Goal: Task Accomplishment & Management: Manage account settings

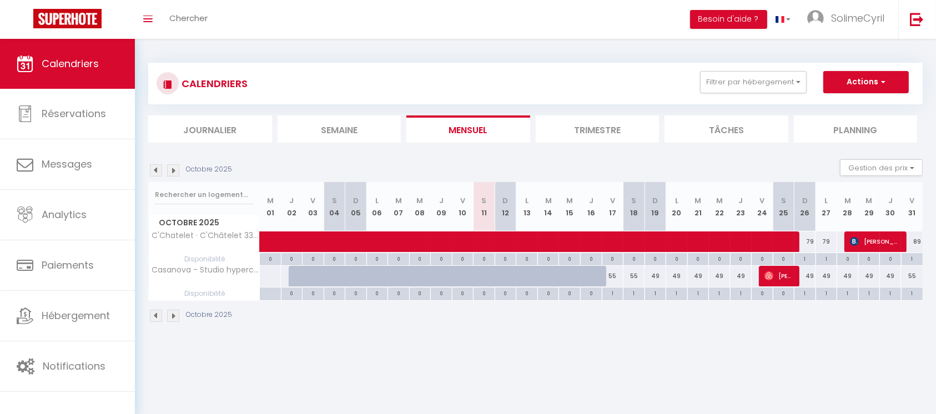
click at [523, 291] on div "0" at bounding box center [526, 293] width 21 height 11
select select
type input "Lun 13 Octobre 2025"
type input "Mar 14 Octobre 2025"
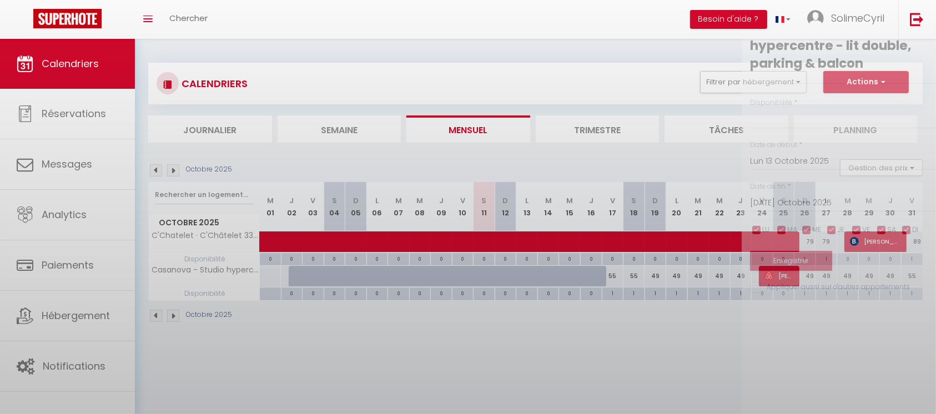
click at [524, 295] on div at bounding box center [468, 207] width 936 height 414
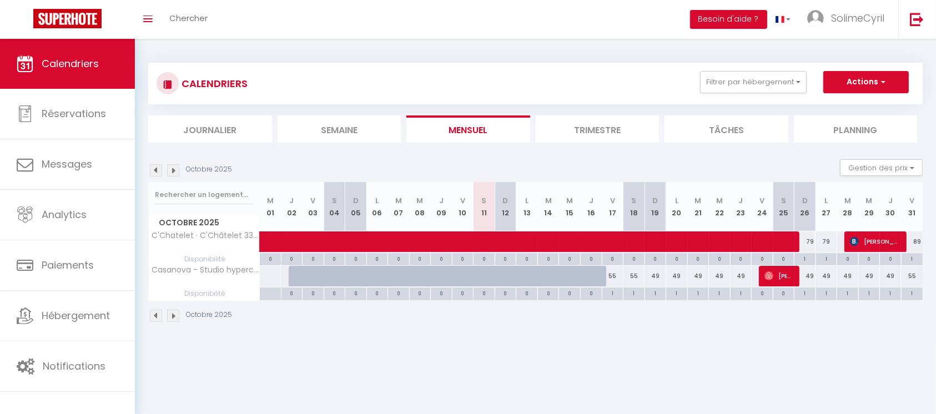
drag, startPoint x: 524, startPoint y: 294, endPoint x: 618, endPoint y: 298, distance: 93.9
click at [618, 298] on tr "Disponibilité 0 0 0 0 0 0 0 0 0 0 0 0 0" at bounding box center [536, 294] width 774 height 13
drag, startPoint x: 504, startPoint y: 293, endPoint x: 604, endPoint y: 298, distance: 100.0
click at [604, 298] on tr "Disponibilité 0 0 0 0 0 0 0 0 0 0 0 0 0" at bounding box center [536, 294] width 774 height 13
drag, startPoint x: 613, startPoint y: 294, endPoint x: 483, endPoint y: 295, distance: 129.9
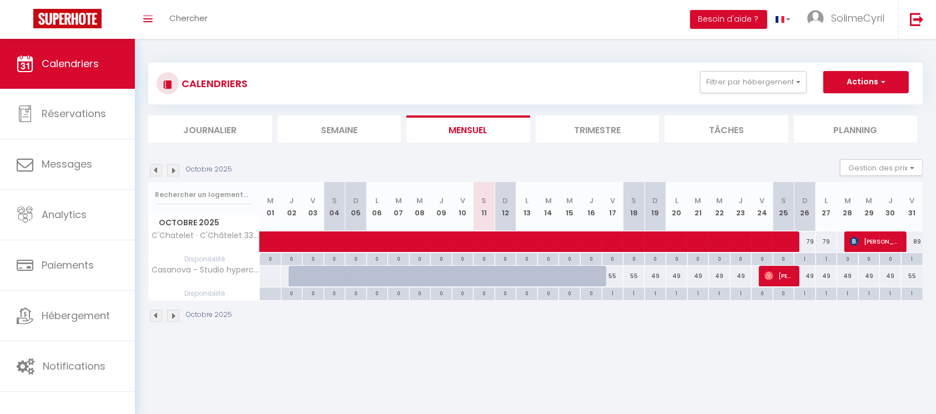
click at [483, 295] on tr "Disponibilité 0 0 0 0 0 0 0 0 0 0 0 0 0" at bounding box center [536, 294] width 774 height 13
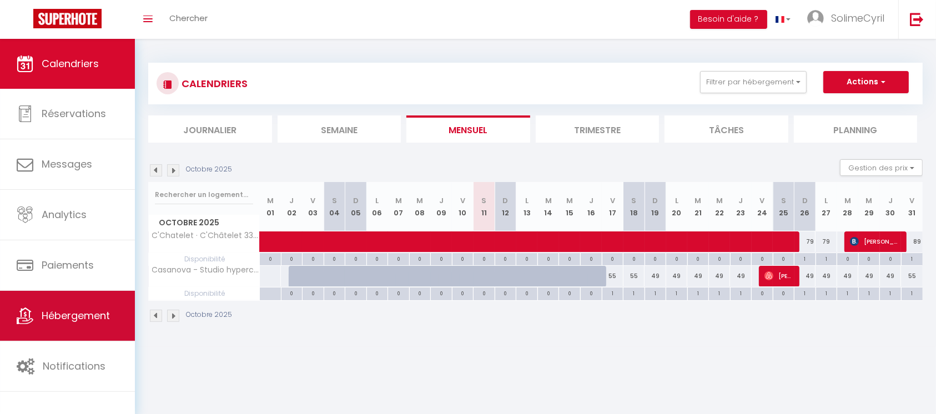
click at [79, 334] on link "Hébergement" at bounding box center [67, 316] width 135 height 50
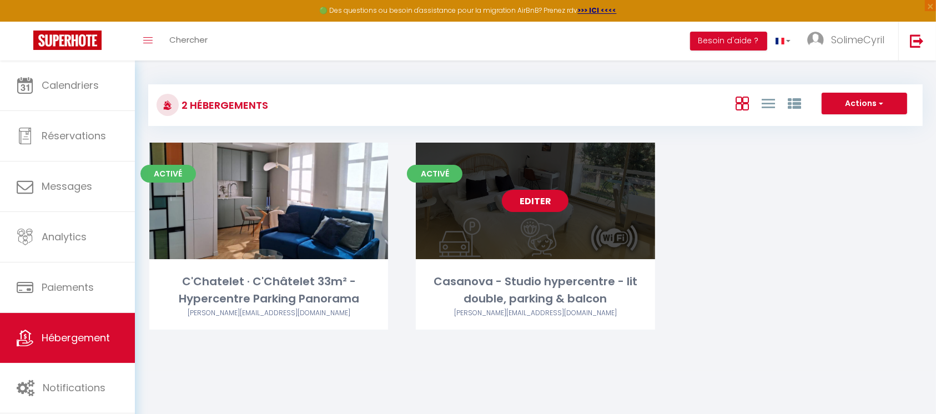
click at [533, 204] on link "Editer" at bounding box center [535, 201] width 67 height 22
select select "3"
select select "2"
select select "1"
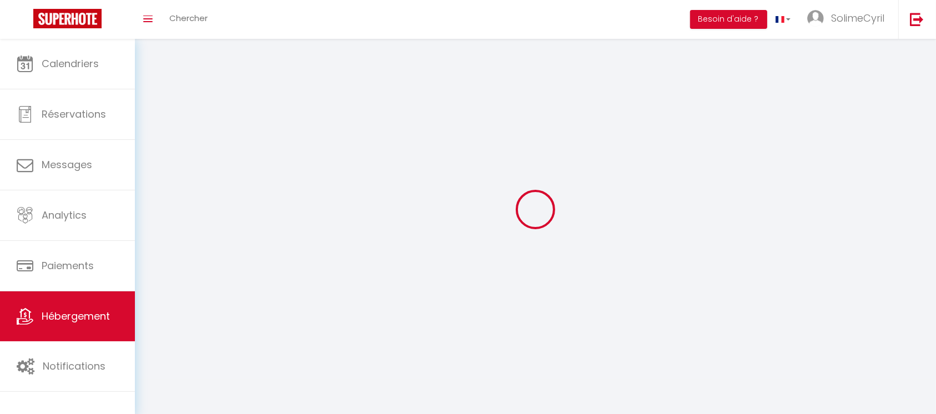
select select
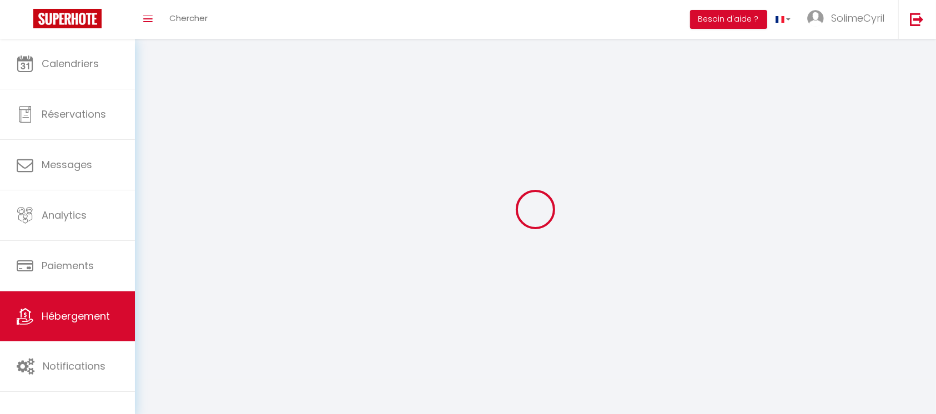
select select "1"
select select
checkbox input "false"
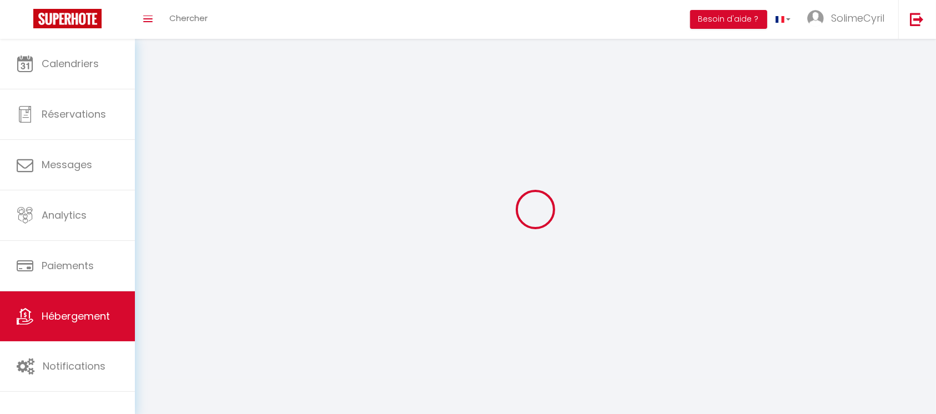
checkbox input "false"
select select "28"
select select
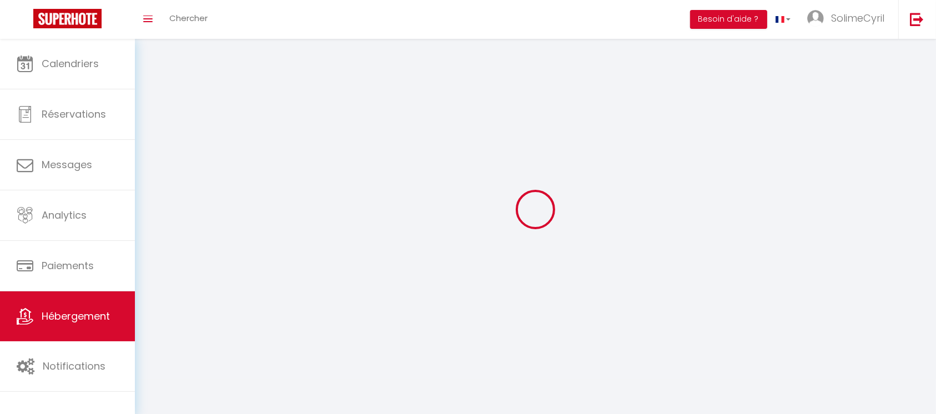
select select
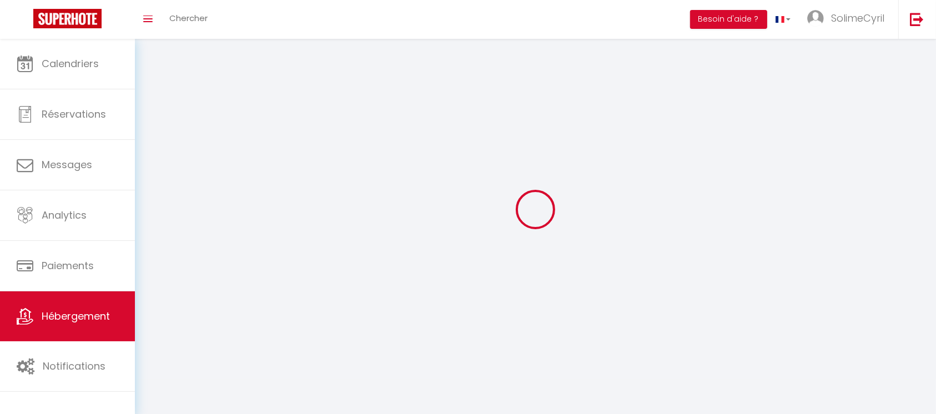
checkbox input "false"
select select
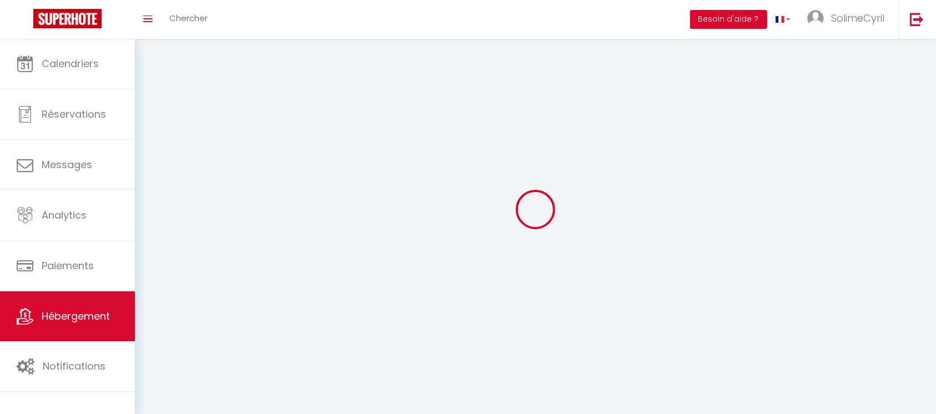
select select
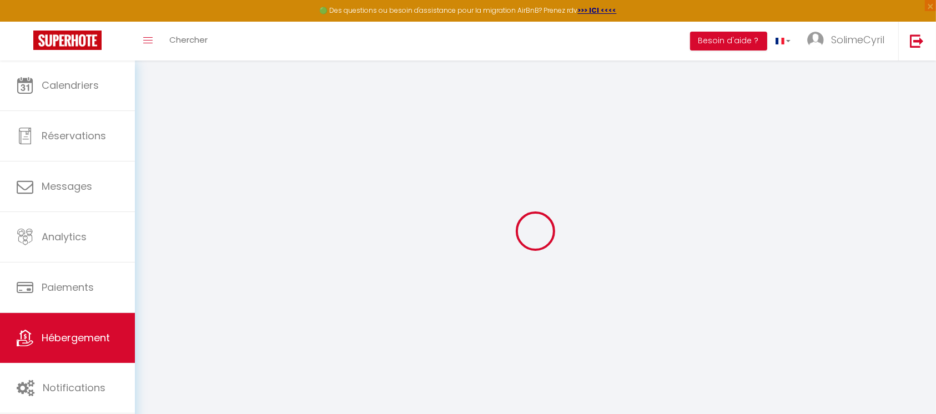
select select
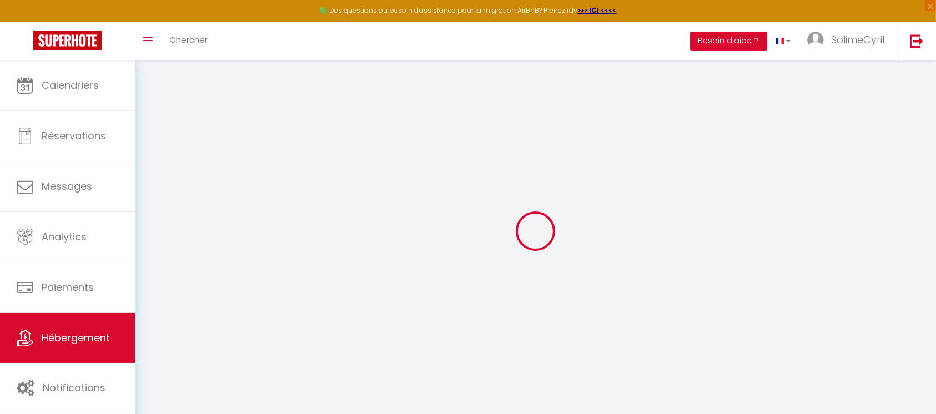
select select
checkbox input "false"
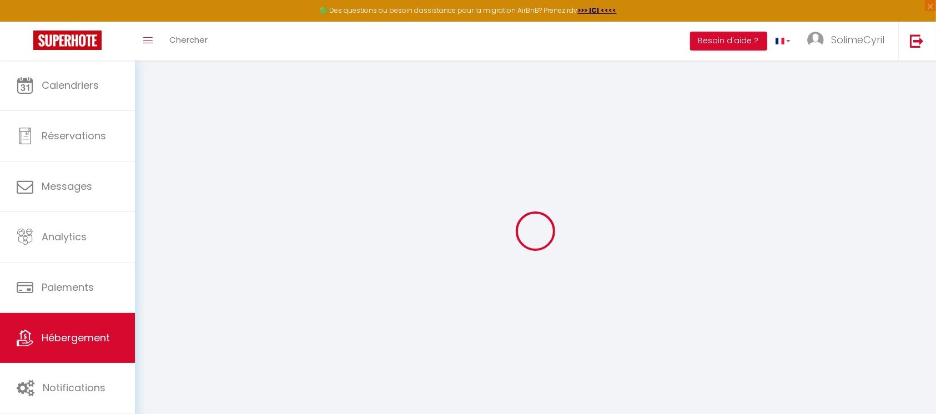
select select
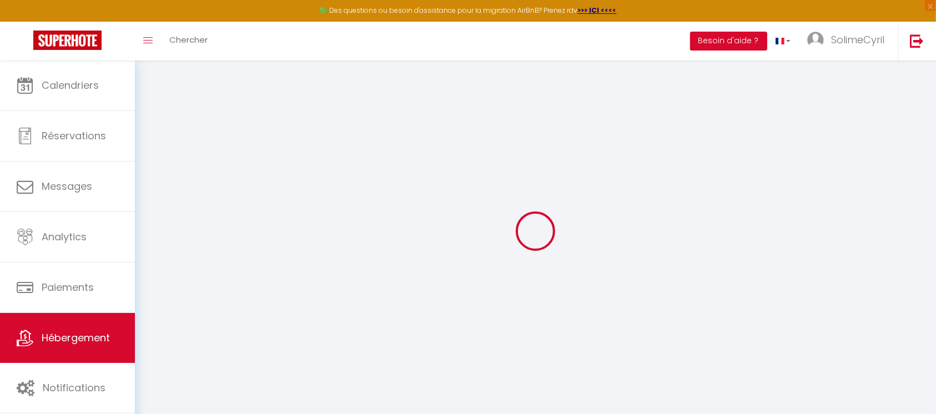
select select
checkbox input "false"
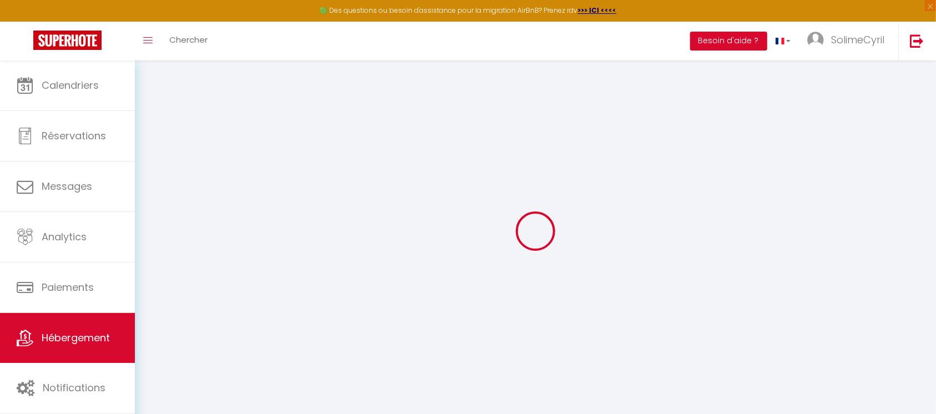
checkbox input "false"
select select
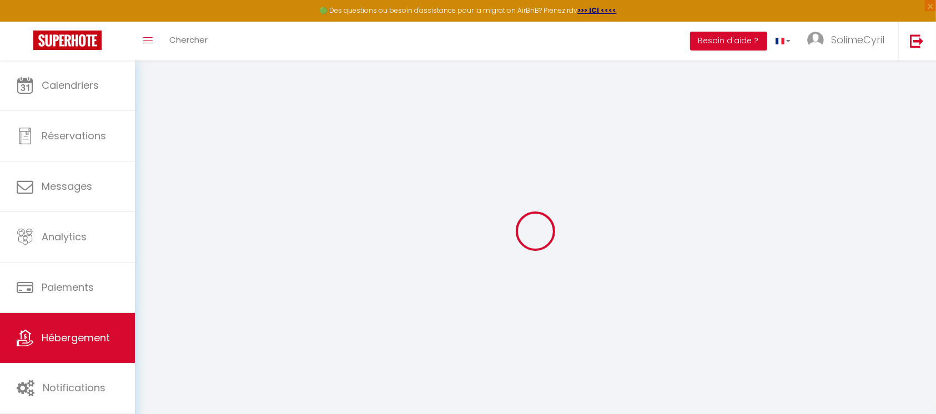
select select
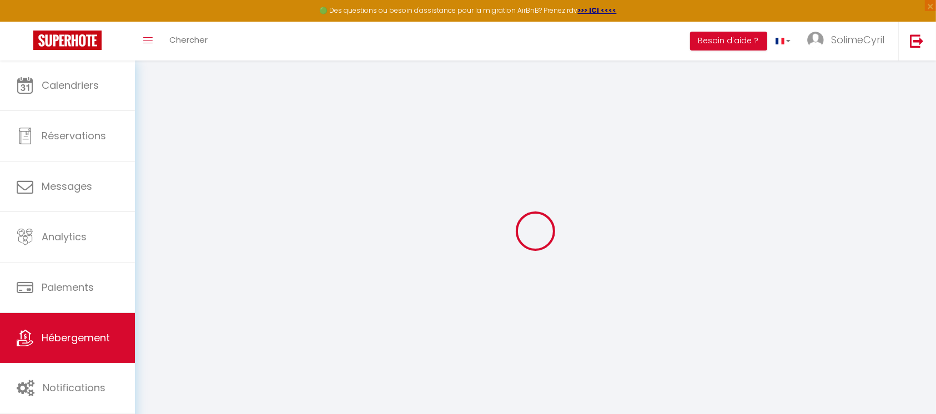
checkbox input "false"
select select
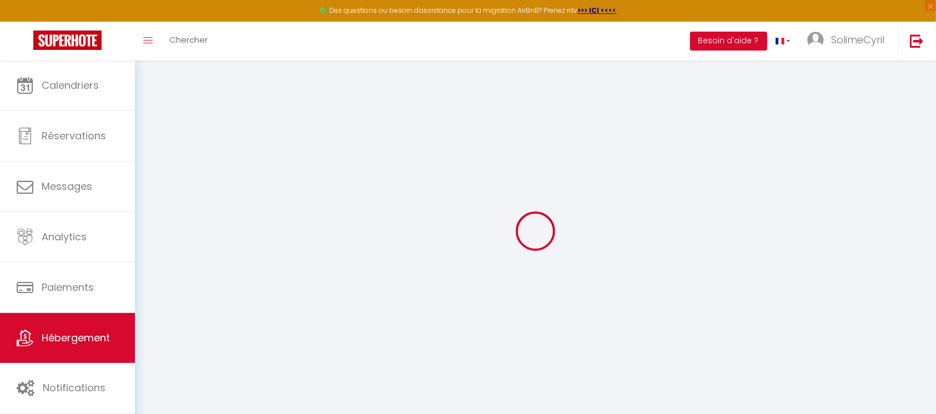
select select
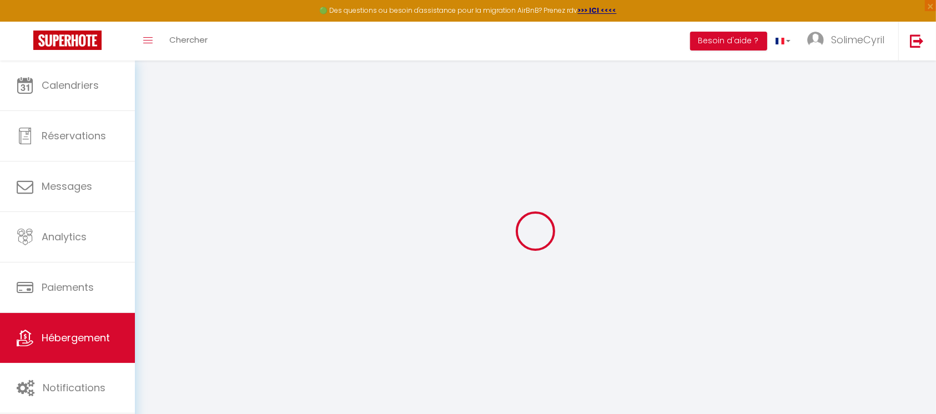
select select
checkbox input "false"
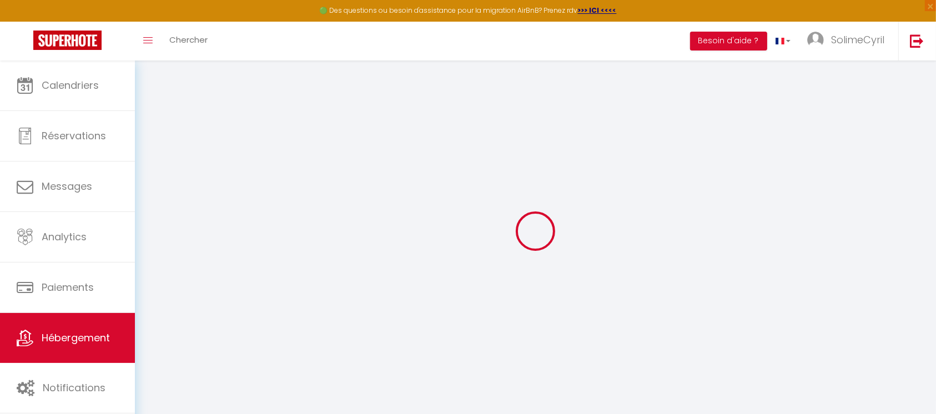
checkbox input "false"
select select
type input "Casanova - Studio hypercentre - lit double, parking & balcon"
type input "[PERSON_NAME]"
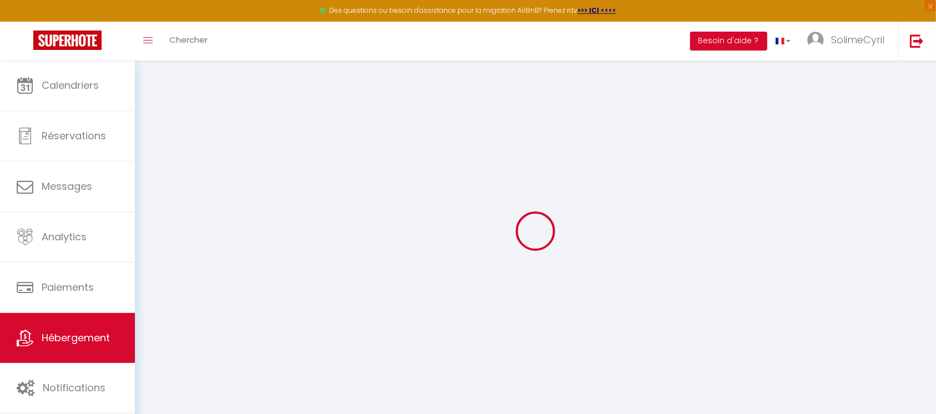
type input "Perreau"
type input "[STREET_ADDRESS][PERSON_NAME]"
type input "28000"
type input "[GEOGRAPHIC_DATA]"
select select "2"
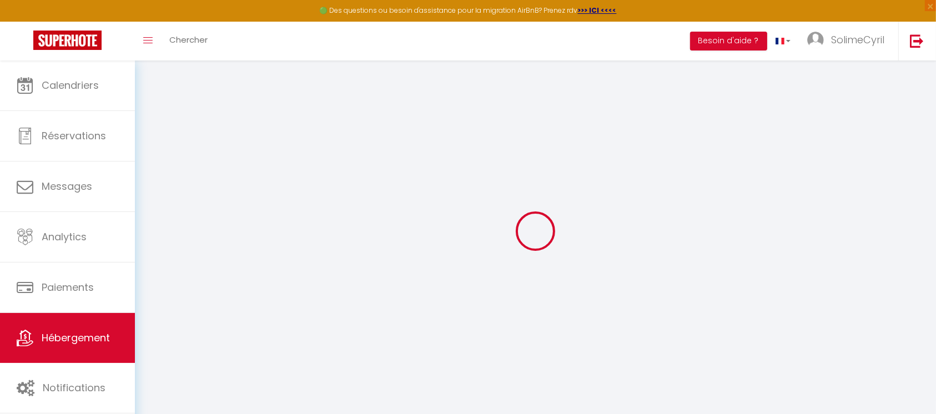
select select "1"
type input "49"
type input "35"
type input "500"
select select
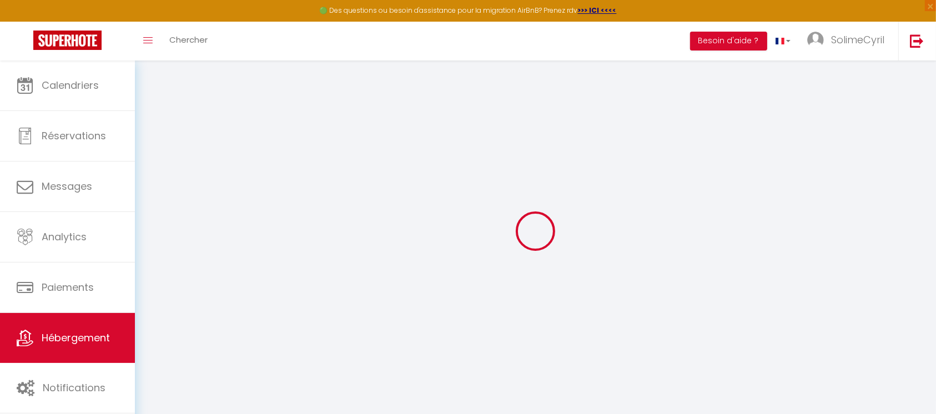
select select
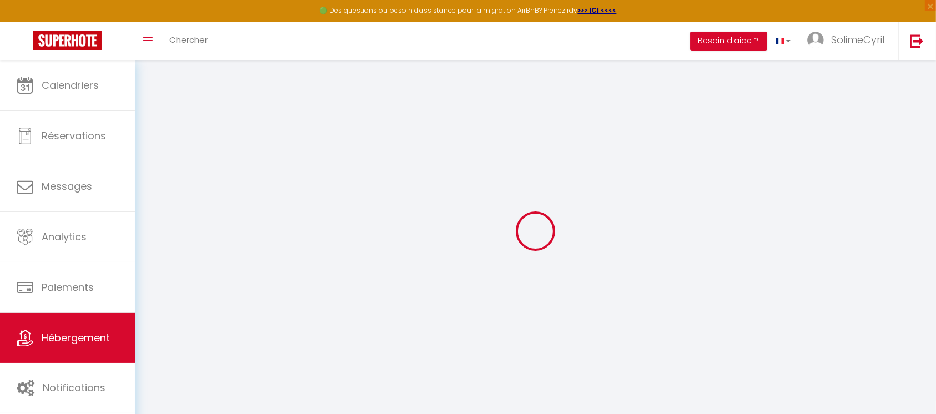
type input "[STREET_ADDRESS][PERSON_NAME]"
type input "28000"
type input "[GEOGRAPHIC_DATA]"
type input "[PERSON_NAME][EMAIL_ADDRESS][DOMAIN_NAME]"
select select
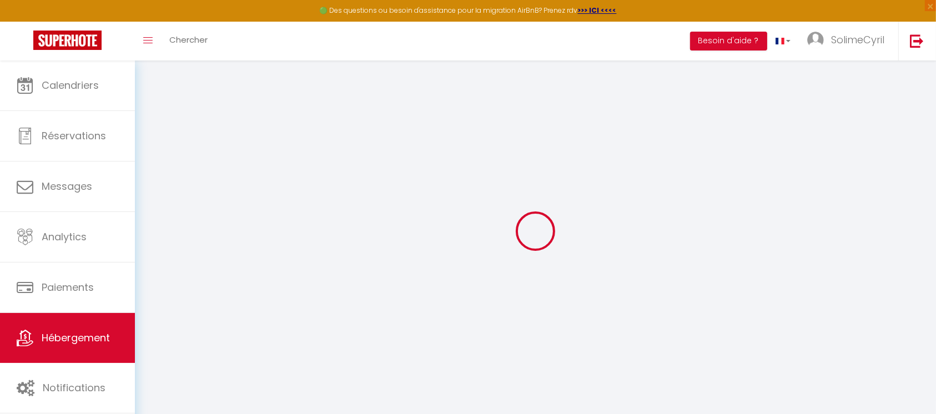
checkbox input "false"
type input "0"
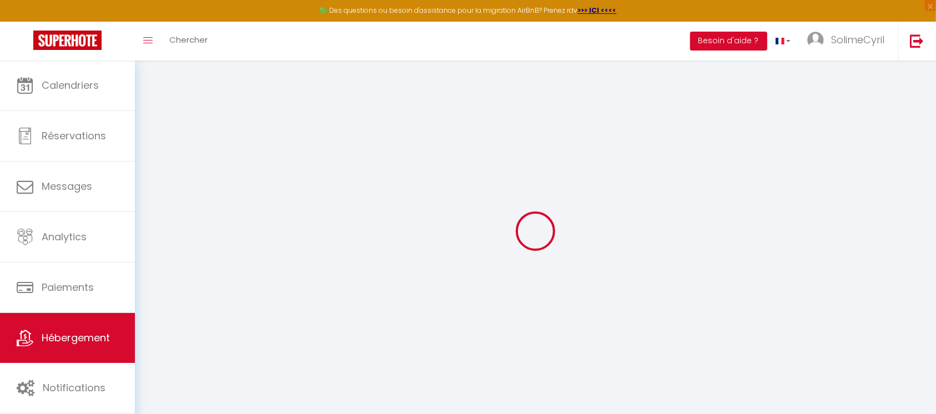
type input "0"
select select
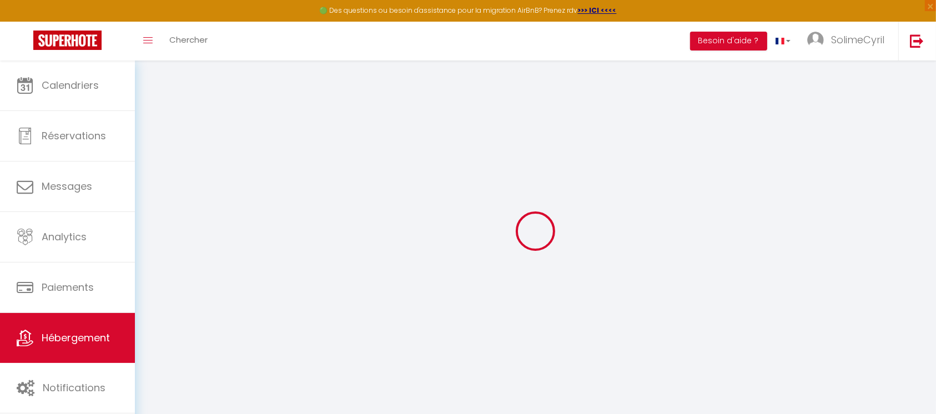
select select
checkbox input "false"
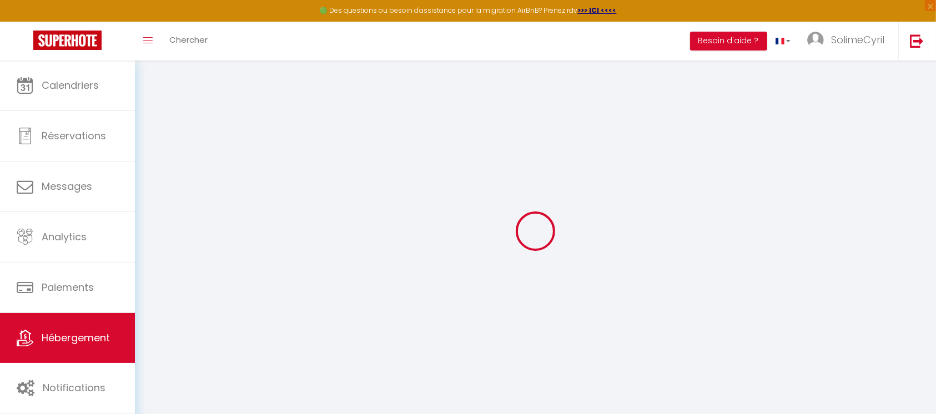
checkbox input "false"
select select
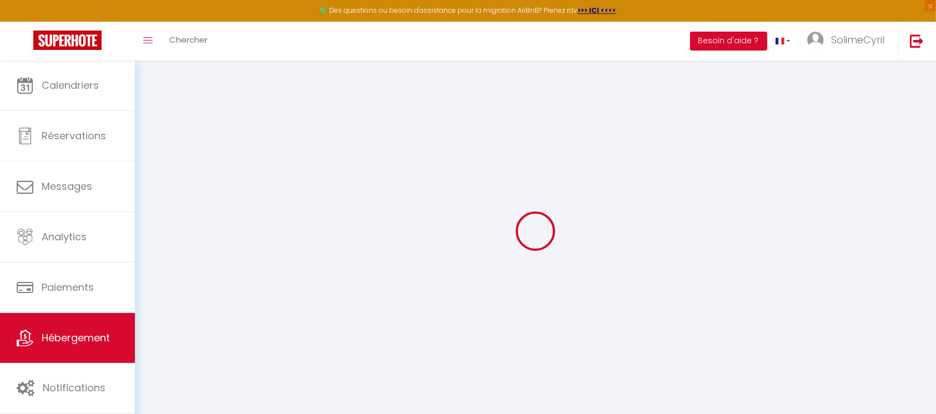
select select
checkbox input "false"
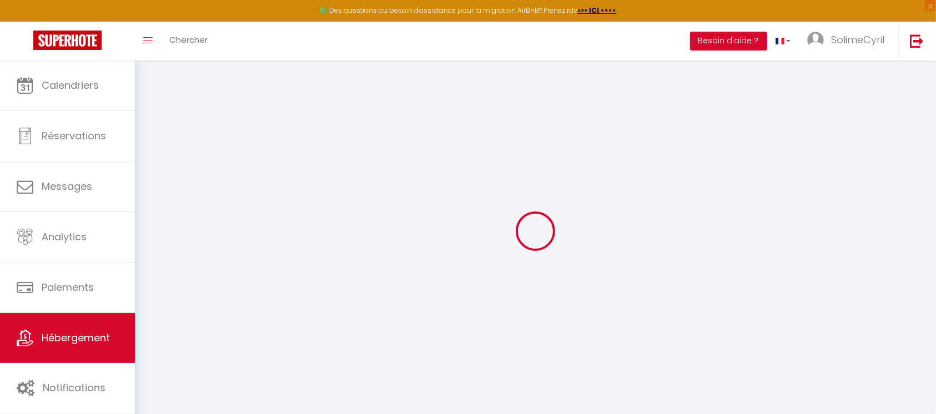
checkbox input "false"
select select
checkbox input "false"
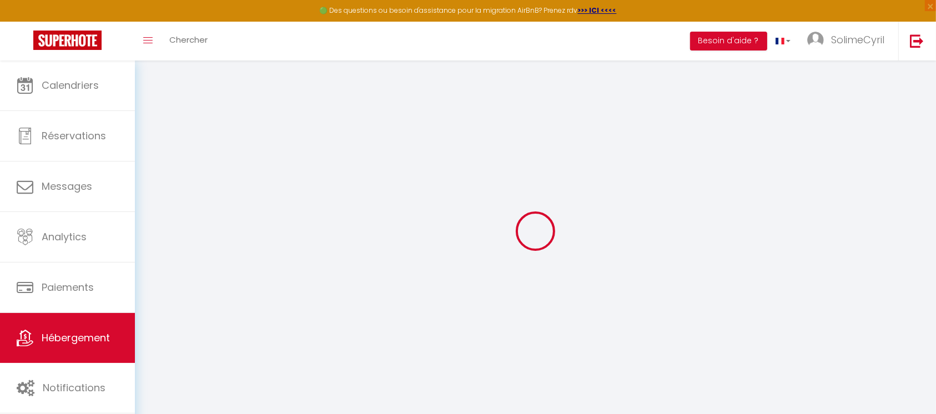
checkbox input "false"
select select "15:00"
select select "23:45"
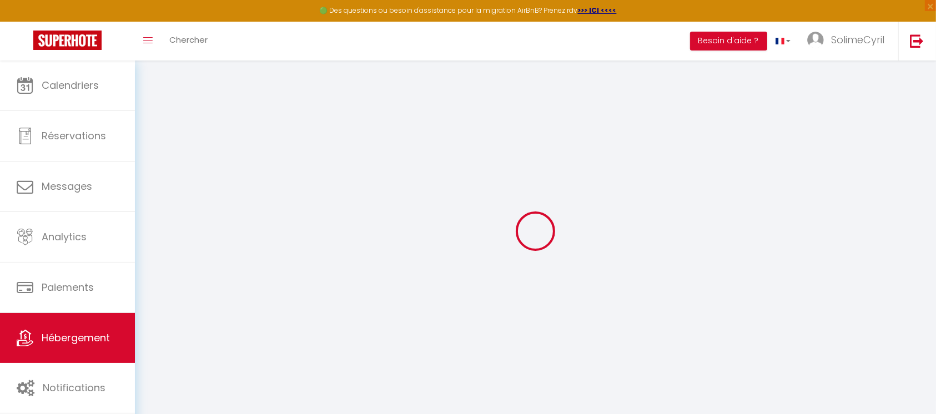
select select "12:00"
select select "60"
select select "120"
select select "19:00"
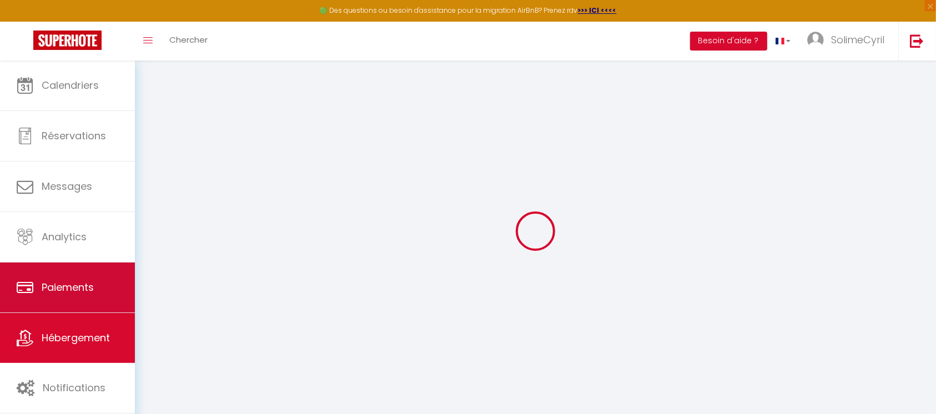
select select
checkbox input "false"
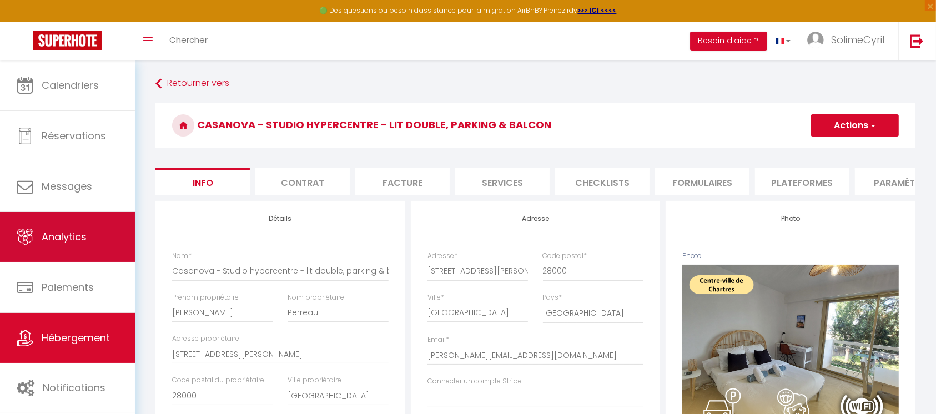
select select
checkbox input "false"
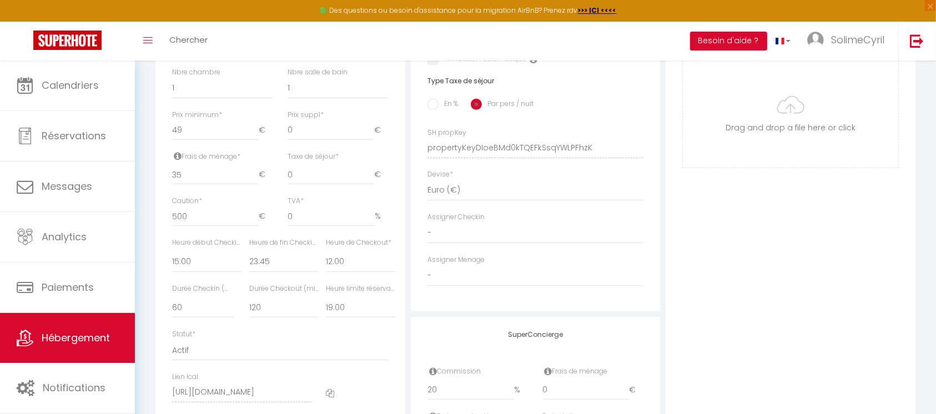
scroll to position [426, 0]
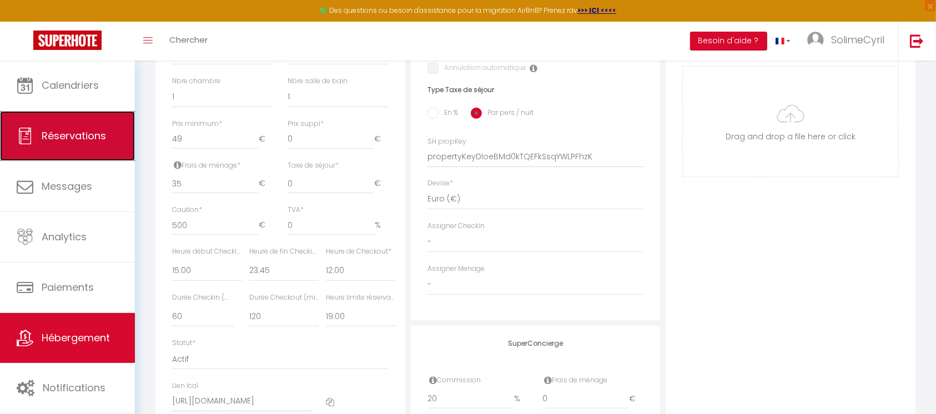
click at [49, 131] on span "Réservations" at bounding box center [74, 136] width 64 height 14
select select "not_cancelled"
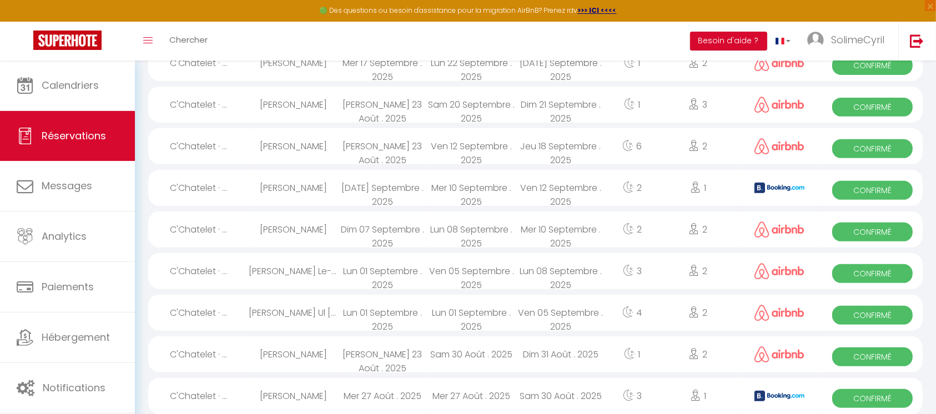
scroll to position [530, 0]
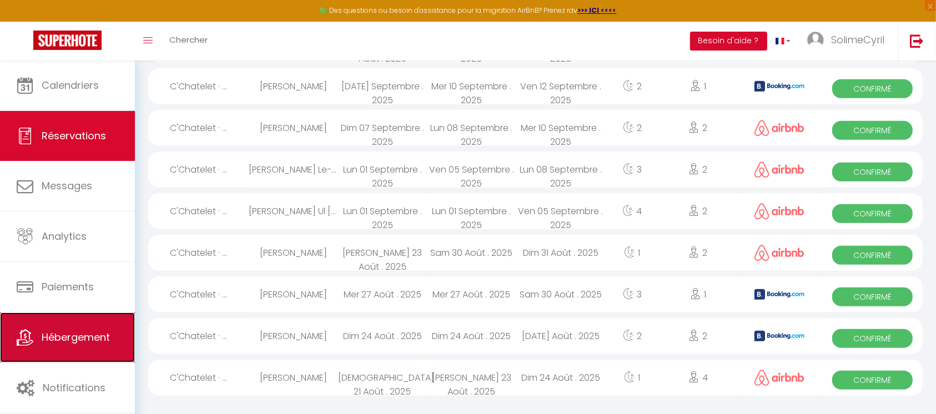
click at [93, 344] on link "Hébergement" at bounding box center [67, 337] width 135 height 50
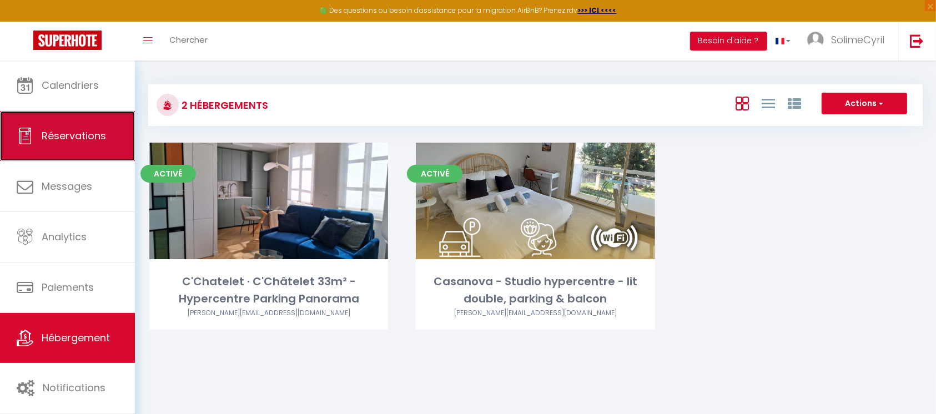
click at [70, 149] on link "Réservations" at bounding box center [67, 136] width 135 height 50
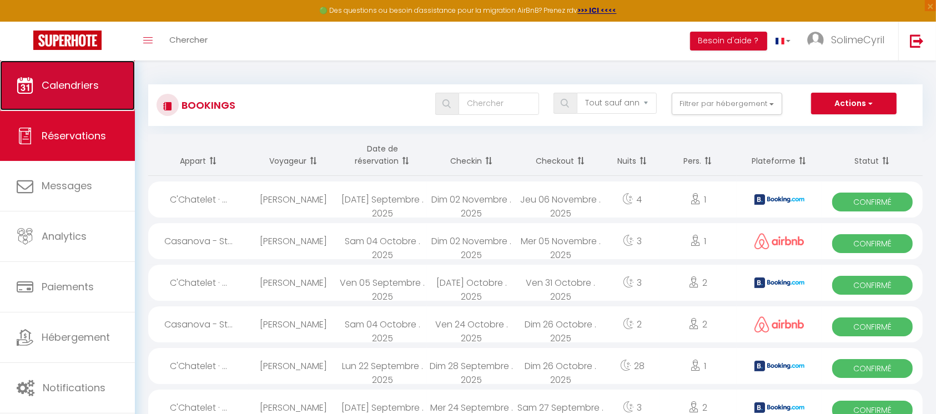
click at [46, 84] on span "Calendriers" at bounding box center [70, 85] width 57 height 14
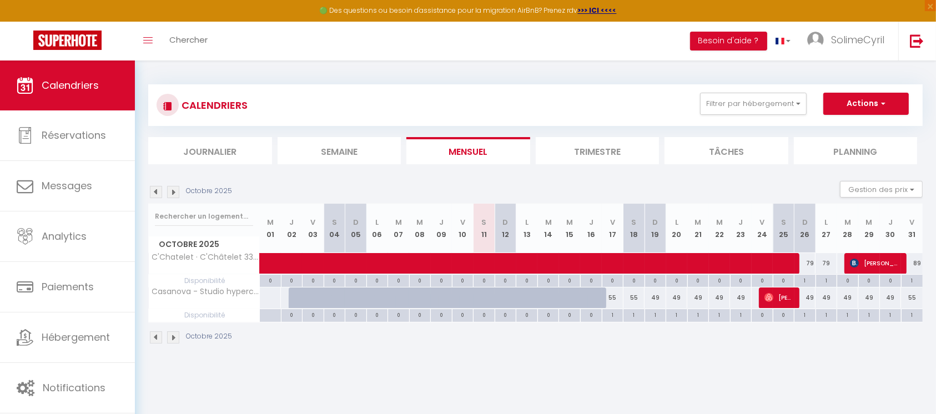
click at [598, 300] on div at bounding box center [599, 304] width 22 height 21
type input "52"
type input "Jeu 16 Octobre 2025"
type input "Ven 17 Octobre 2025"
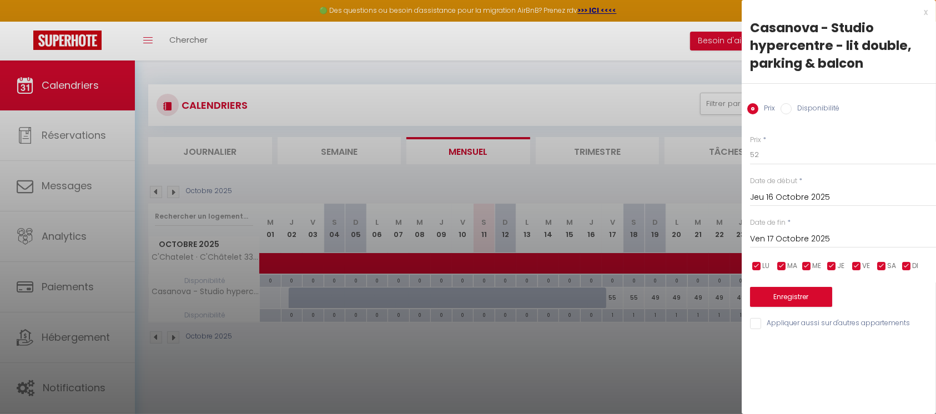
click at [521, 301] on div at bounding box center [468, 207] width 936 height 414
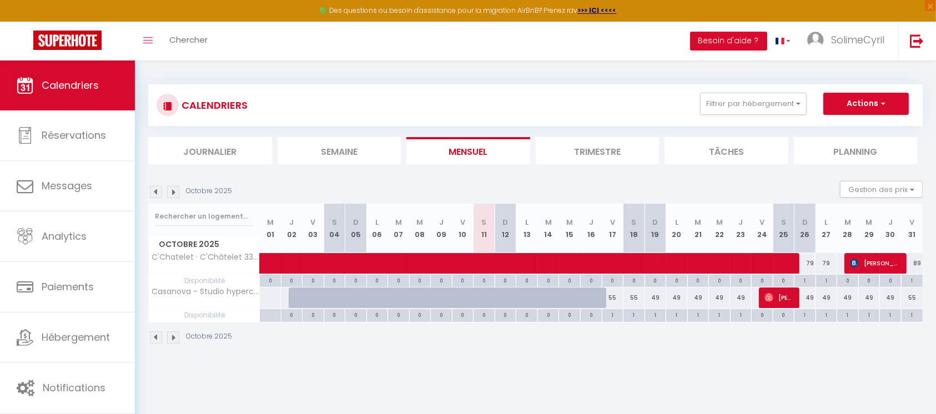
click at [528, 298] on div at bounding box center [535, 304] width 22 height 21
type input "52"
type input "Lun 13 Octobre 2025"
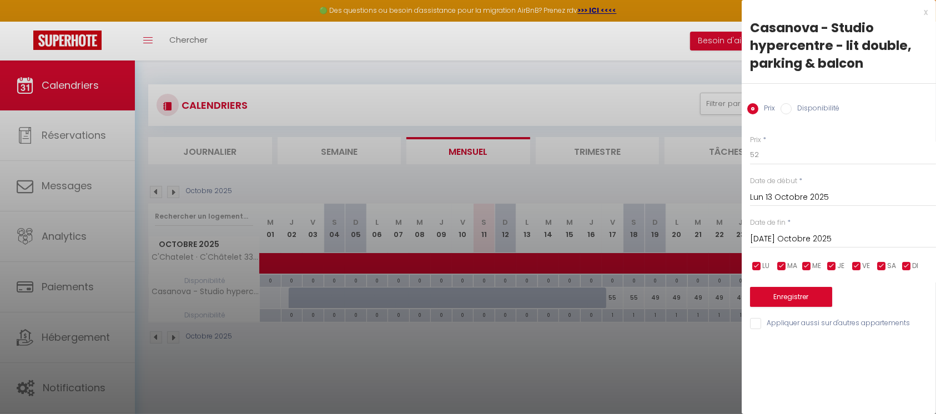
click at [785, 238] on input "Mar 14 Octobre 2025" at bounding box center [843, 239] width 186 height 14
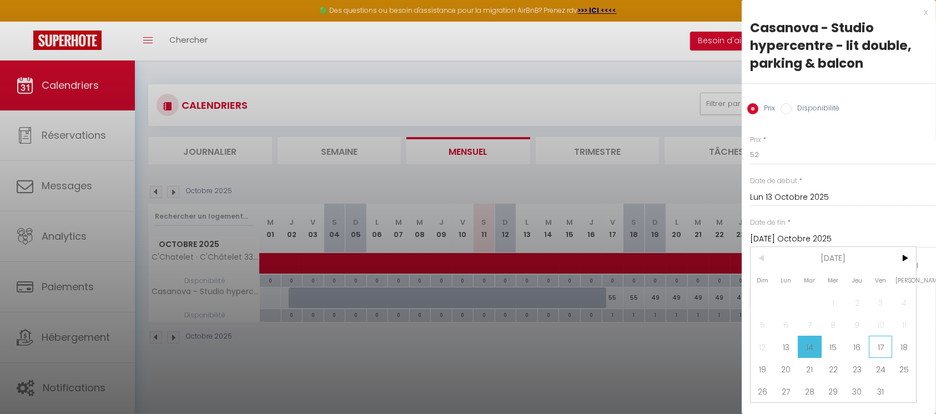
click at [876, 349] on span "17" at bounding box center [881, 347] width 24 height 22
type input "Ven 17 Octobre 2025"
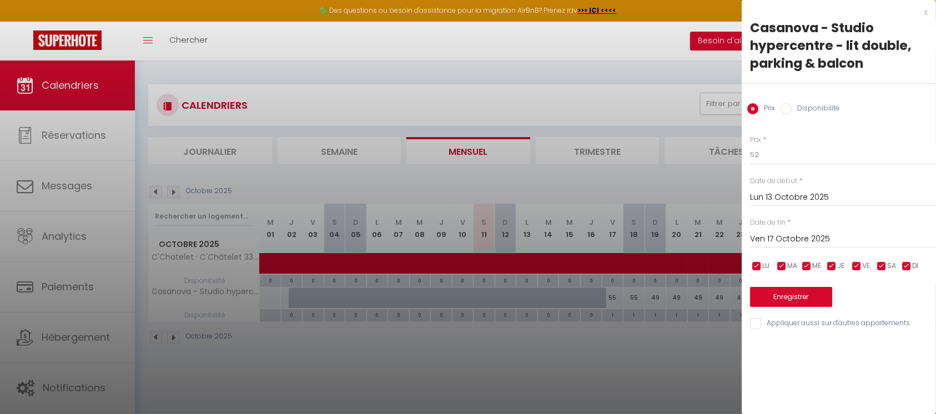
click at [793, 109] on label "Disponibilité" at bounding box center [815, 109] width 48 height 12
click at [791, 109] on input "Disponibilité" at bounding box center [785, 108] width 11 height 11
radio input "true"
radio input "false"
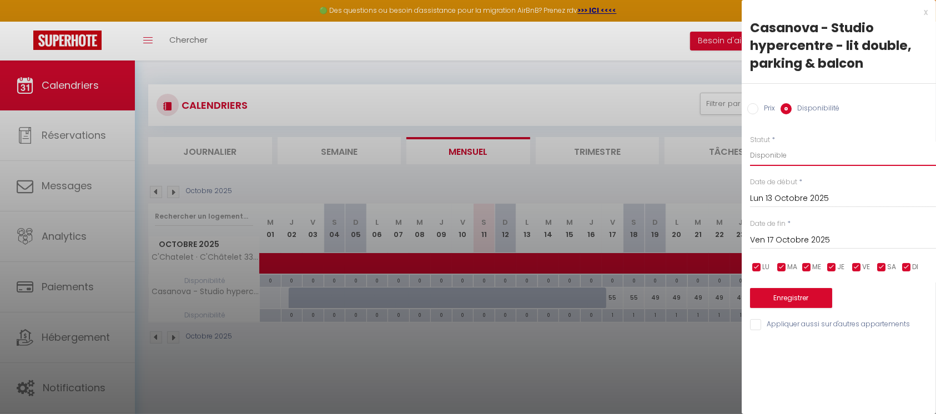
click at [791, 157] on select "Disponible Indisponible" at bounding box center [843, 155] width 186 height 21
select select "0"
click at [750, 145] on select "Disponible Indisponible" at bounding box center [843, 155] width 186 height 21
click at [797, 299] on button "Enregistrer" at bounding box center [791, 298] width 82 height 20
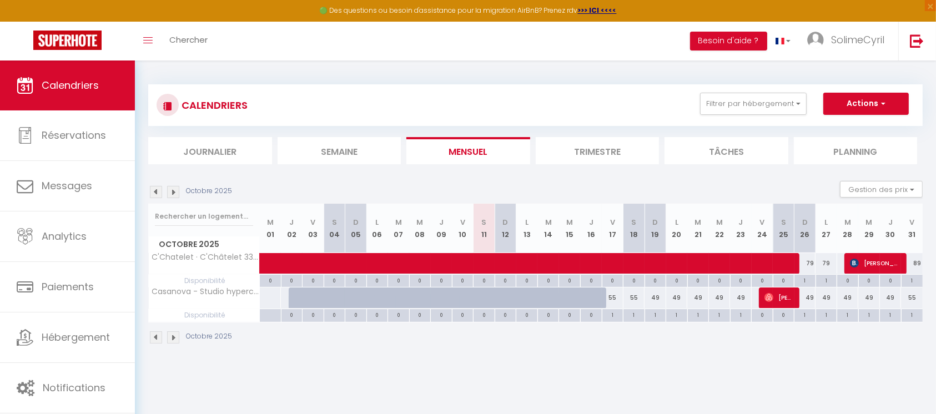
click at [457, 298] on div at bounding box center [463, 298] width 22 height 21
select select "1"
type input "Ven 10 Octobre 2025"
type input "Sam 11 Octobre 2025"
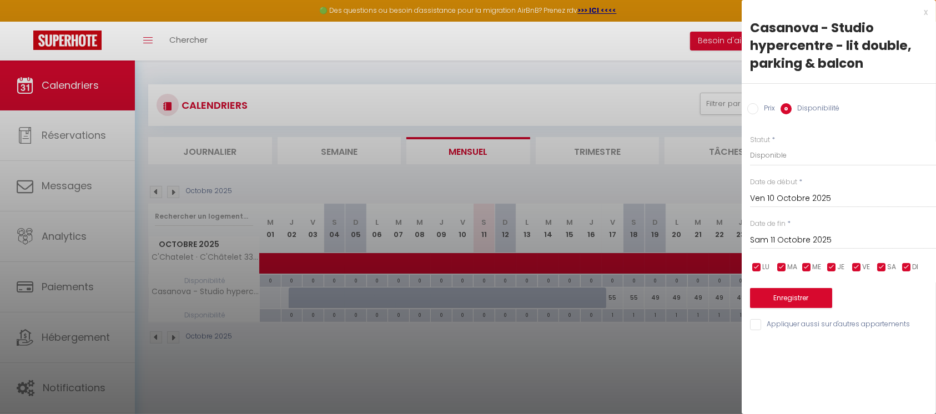
click at [782, 219] on label "Date de fin" at bounding box center [768, 224] width 36 height 11
click at [785, 199] on input "Ven 10 Octobre 2025" at bounding box center [843, 198] width 186 height 14
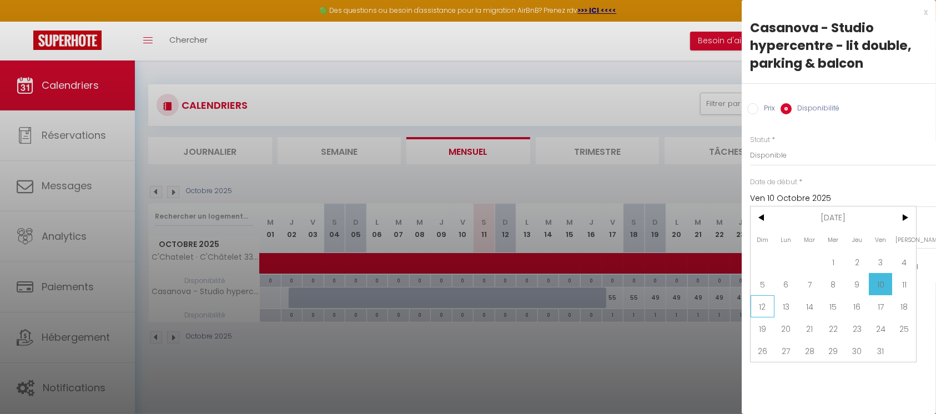
click at [765, 307] on span "12" at bounding box center [762, 306] width 24 height 22
type input "Dim 12 Octobre 2025"
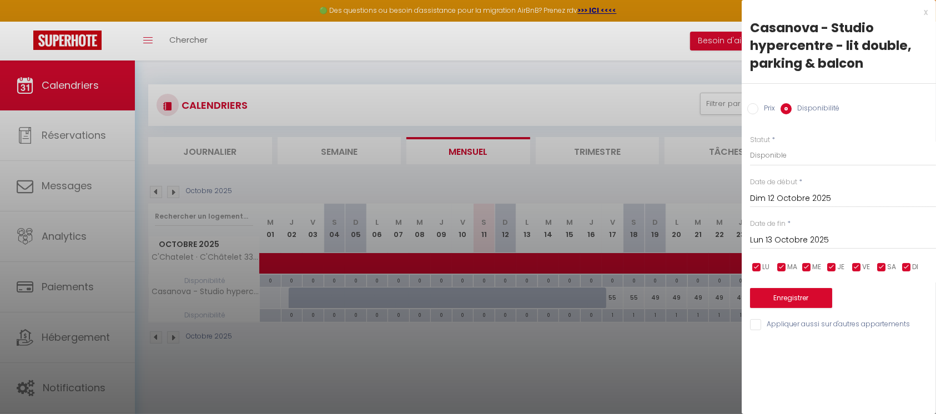
click at [818, 242] on input "Lun 13 Octobre 2025" at bounding box center [843, 240] width 186 height 14
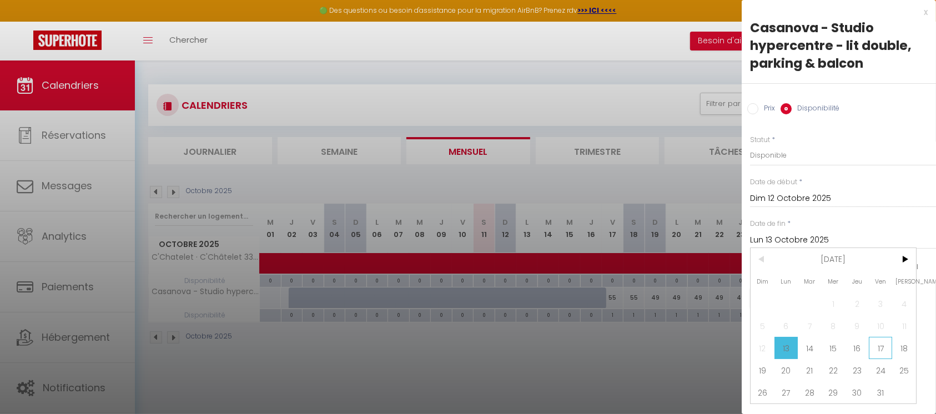
click at [875, 346] on span "17" at bounding box center [881, 348] width 24 height 22
type input "Ven 17 Octobre 2025"
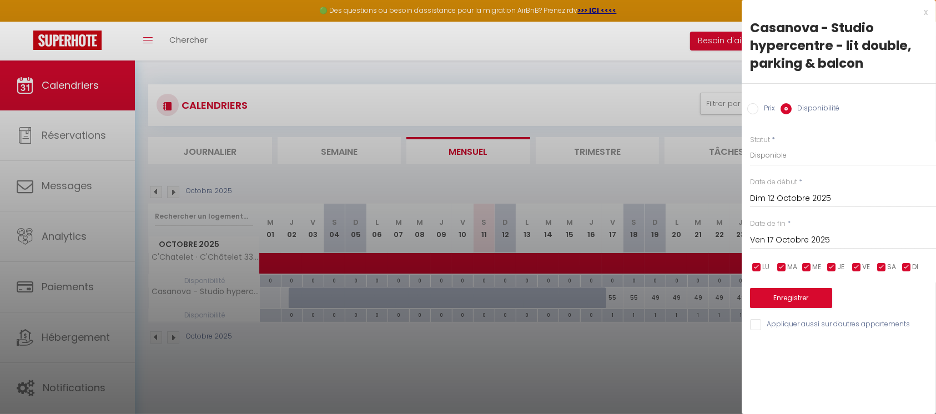
click at [875, 346] on div "x Casanova - Studio hypercentre - lit double, parking & balcon Prix Disponibili…" at bounding box center [839, 207] width 194 height 414
click at [807, 300] on button "Enregistrer" at bounding box center [791, 298] width 82 height 20
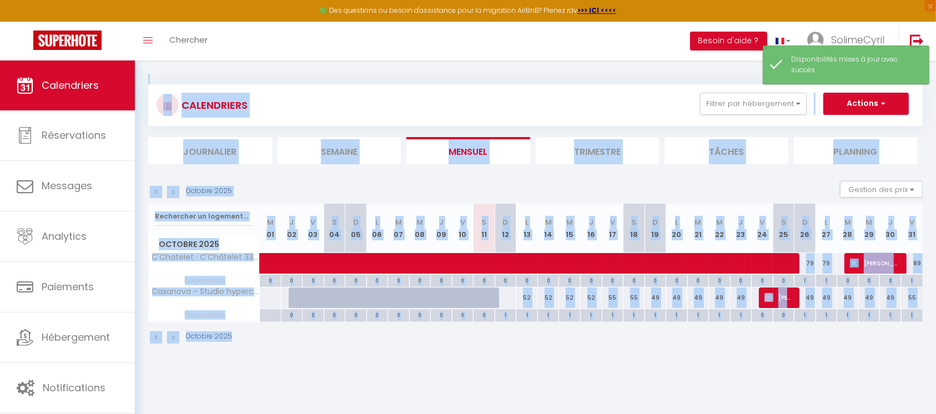
click at [510, 299] on div at bounding box center [505, 298] width 22 height 21
select select "1"
type input "Dim 12 Octobre 2025"
type input "Lun 13 Octobre 2025"
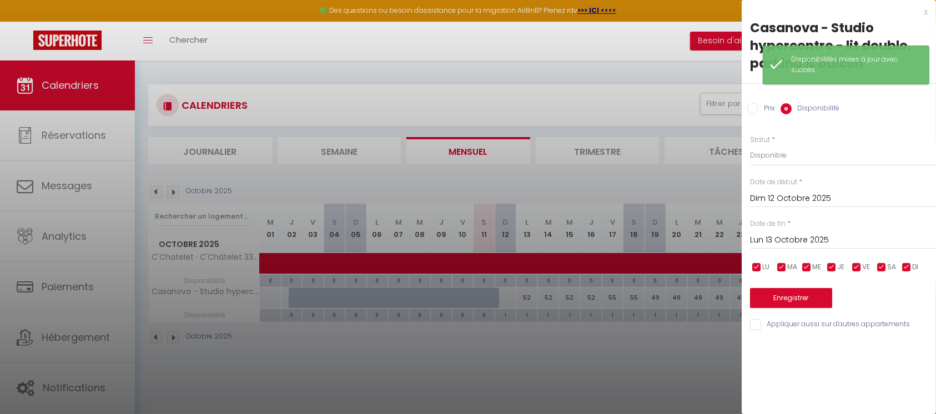
click at [786, 238] on input "Lun 13 Octobre 2025" at bounding box center [843, 240] width 186 height 14
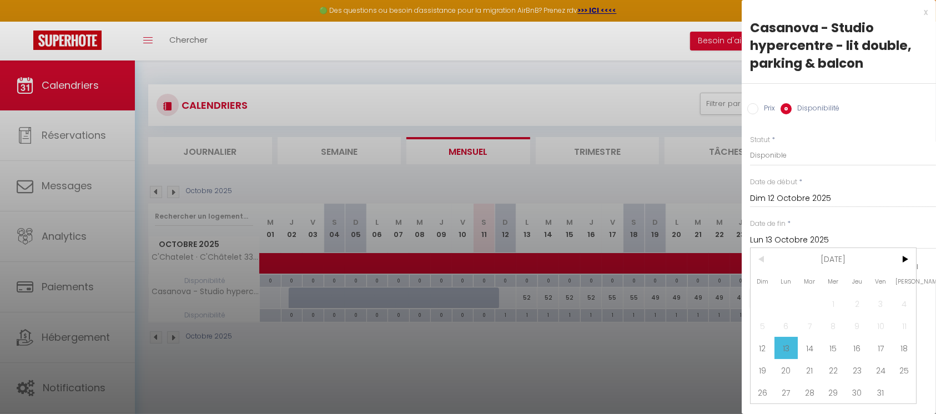
click at [830, 213] on div "Prix * Statut * Disponible Indisponible Date de début * Dim 12 Octobre 2025 < O…" at bounding box center [839, 226] width 194 height 211
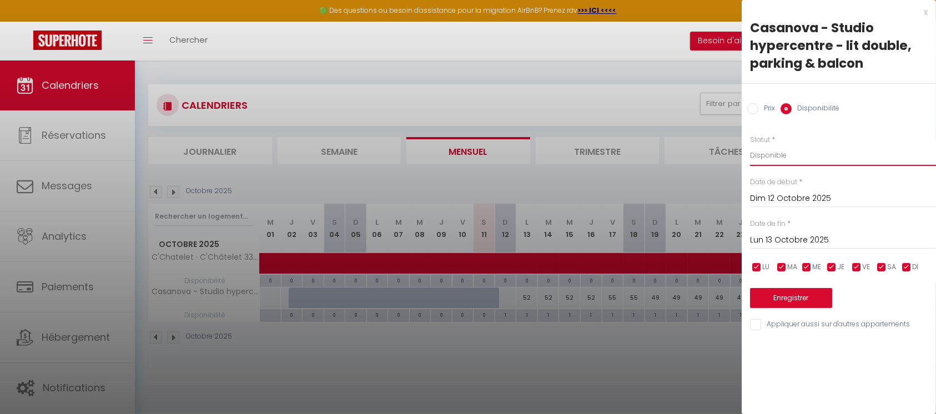
click at [768, 151] on select "Disponible Indisponible" at bounding box center [843, 155] width 186 height 21
select select "0"
click at [750, 145] on select "Disponible Indisponible" at bounding box center [843, 155] width 186 height 21
click at [791, 304] on button "Enregistrer" at bounding box center [791, 298] width 82 height 20
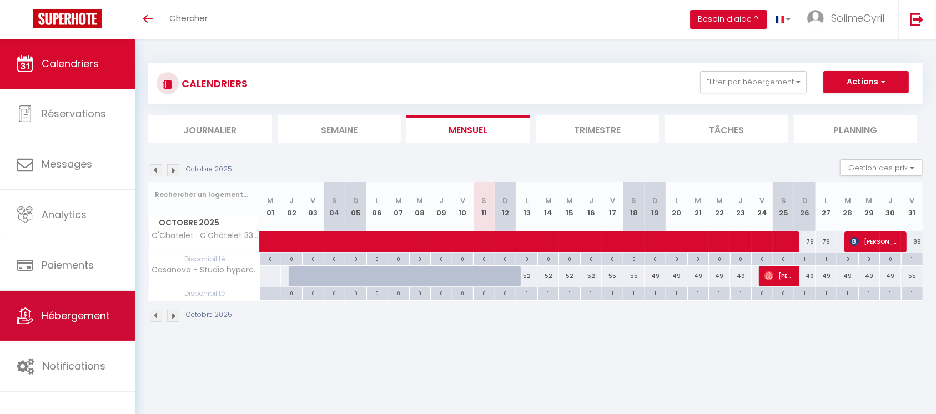
click at [51, 329] on link "Hébergement" at bounding box center [67, 316] width 135 height 50
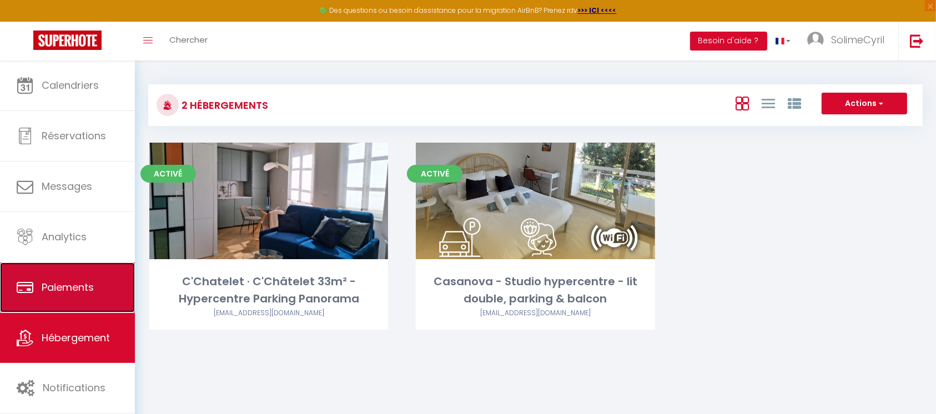
click at [55, 307] on link "Paiements" at bounding box center [67, 288] width 135 height 50
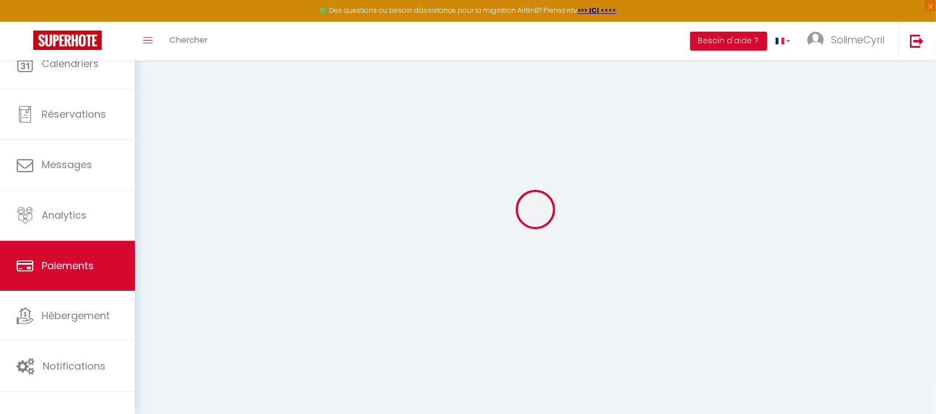
select select "2"
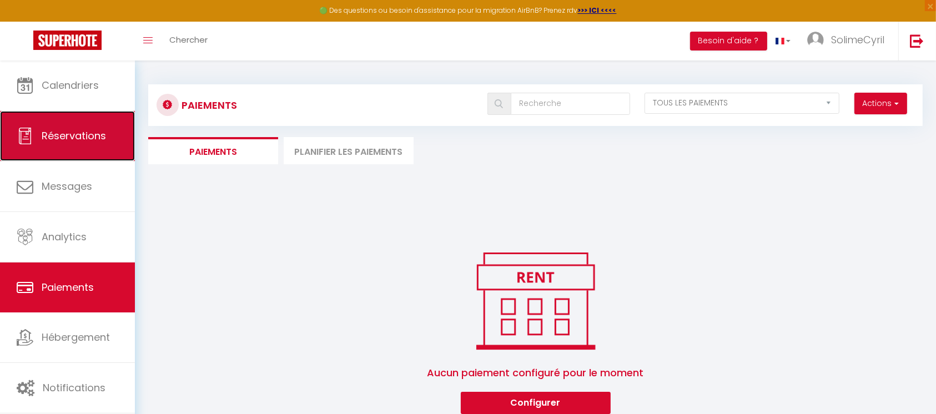
click at [46, 149] on link "Réservations" at bounding box center [67, 136] width 135 height 50
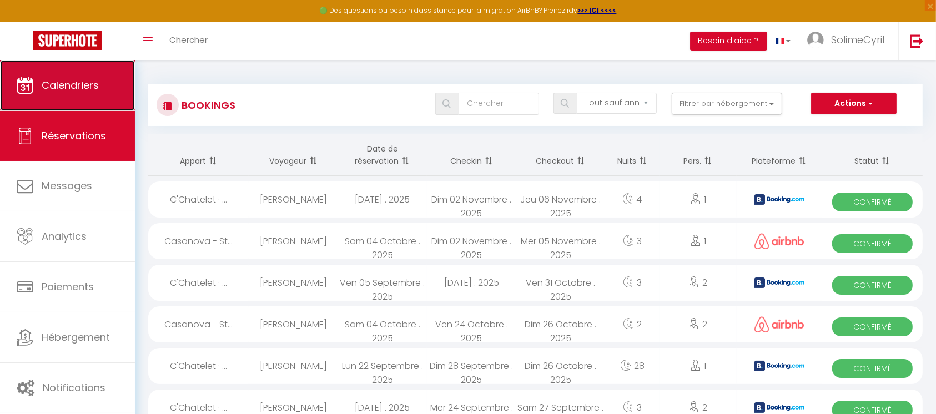
click at [59, 94] on link "Calendriers" at bounding box center [67, 85] width 135 height 50
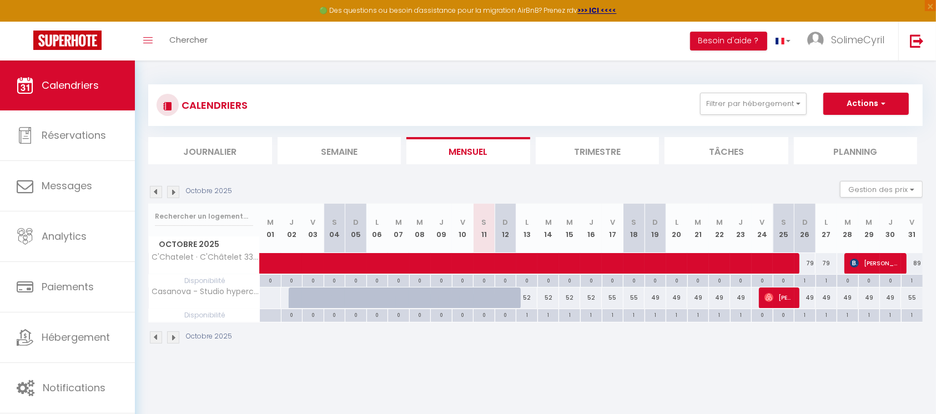
click at [532, 299] on div "52" at bounding box center [527, 298] width 22 height 21
type input "52"
type input "Lun 13 Octobre 2025"
type input "Mar 14 Octobre 2025"
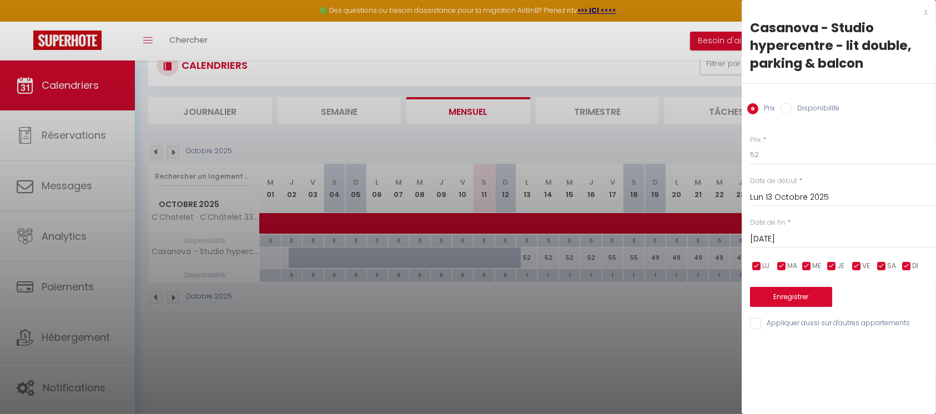
scroll to position [60, 0]
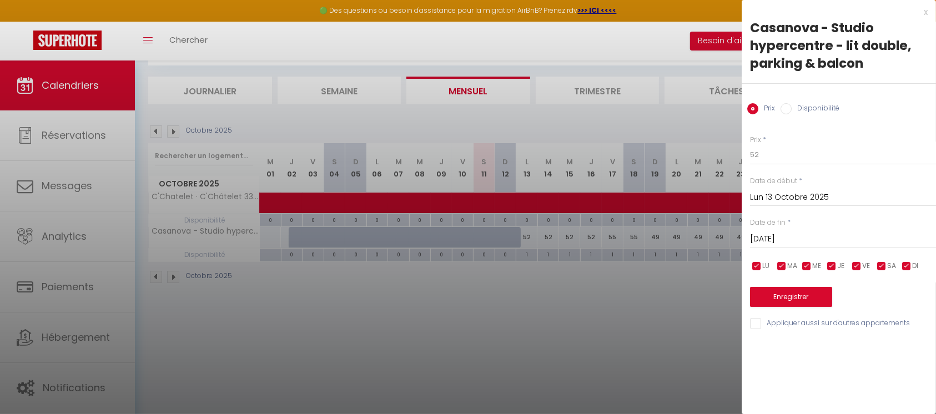
click at [573, 351] on div at bounding box center [468, 207] width 936 height 414
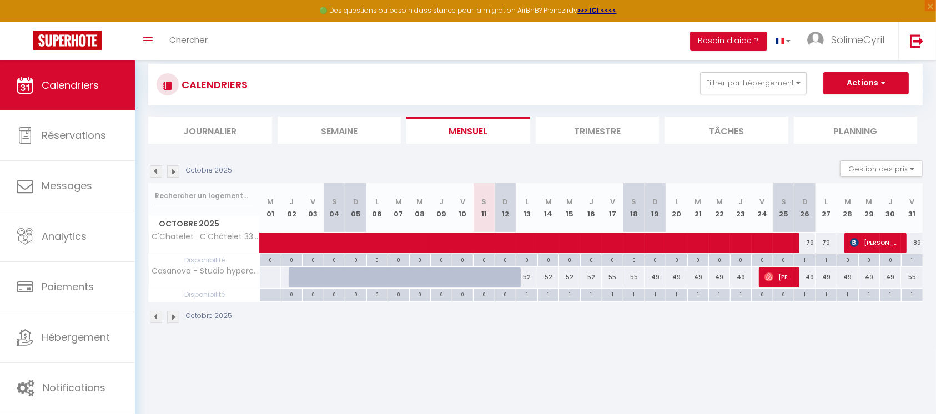
scroll to position [0, 0]
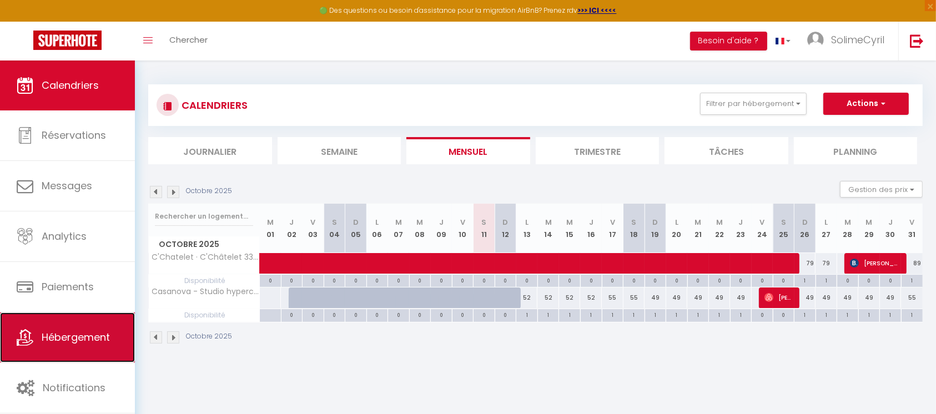
click at [85, 324] on link "Hébergement" at bounding box center [67, 337] width 135 height 50
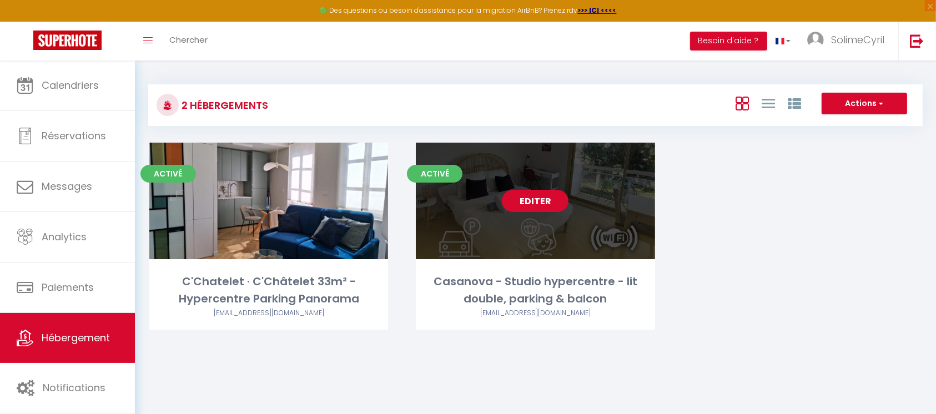
click at [540, 201] on link "Editer" at bounding box center [535, 201] width 67 height 22
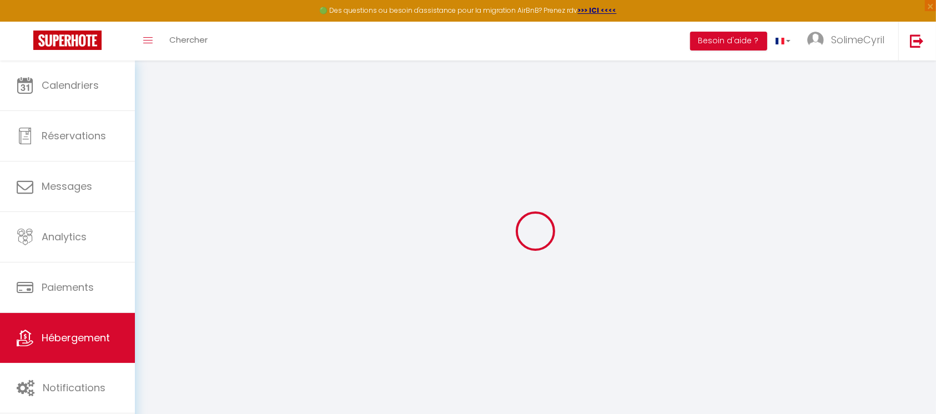
select select
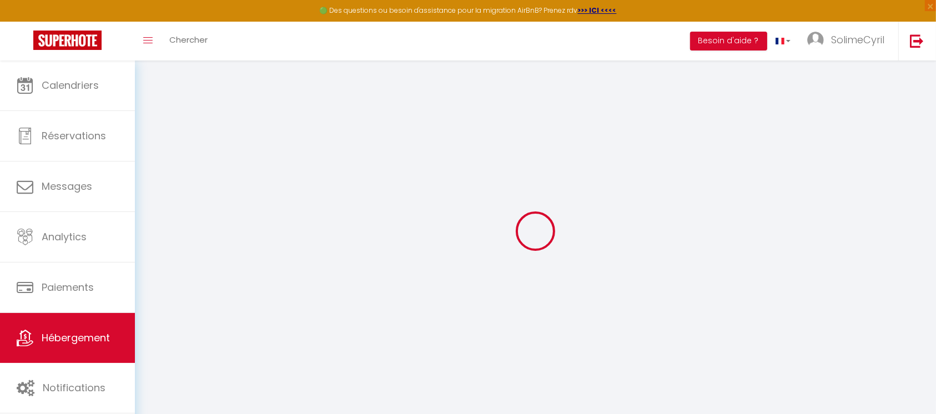
select select
checkbox input "false"
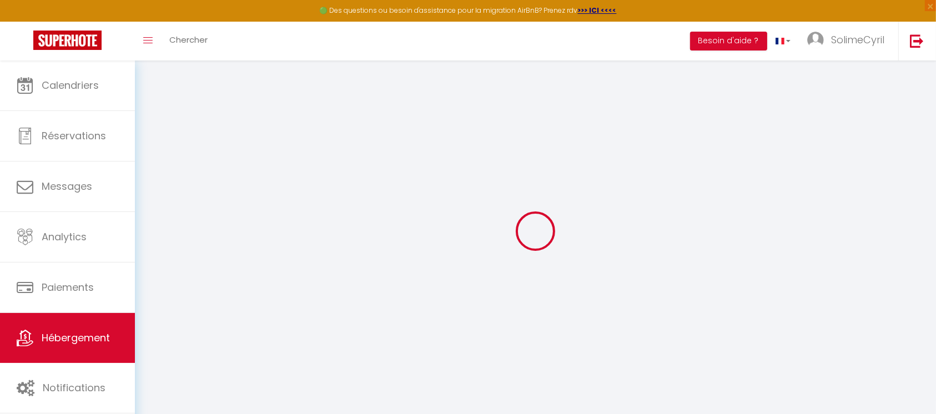
checkbox input "false"
select select
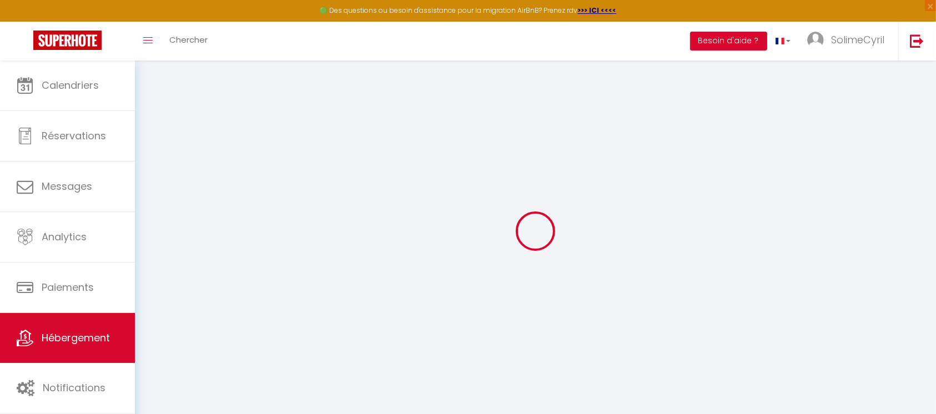
select select
checkbox input "false"
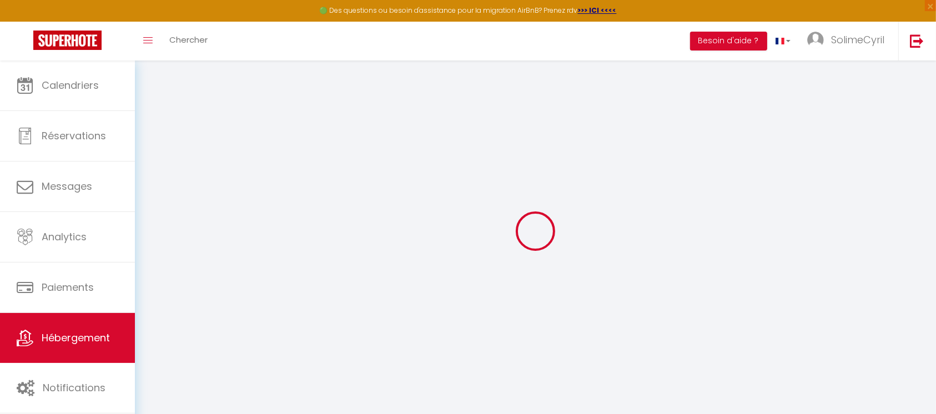
checkbox input "false"
select select
checkbox input "false"
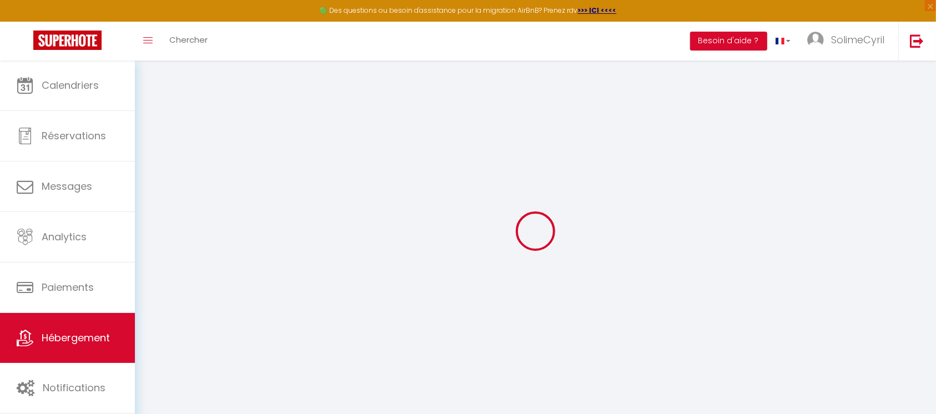
checkbox input "false"
select select
checkbox input "false"
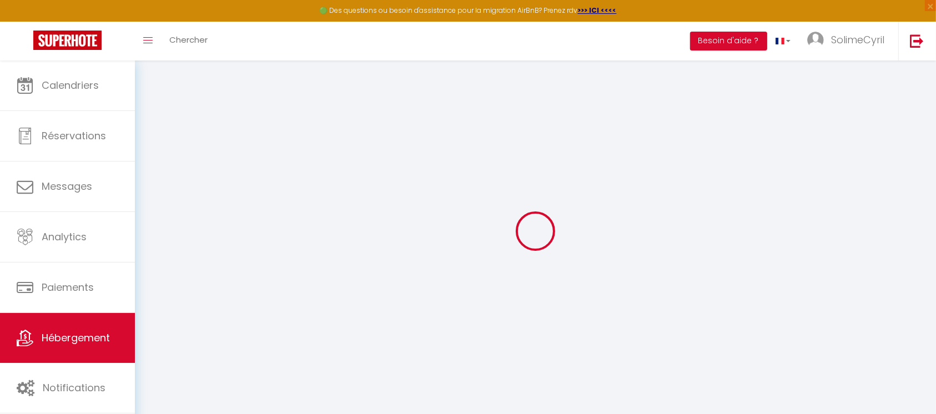
checkbox input "false"
select select "15:00"
select select "23:45"
select select "12:00"
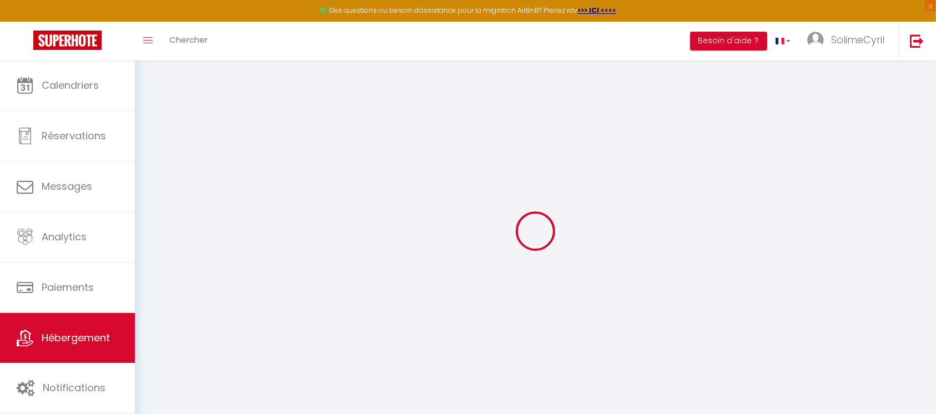
select select "60"
select select "120"
select select "19:00"
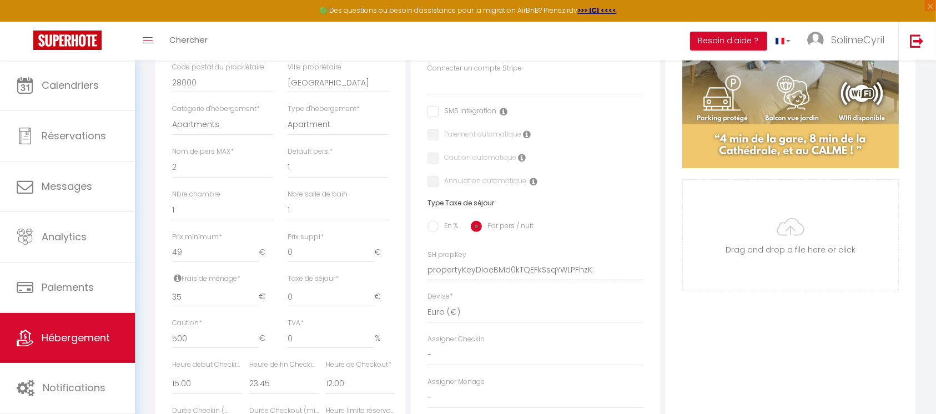
scroll to position [370, 0]
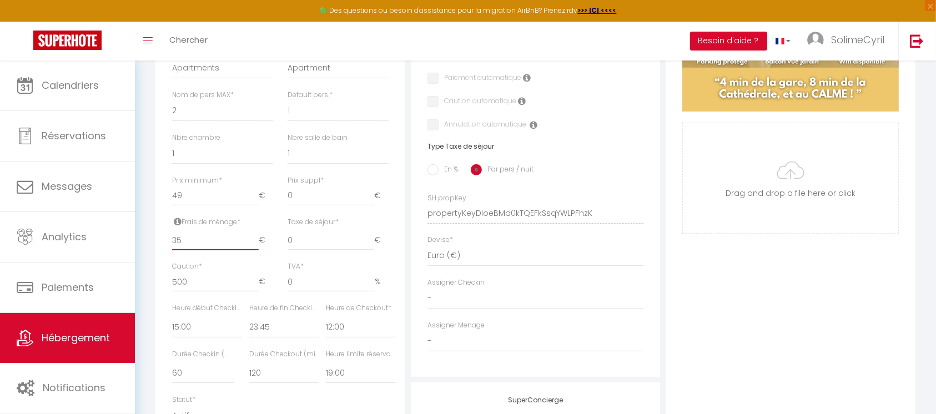
drag, startPoint x: 205, startPoint y: 251, endPoint x: 142, endPoint y: 250, distance: 62.7
click at [145, 250] on div "Retourner vers Casanova - Studio hypercentre - lit double, parking & balcon Act…" at bounding box center [535, 149] width 801 height 917
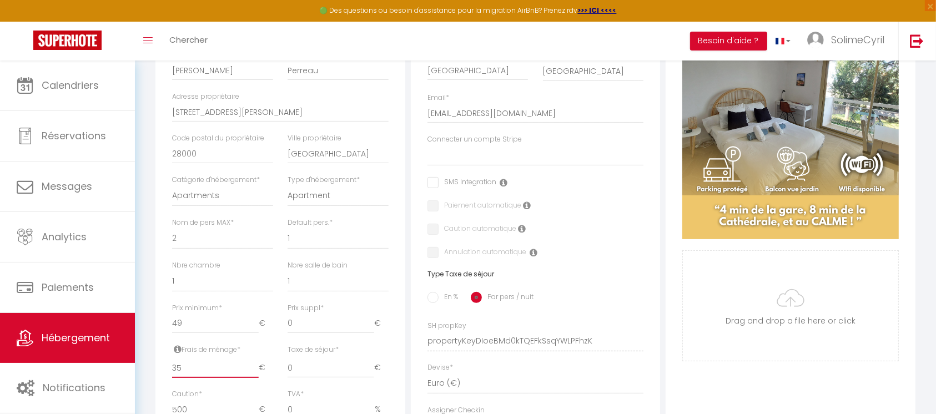
scroll to position [296, 0]
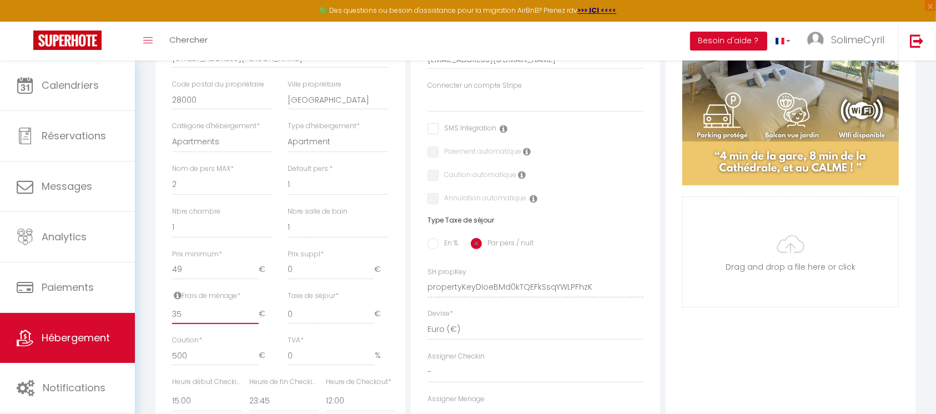
type input "0"
select select
checkbox input "false"
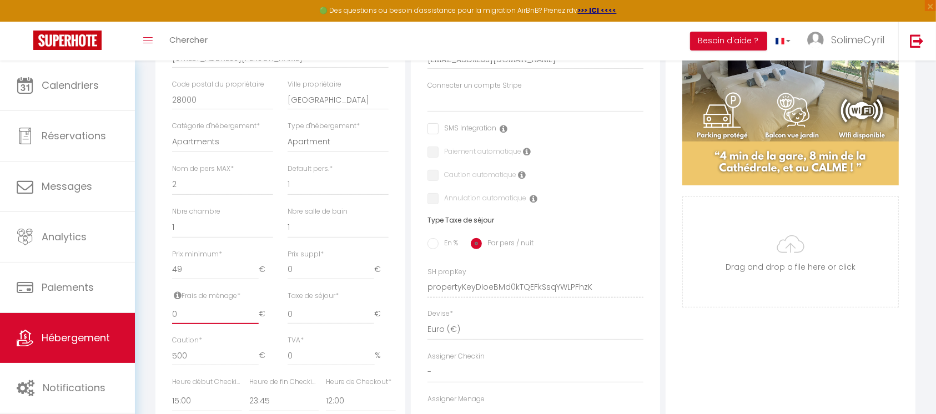
checkbox input "false"
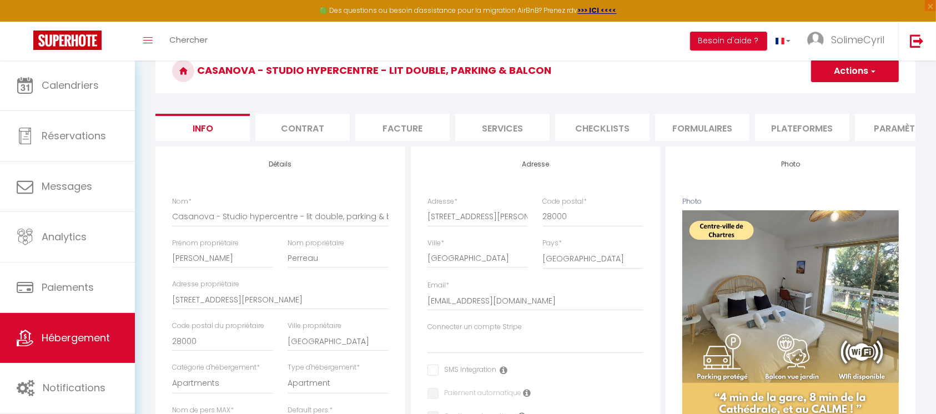
scroll to position [0, 0]
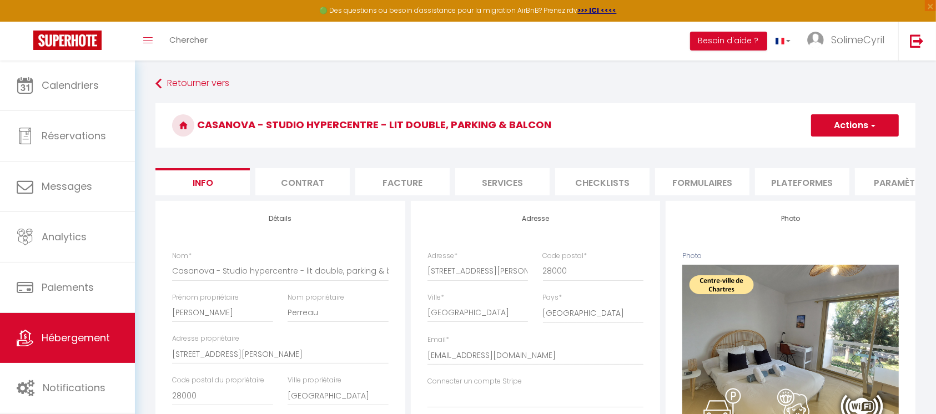
type input "0"
click at [874, 126] on span "button" at bounding box center [872, 125] width 7 height 11
click at [821, 150] on input "Enregistrer" at bounding box center [810, 149] width 41 height 11
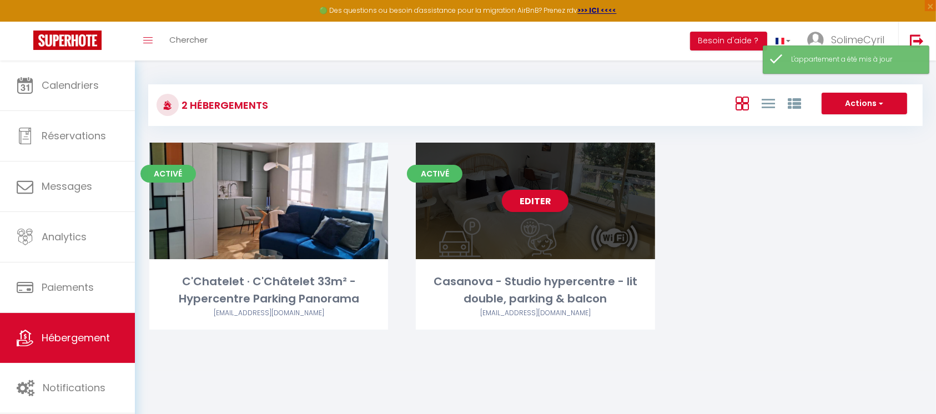
click at [537, 282] on div "Casanova - Studio hypercentre - lit double, parking & balcon" at bounding box center [535, 290] width 239 height 35
select select "3"
select select "2"
select select "1"
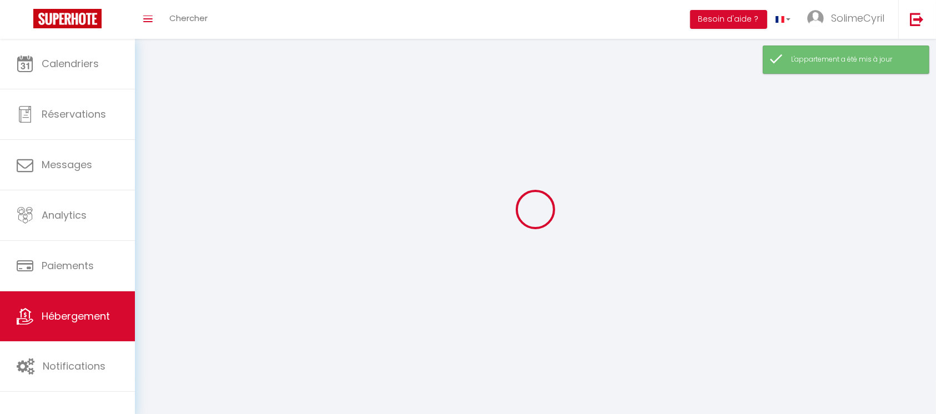
select select
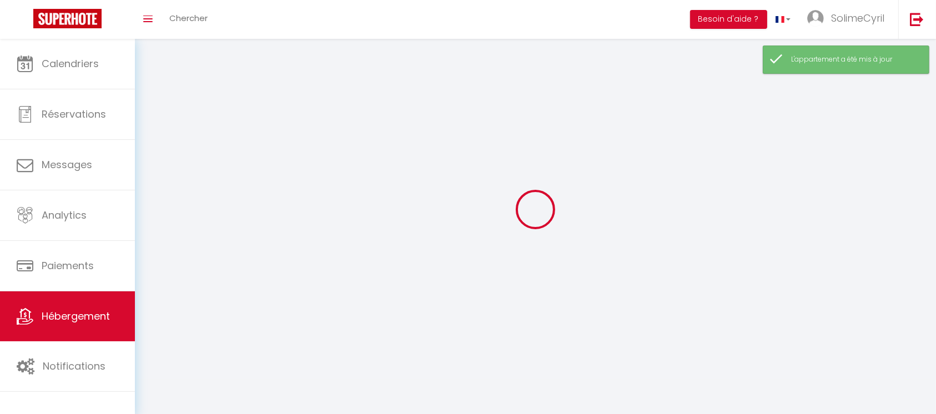
select select
checkbox input "false"
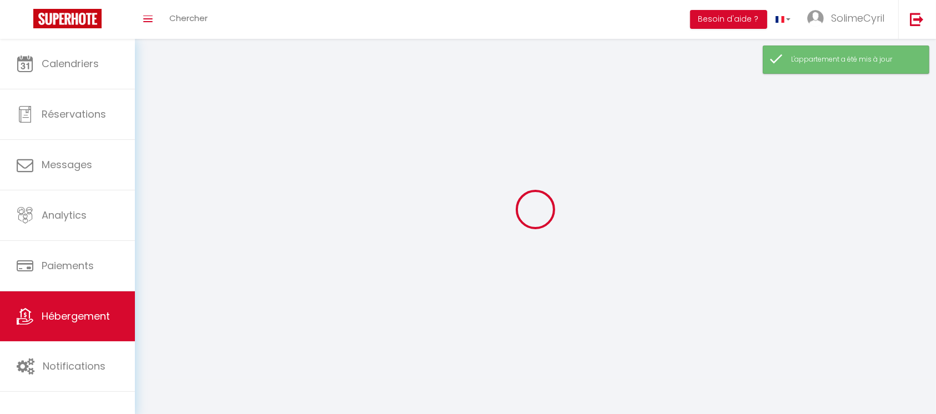
select select
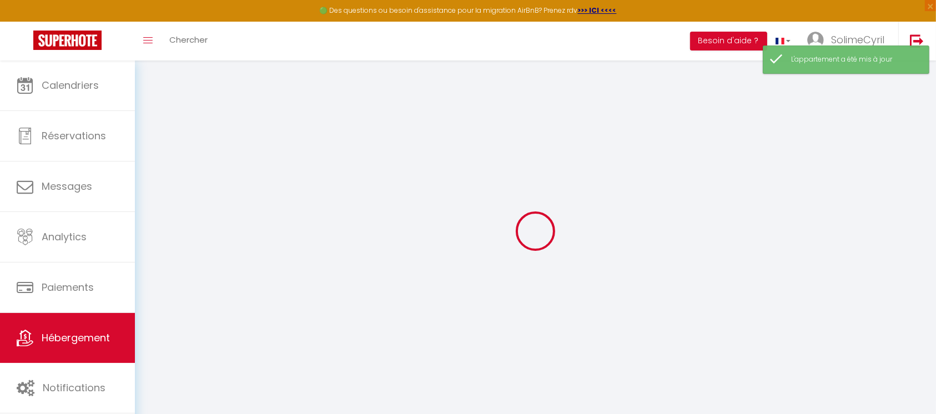
select select "15:00"
select select "23:45"
select select "12:00"
select select "60"
select select "120"
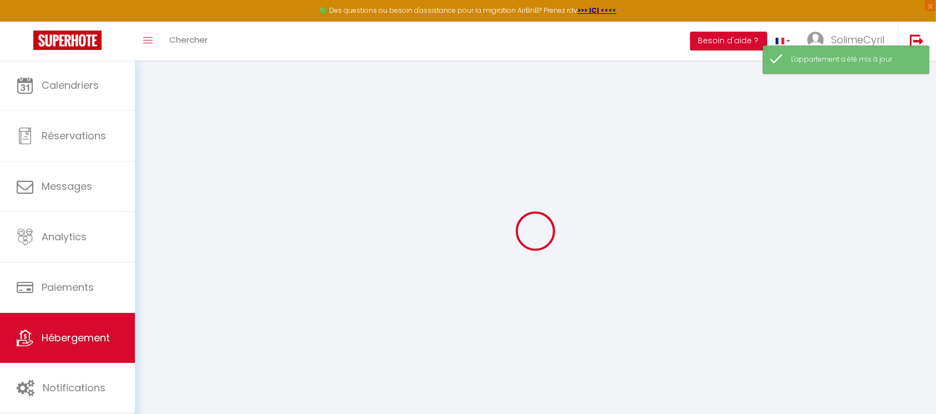
select select "19:00"
select select
checkbox input "false"
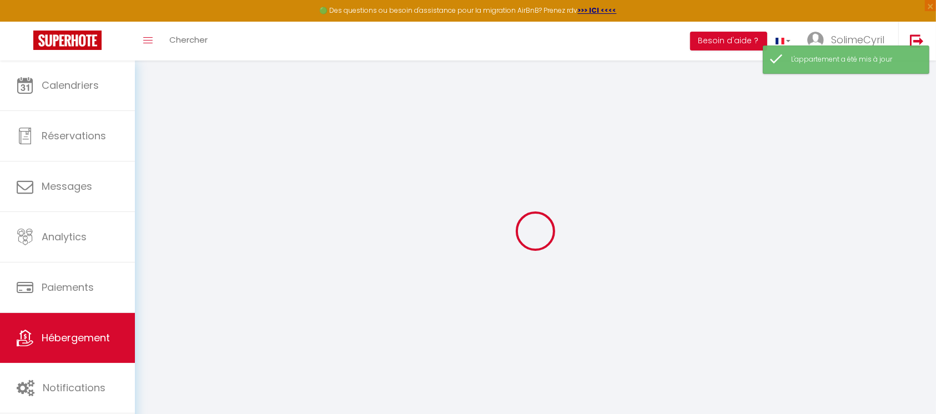
checkbox input "false"
select select
checkbox input "false"
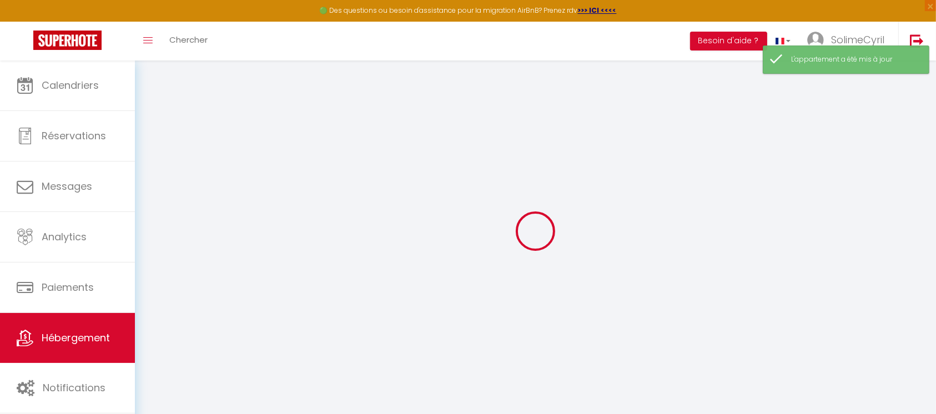
checkbox input "false"
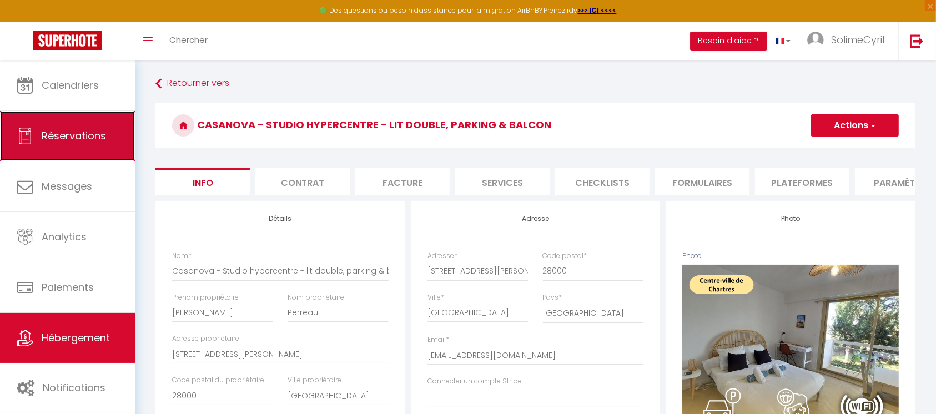
click at [67, 155] on link "Réservations" at bounding box center [67, 136] width 135 height 50
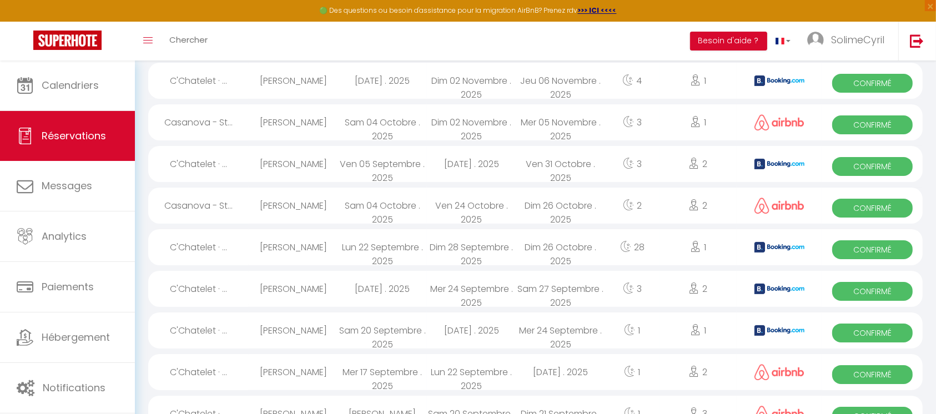
scroll to position [222, 0]
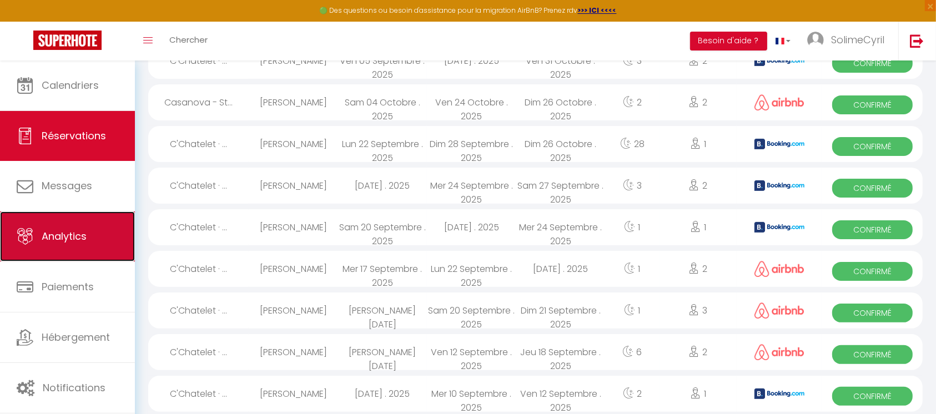
click at [27, 228] on icon at bounding box center [25, 236] width 17 height 17
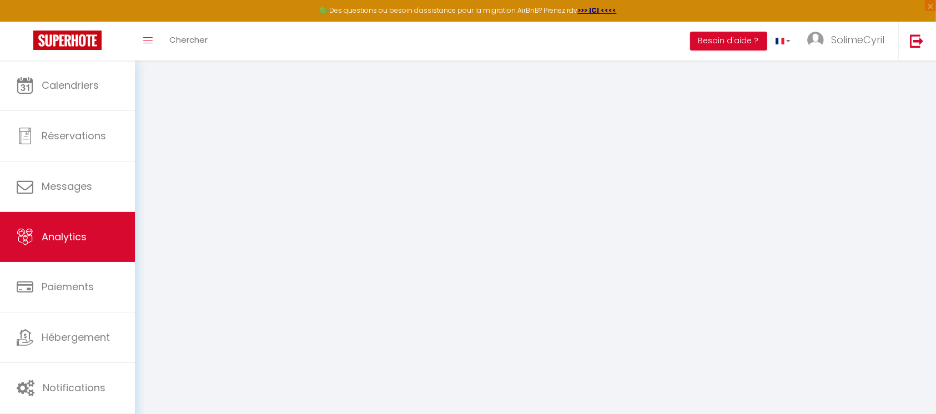
select select "2025"
select select "10"
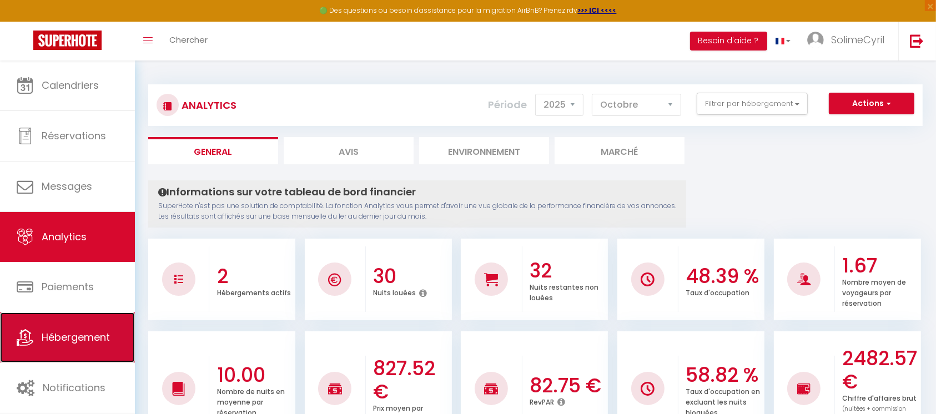
click at [92, 321] on link "Hébergement" at bounding box center [67, 337] width 135 height 50
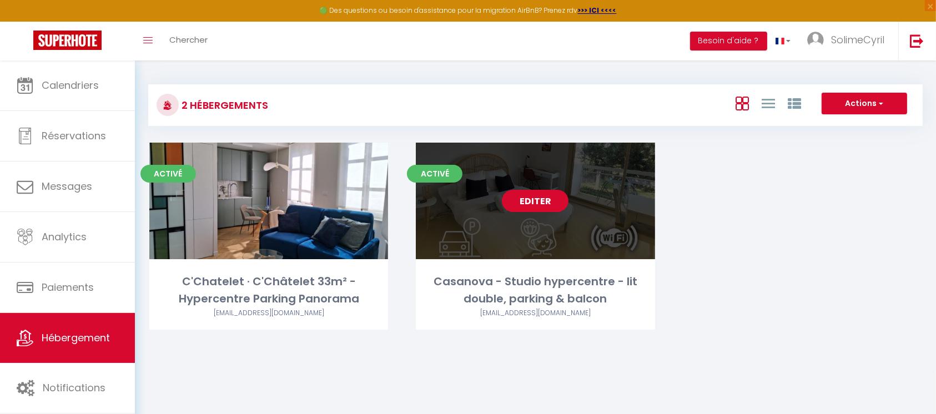
click at [541, 208] on link "Editer" at bounding box center [535, 201] width 67 height 22
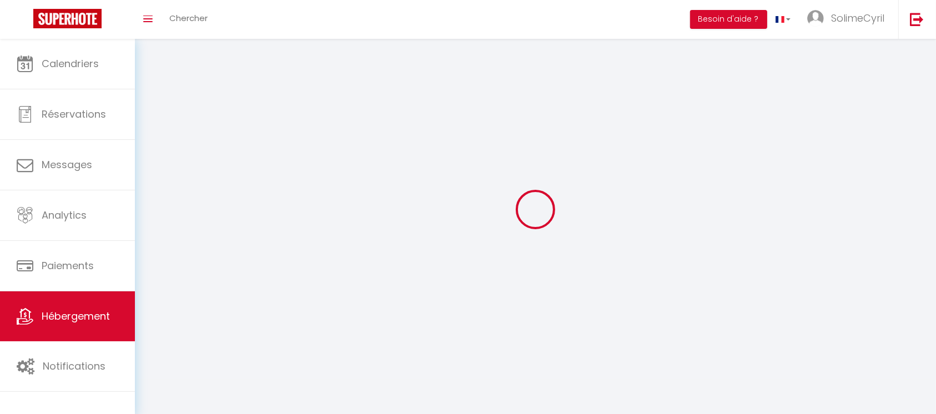
select select
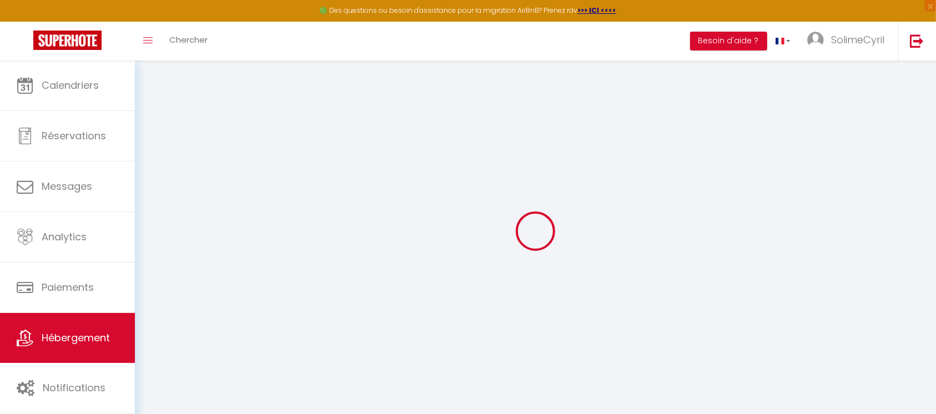
select select
checkbox input "false"
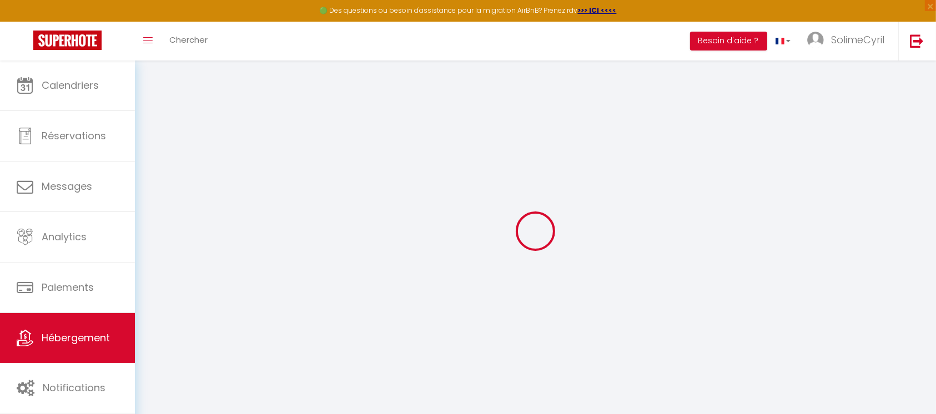
select select "15:00"
select select "23:45"
select select "12:00"
select select "60"
select select "120"
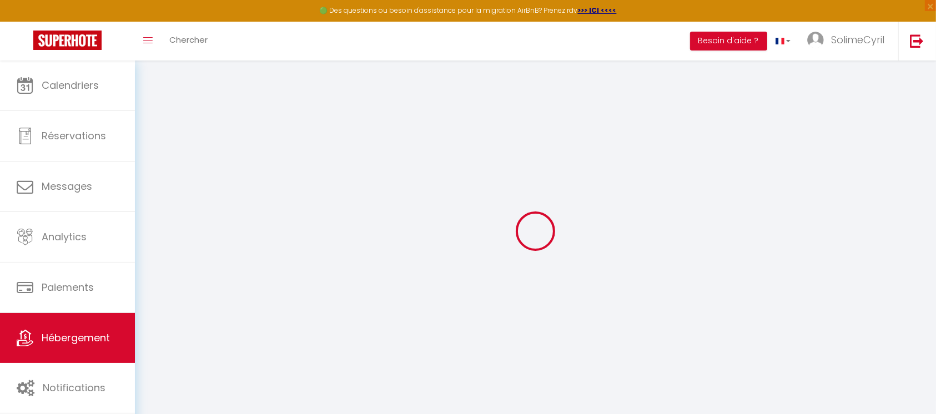
select select "19:00"
select select
checkbox input "false"
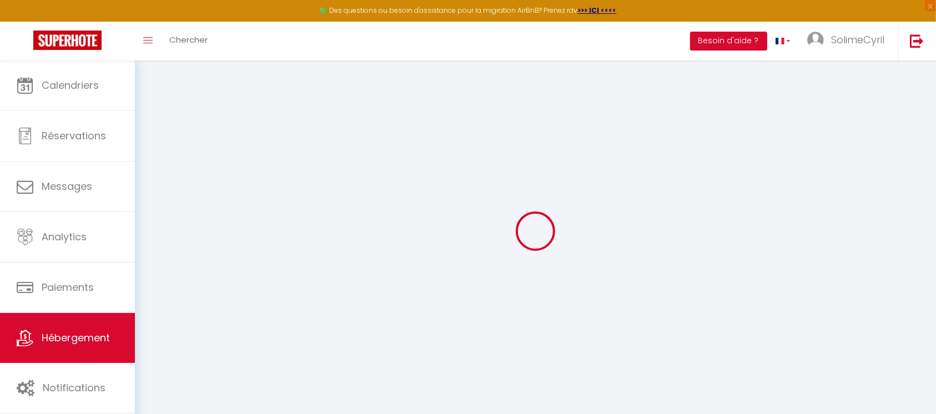
checkbox input "false"
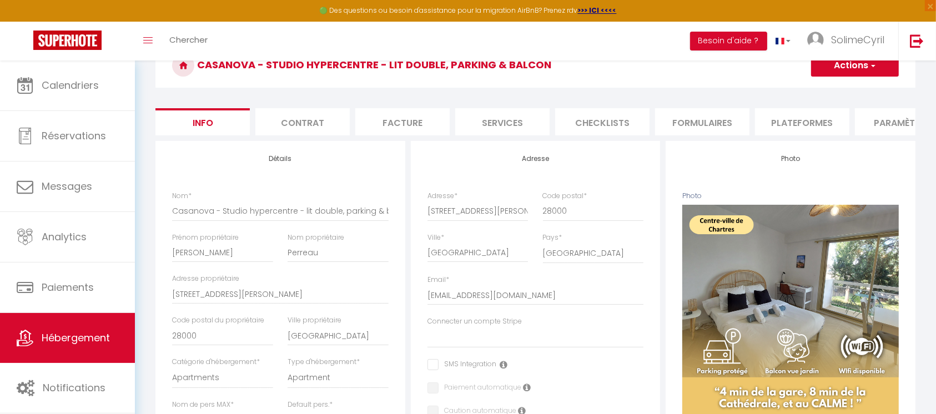
scroll to position [74, 0]
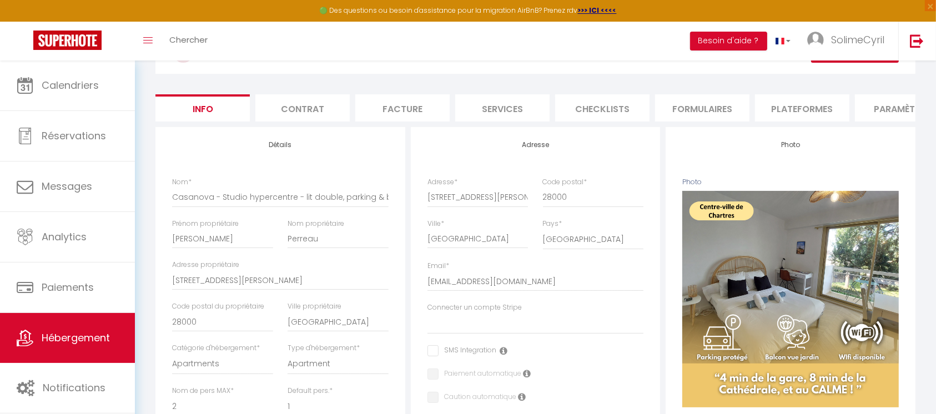
click at [293, 116] on li "Contrat" at bounding box center [302, 107] width 94 height 27
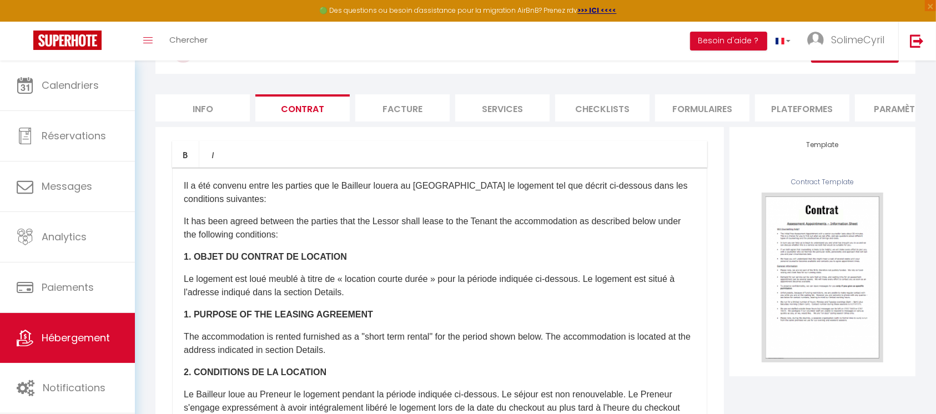
click at [407, 103] on li "Facture" at bounding box center [402, 107] width 94 height 27
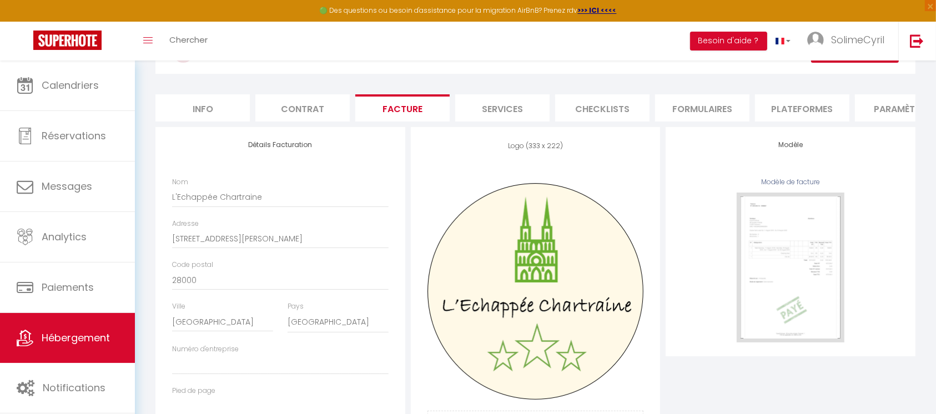
click at [502, 110] on li "Services" at bounding box center [502, 107] width 94 height 27
select select
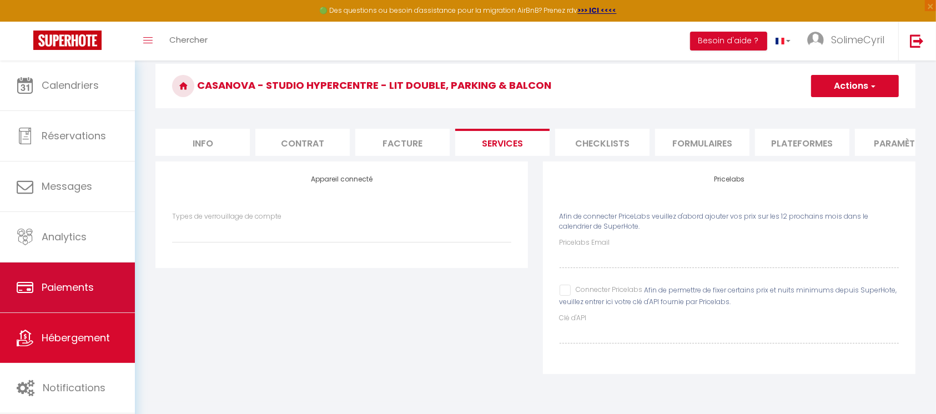
scroll to position [60, 0]
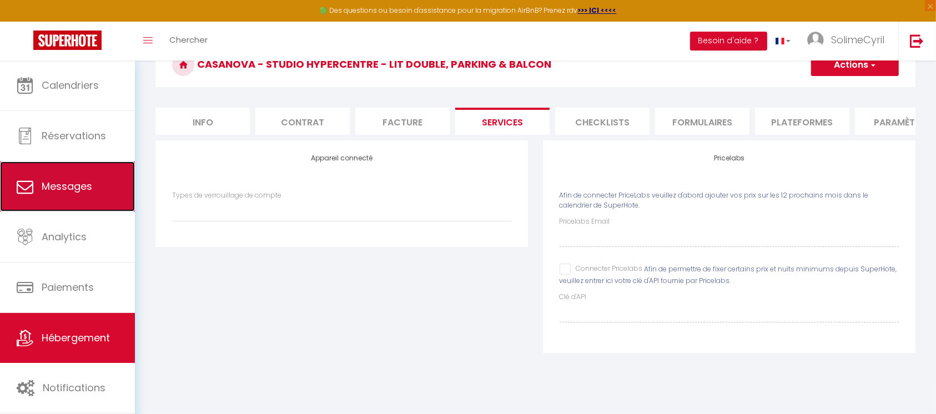
click at [65, 187] on span "Messages" at bounding box center [67, 186] width 51 height 14
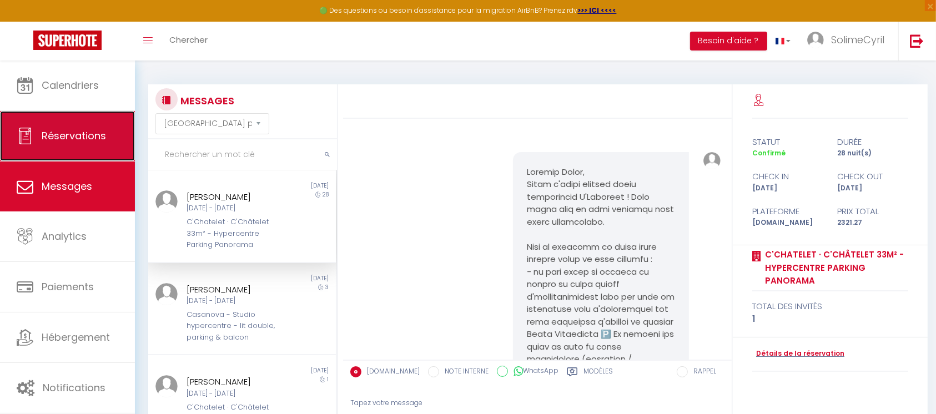
scroll to position [5204, 0]
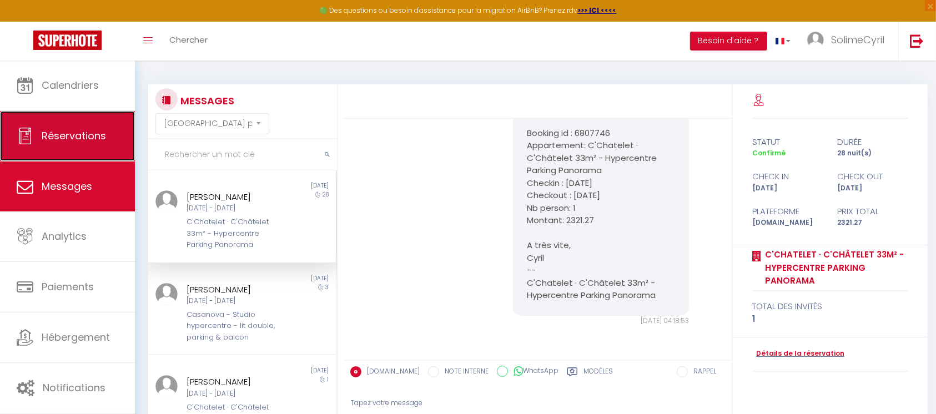
click at [67, 149] on link "Réservations" at bounding box center [67, 136] width 135 height 50
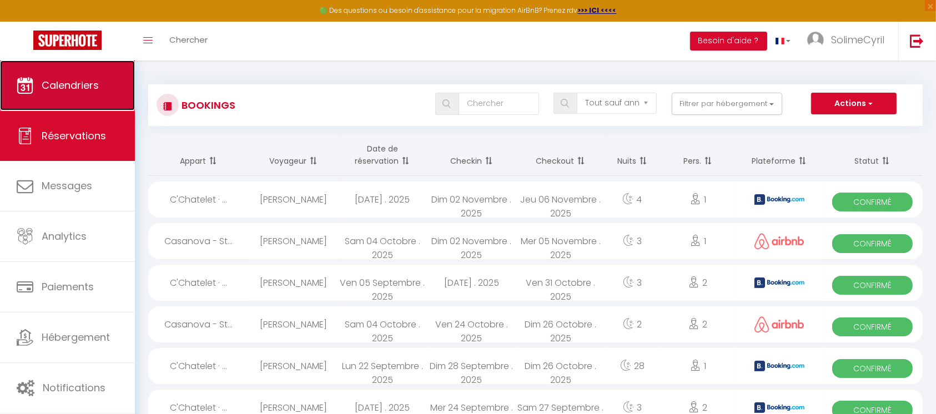
click at [44, 100] on link "Calendriers" at bounding box center [67, 85] width 135 height 50
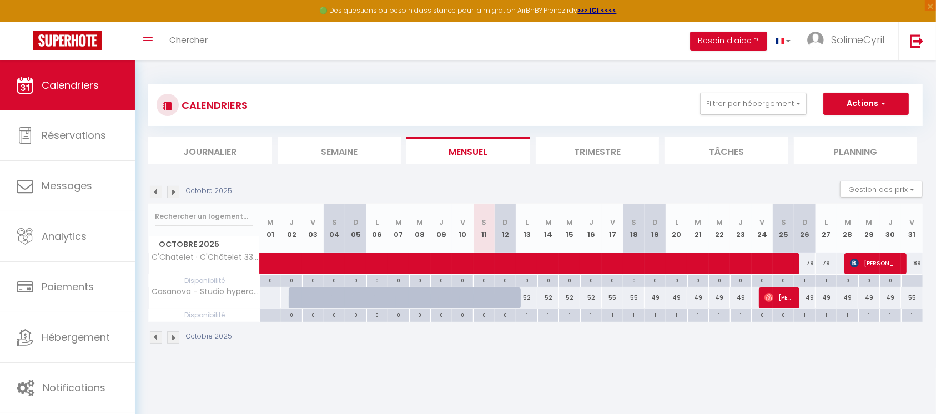
click at [531, 294] on div "52" at bounding box center [527, 298] width 22 height 21
type input "52"
type input "Lun 13 Octobre 2025"
type input "Mar 14 Octobre 2025"
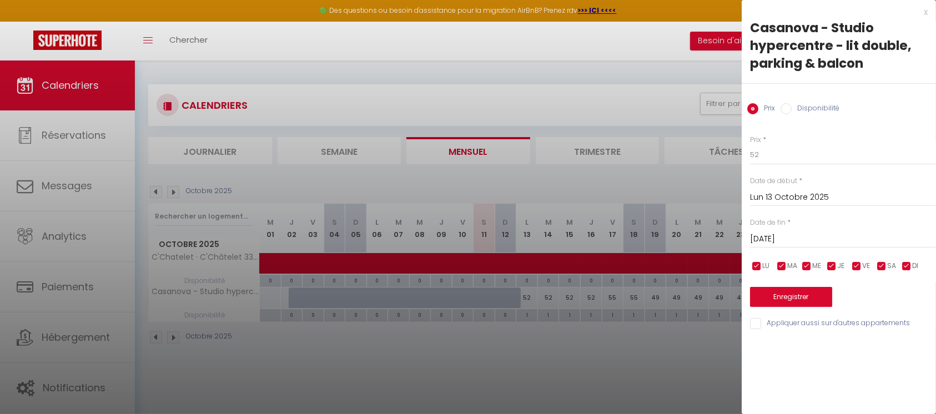
click at [659, 361] on div at bounding box center [468, 207] width 936 height 414
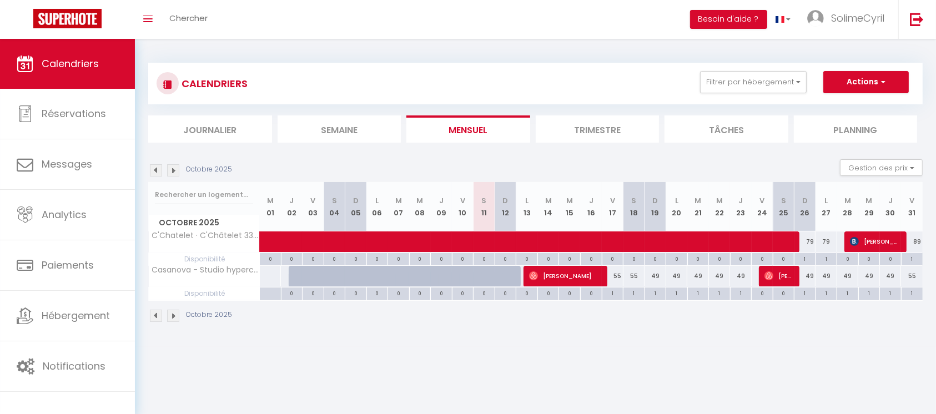
click at [656, 278] on div "49" at bounding box center [655, 276] width 22 height 21
type input "49"
type input "Dim 19 Octobre 2025"
type input "Lun 20 Octobre 2025"
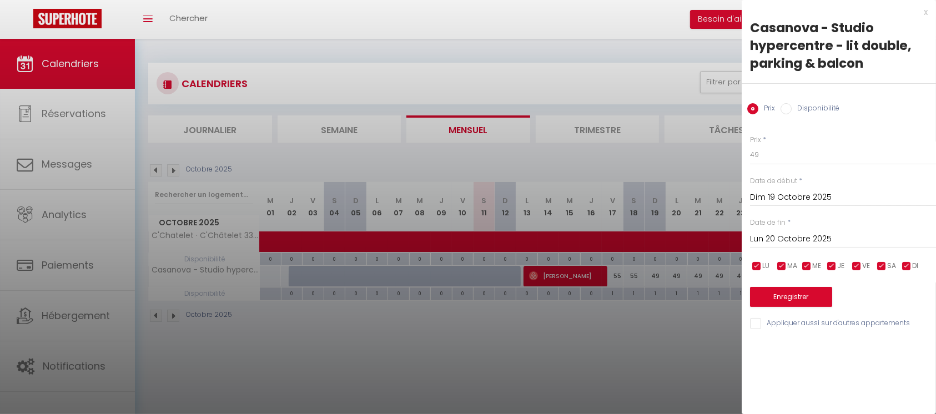
click at [815, 237] on input "Lun 20 Octobre 2025" at bounding box center [843, 239] width 186 height 14
click at [685, 336] on div at bounding box center [468, 207] width 936 height 414
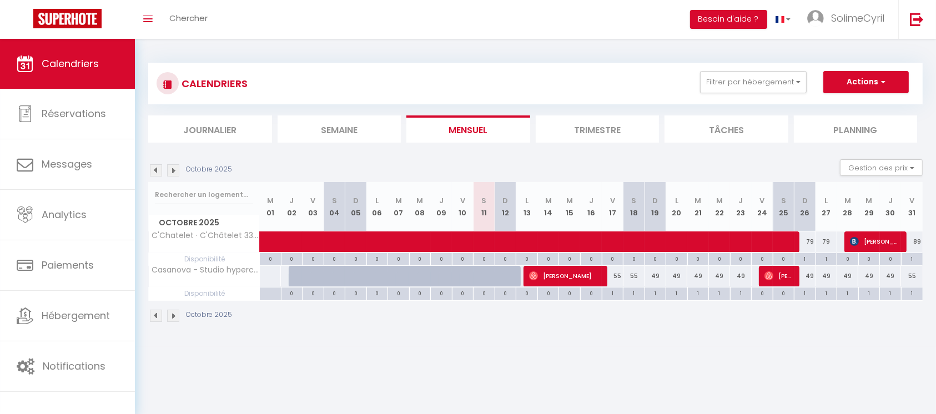
click at [653, 278] on div "49" at bounding box center [655, 276] width 22 height 21
type input "49"
type input "Dim 19 Octobre 2025"
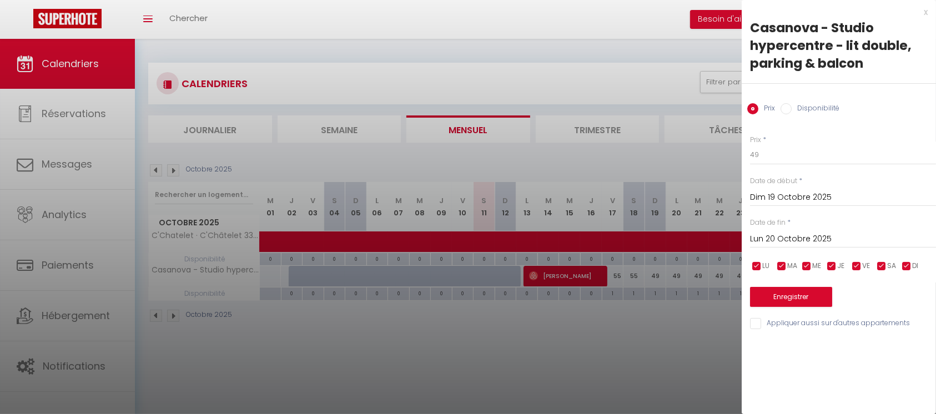
click at [799, 240] on input "Lun 20 Octobre 2025" at bounding box center [843, 239] width 186 height 14
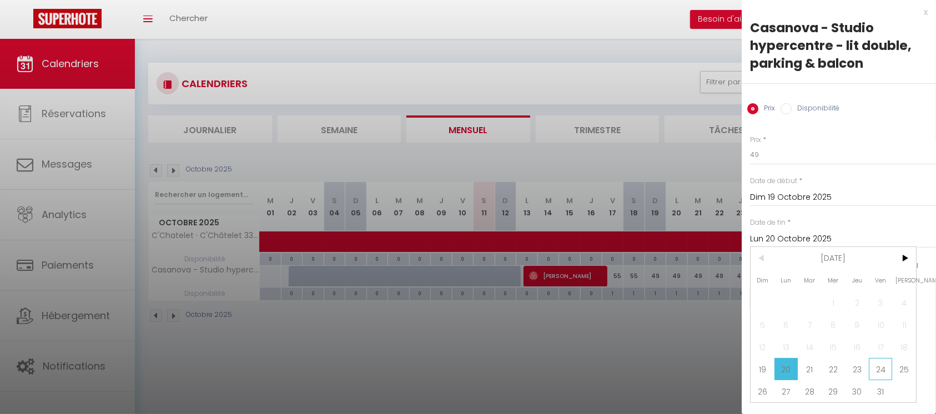
click at [873, 371] on span "24" at bounding box center [881, 369] width 24 height 22
type input "Ven 24 Octobre 2025"
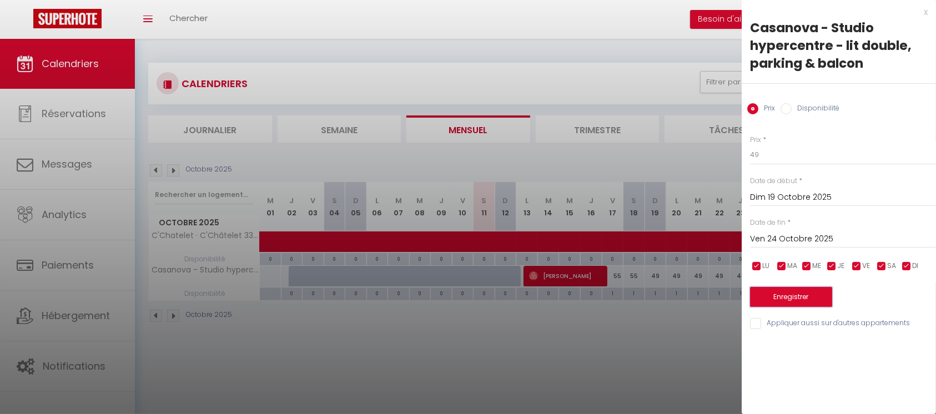
click at [777, 298] on button "Enregistrer" at bounding box center [791, 297] width 82 height 20
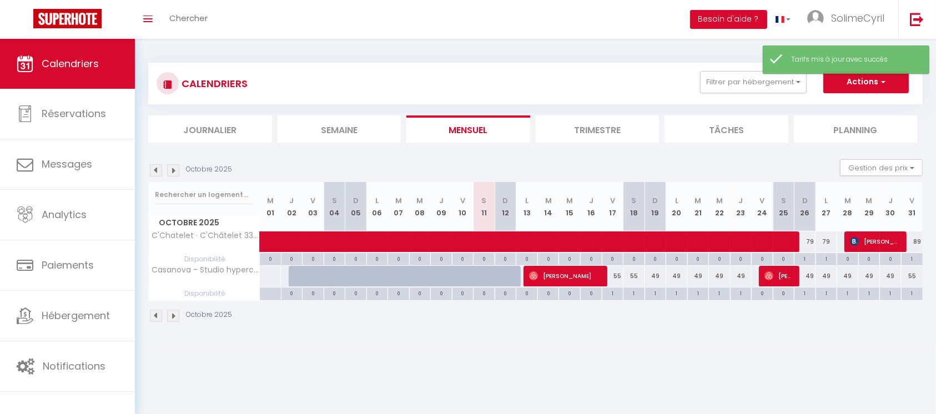
click at [653, 277] on div "49" at bounding box center [655, 276] width 22 height 21
type input "49"
type input "Dim 19 Octobre 2025"
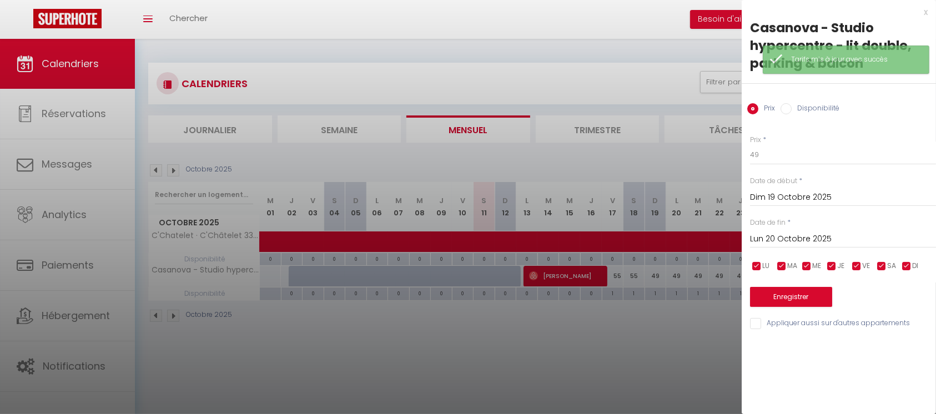
click at [790, 234] on input "Lun 20 Octobre 2025" at bounding box center [843, 239] width 186 height 14
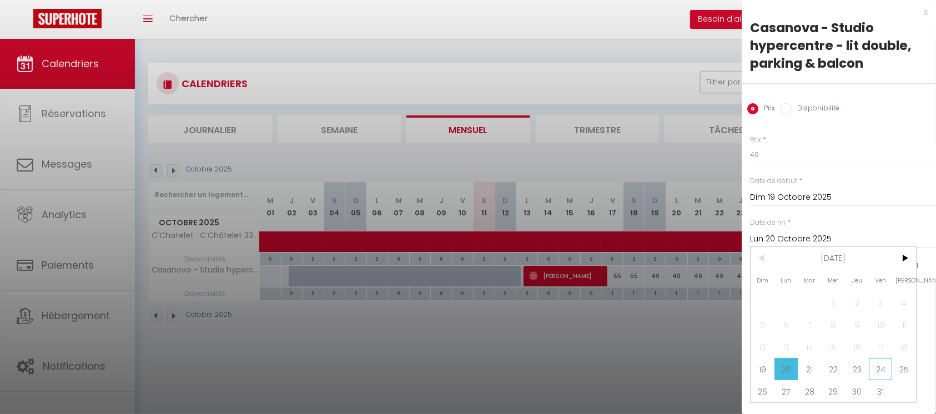
click at [873, 368] on span "24" at bounding box center [881, 369] width 24 height 22
type input "Ven 24 Octobre 2025"
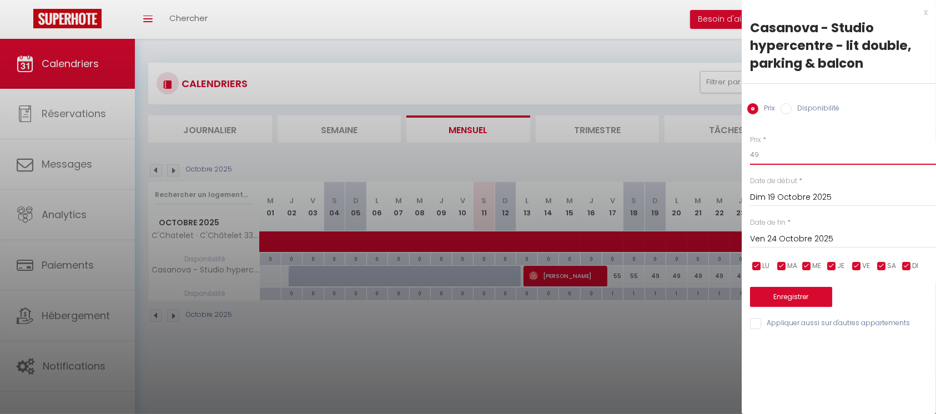
drag, startPoint x: 773, startPoint y: 147, endPoint x: 724, endPoint y: 152, distance: 49.2
click at [724, 152] on body "🟢 Des questions ou besoin d'assistance pour la migration AirBnB? Prenez rdv >>>…" at bounding box center [468, 246] width 936 height 414
type input "52"
click at [813, 293] on button "Enregistrer" at bounding box center [791, 297] width 82 height 20
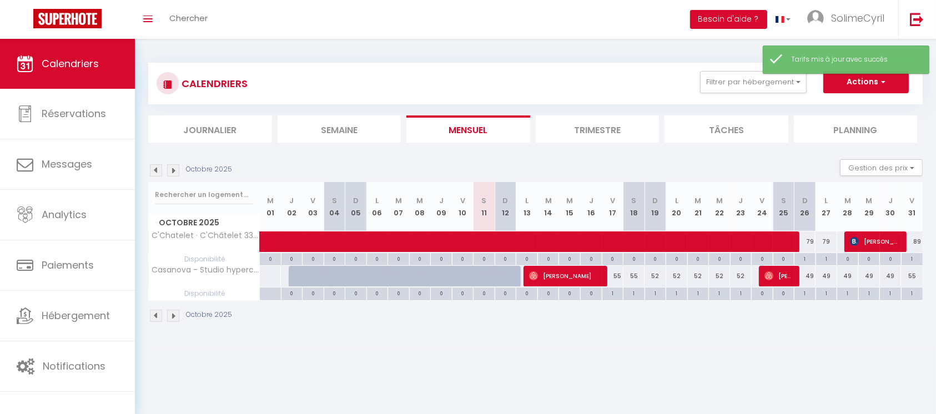
click at [635, 361] on body "🟢 Des questions ou besoin d'assistance pour la migration AirBnB? Prenez rdv >>>…" at bounding box center [468, 246] width 936 height 414
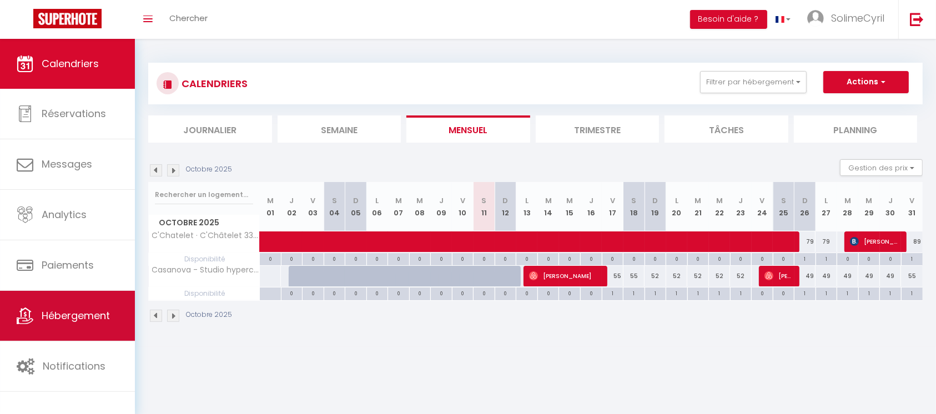
click at [68, 311] on span "Hébergement" at bounding box center [76, 316] width 68 height 14
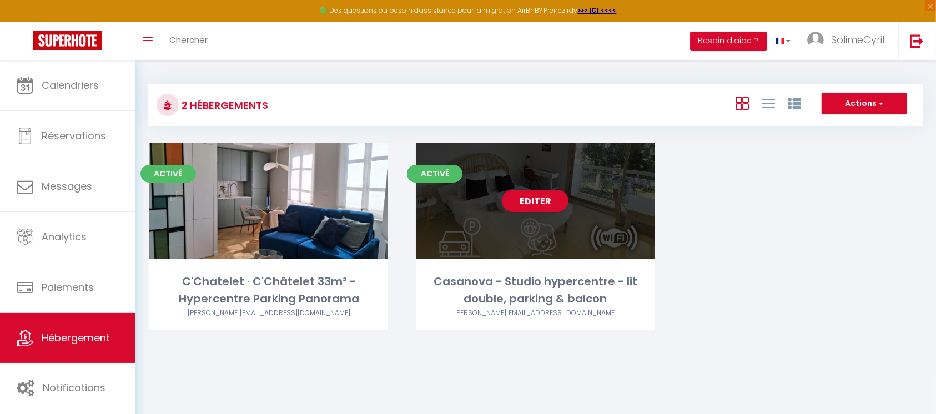
click at [534, 213] on div "Editer" at bounding box center [535, 201] width 239 height 117
click at [534, 205] on link "Editer" at bounding box center [535, 201] width 67 height 22
select select "3"
select select "2"
select select "1"
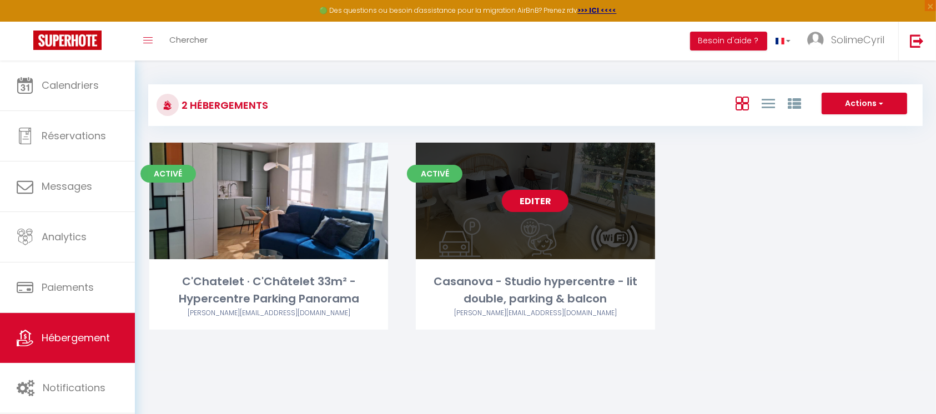
select select "1"
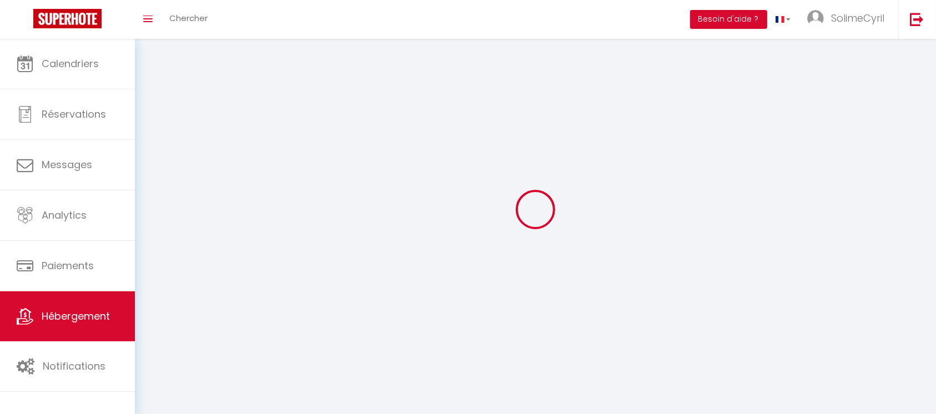
select select
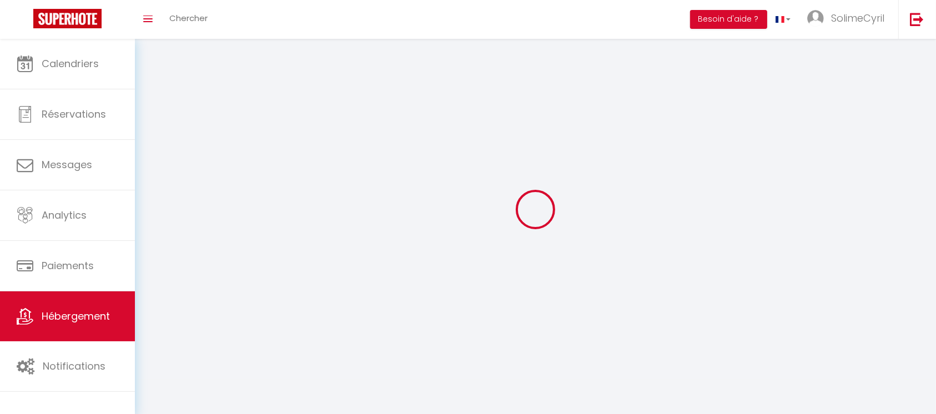
select select
checkbox input "false"
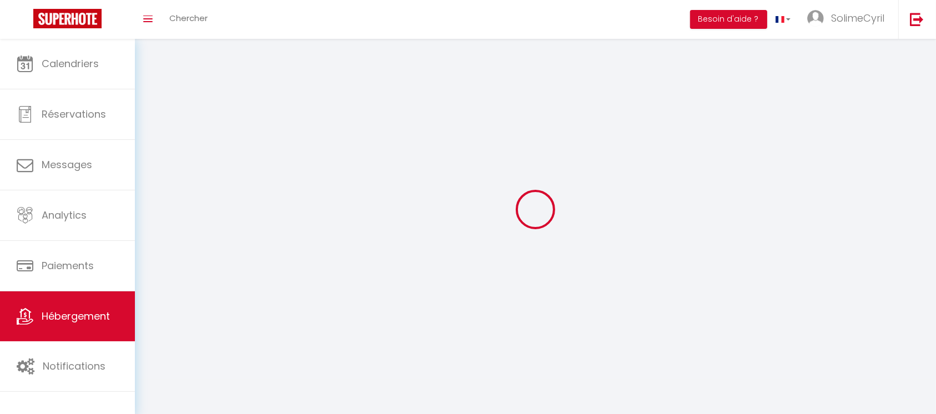
select select
select select "1"
select select "28"
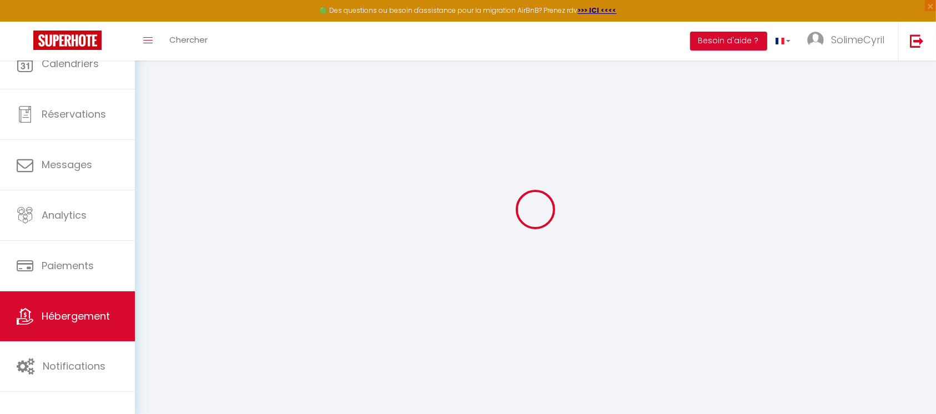
select select
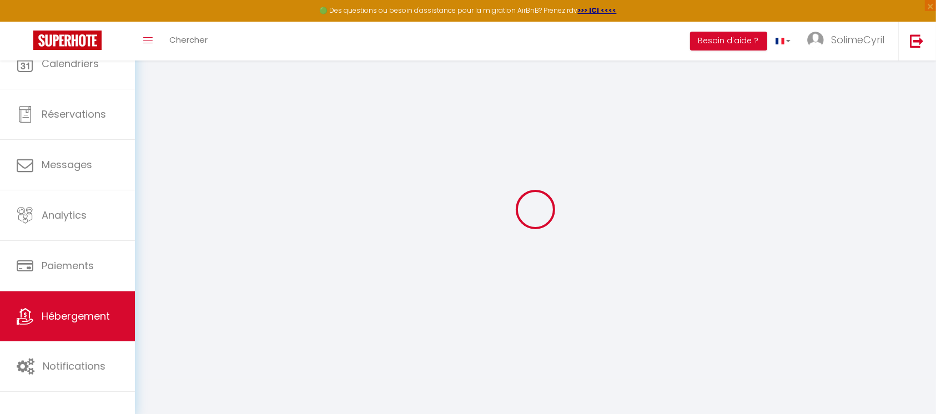
select select
checkbox input "false"
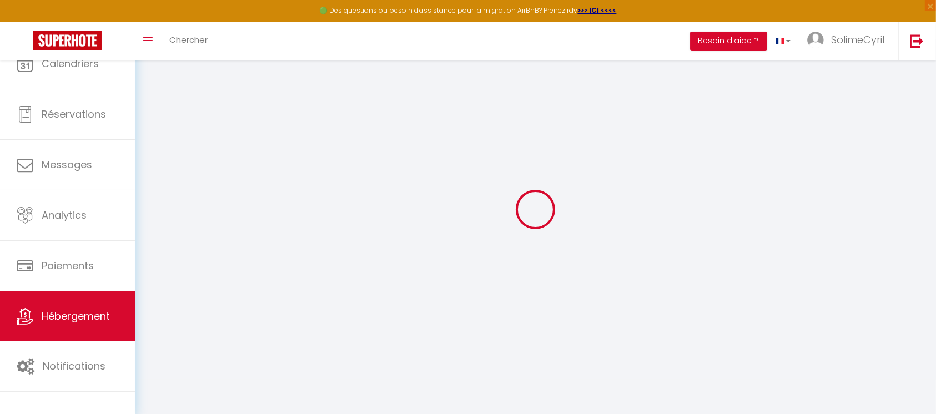
select select
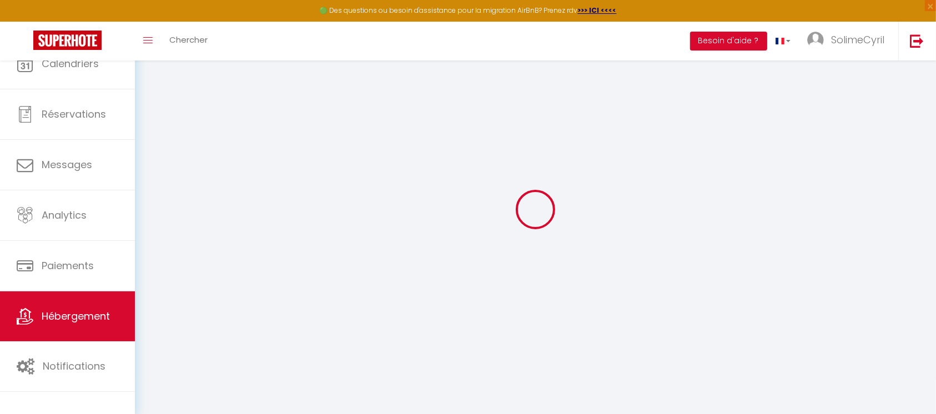
select select
checkbox input "false"
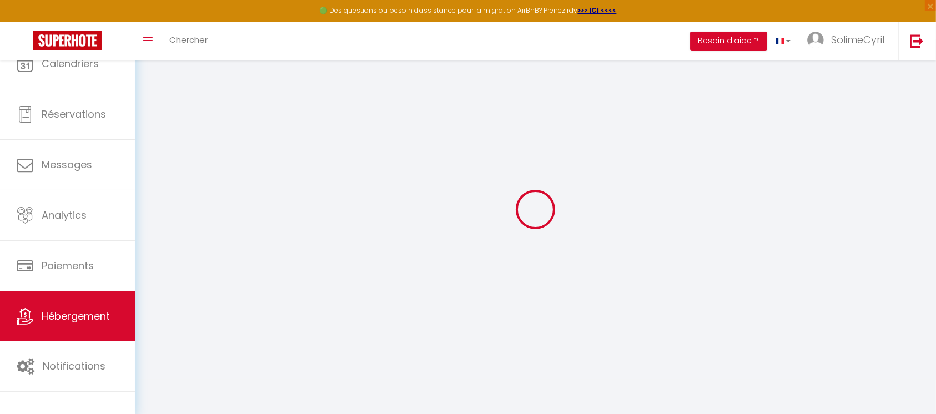
checkbox input "false"
select select
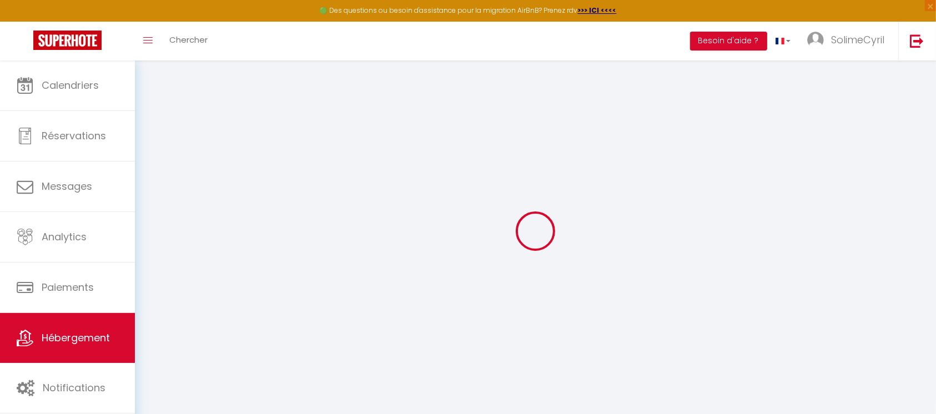
select select
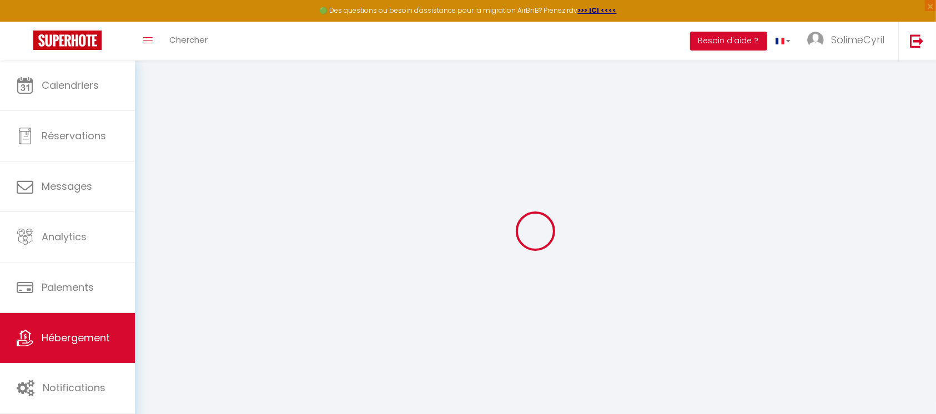
select select
checkbox input "false"
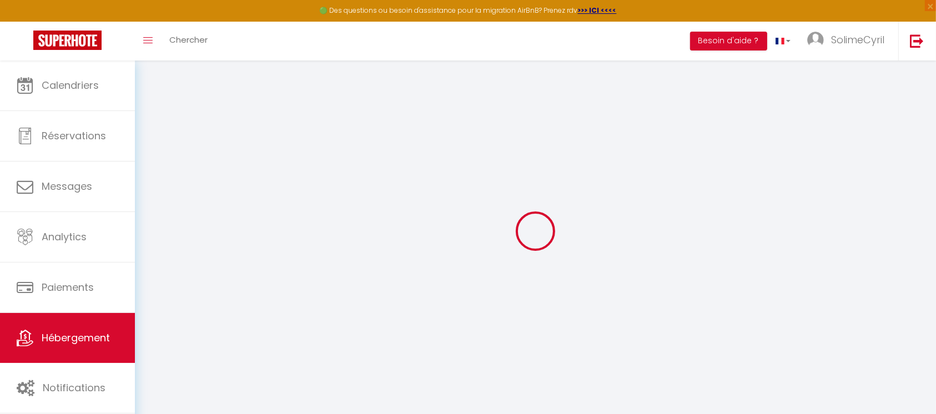
select select
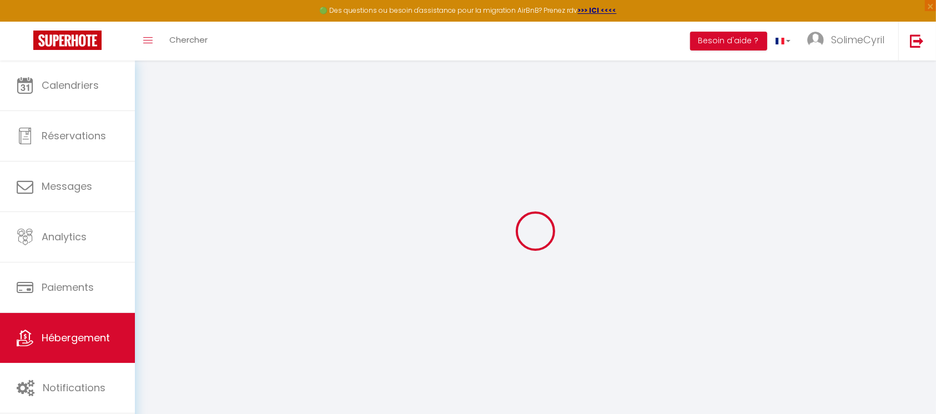
select select
checkbox input "false"
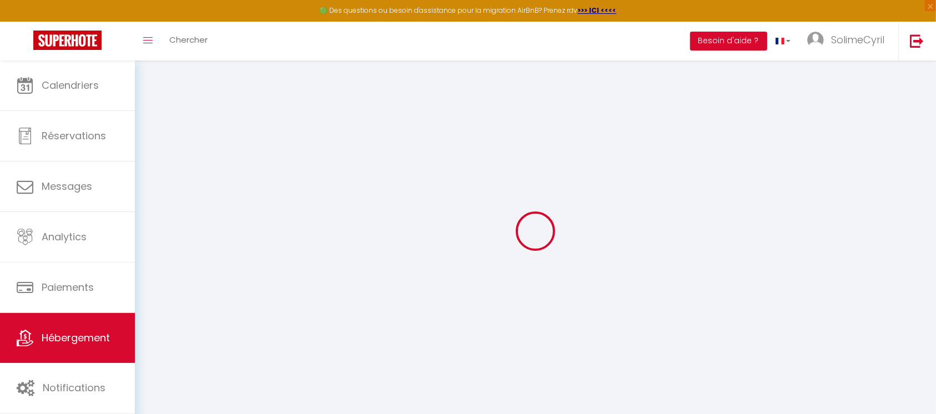
checkbox input "false"
select select
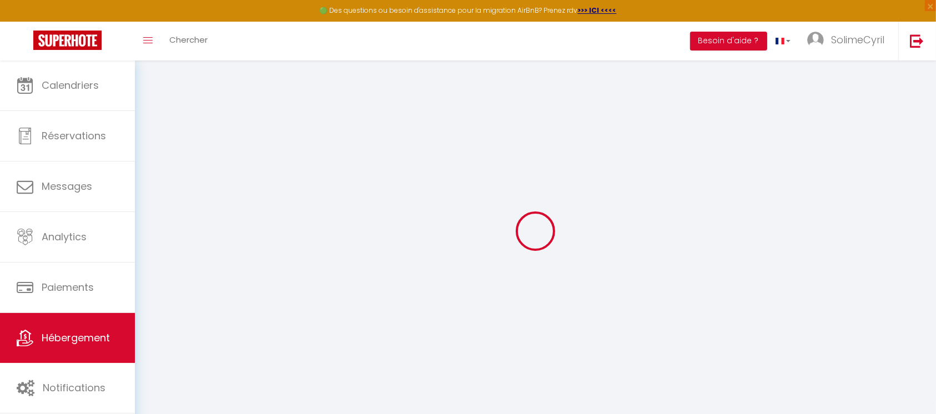
select select
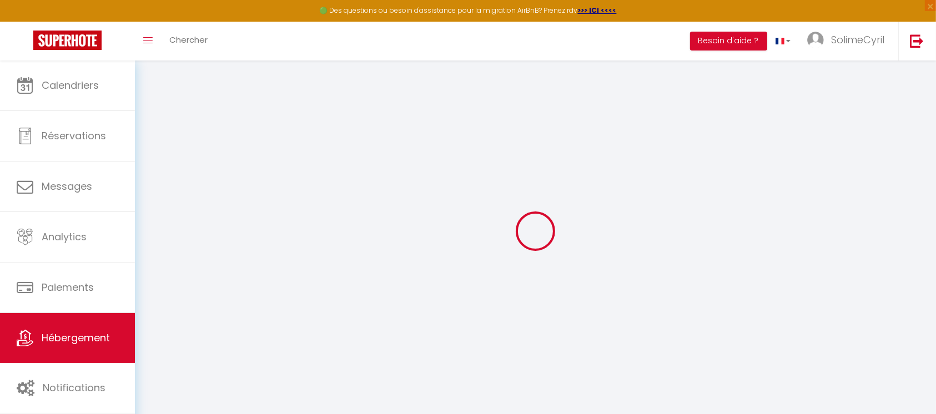
checkbox input "false"
select select
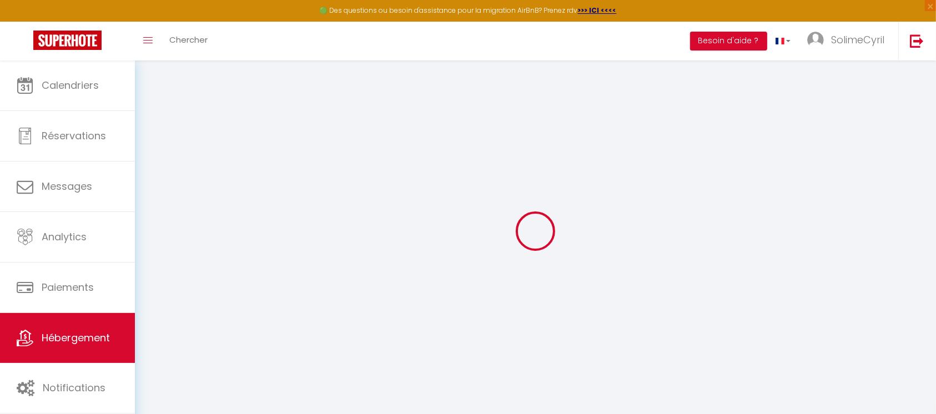
select select
type input "Casanova - Studio hypercentre - lit double, parking & balcon"
type input "[PERSON_NAME]"
type input "Perreau"
type input "[STREET_ADDRESS][PERSON_NAME]"
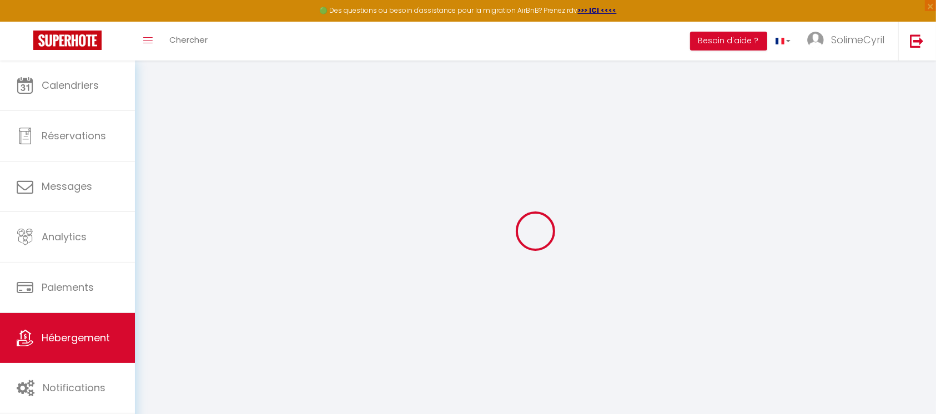
type input "28000"
type input "[GEOGRAPHIC_DATA]"
select select "2"
select select "1"
type input "49"
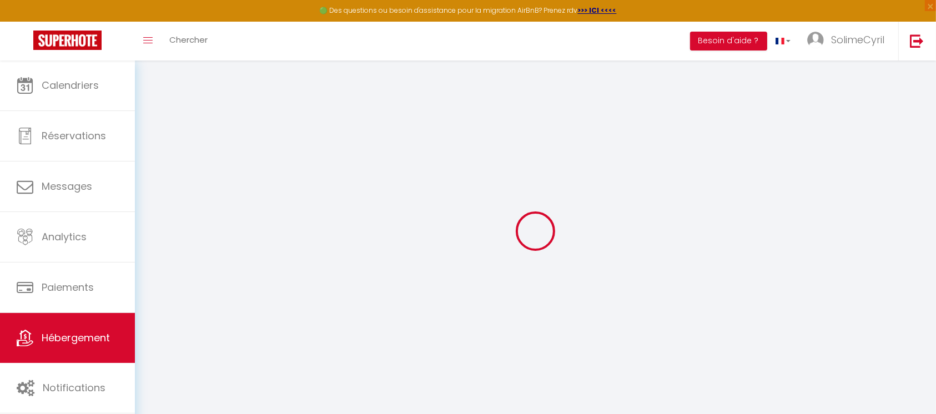
type input "500"
select select
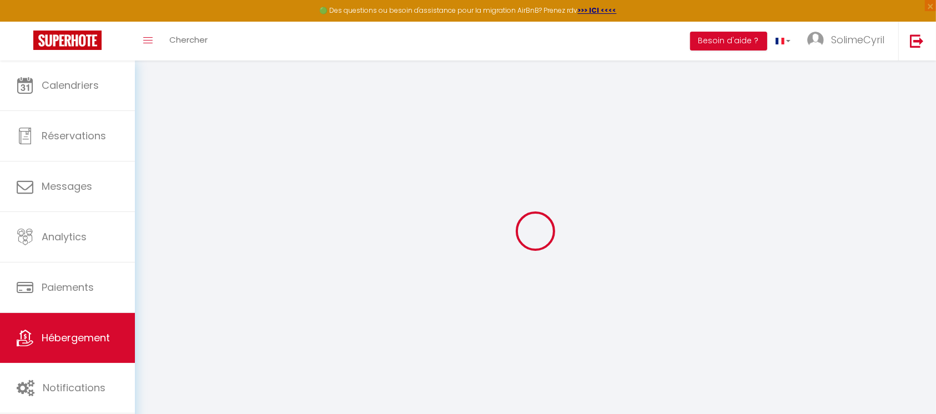
select select
type input "[STREET_ADDRESS][PERSON_NAME]"
type input "28000"
type input "[GEOGRAPHIC_DATA]"
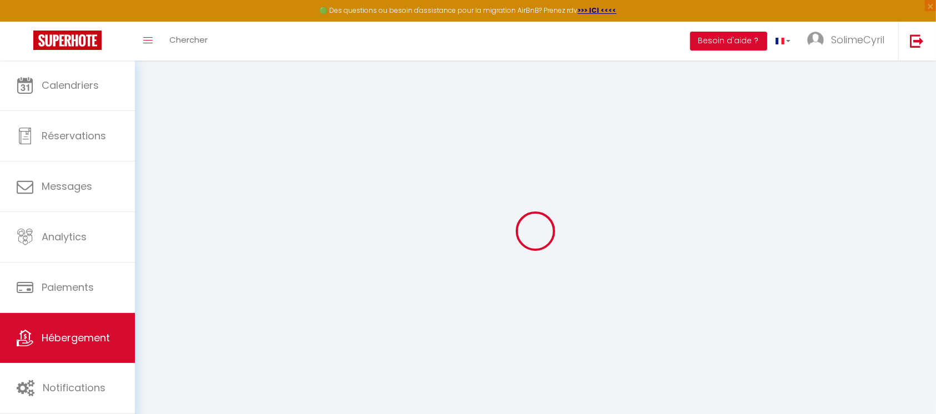
type input "[PERSON_NAME][EMAIL_ADDRESS][DOMAIN_NAME]"
select select
checkbox input "false"
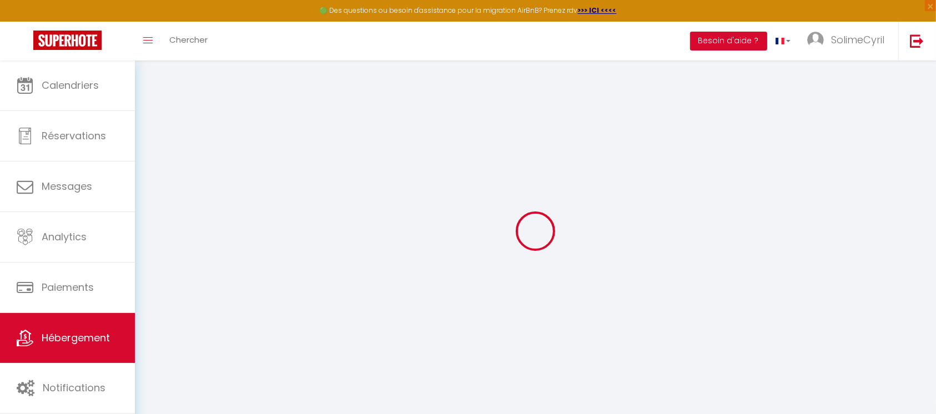
checkbox input "false"
type input "0"
select select
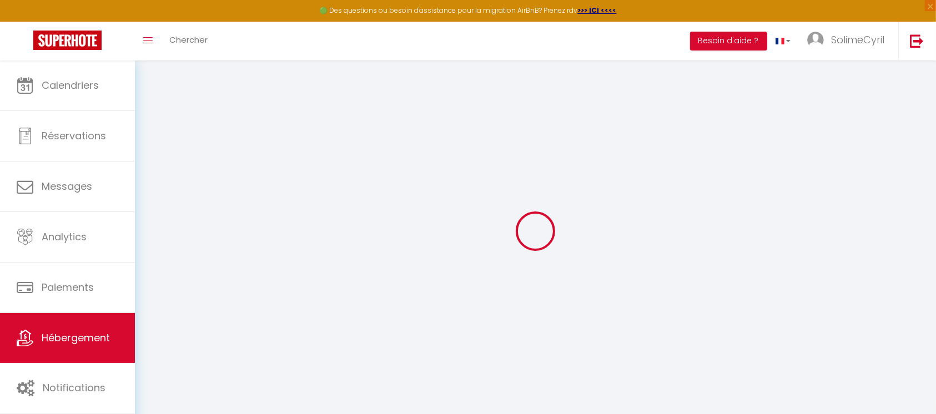
select select
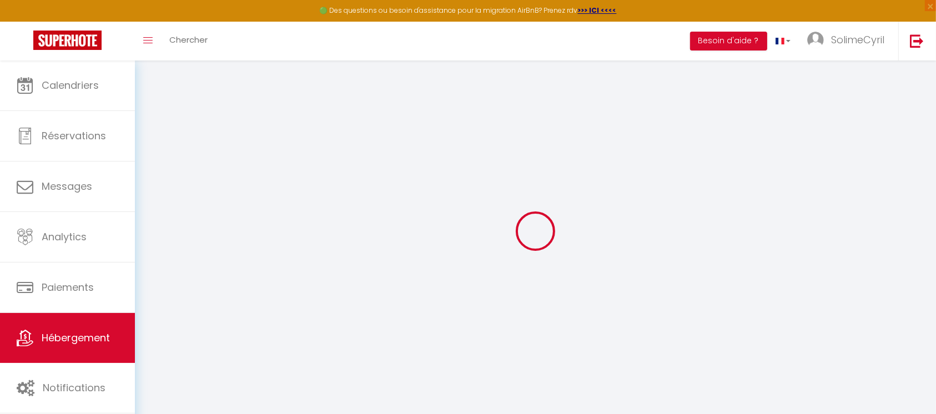
checkbox input "false"
select select
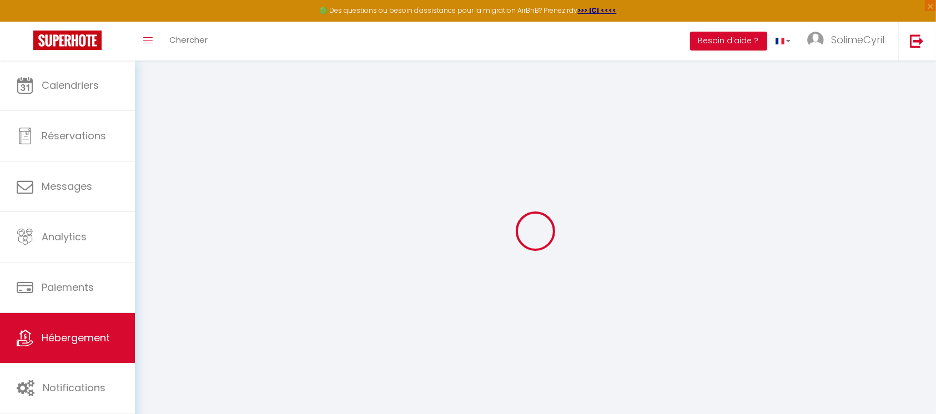
select select
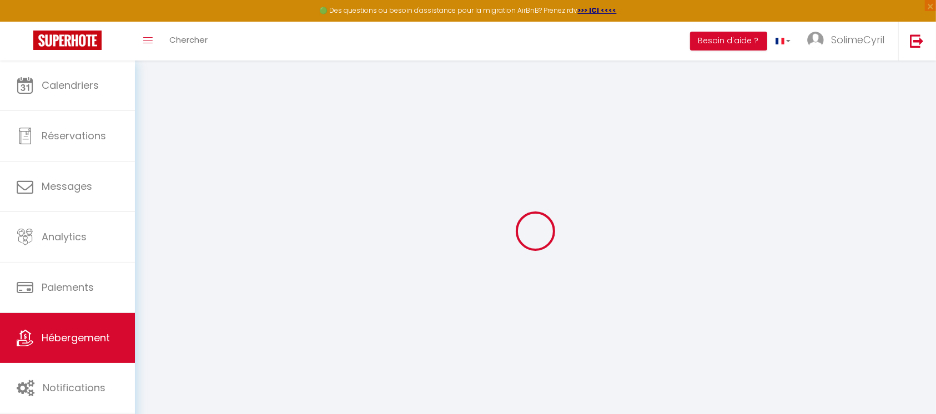
select select
checkbox input "false"
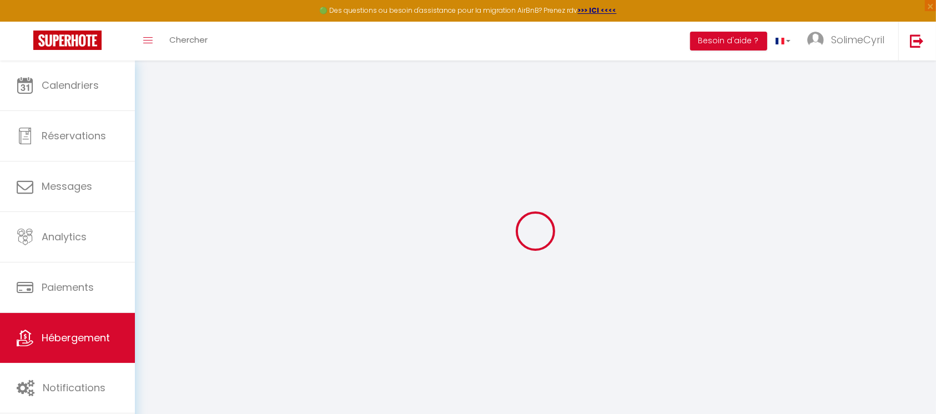
select select
checkbox input "false"
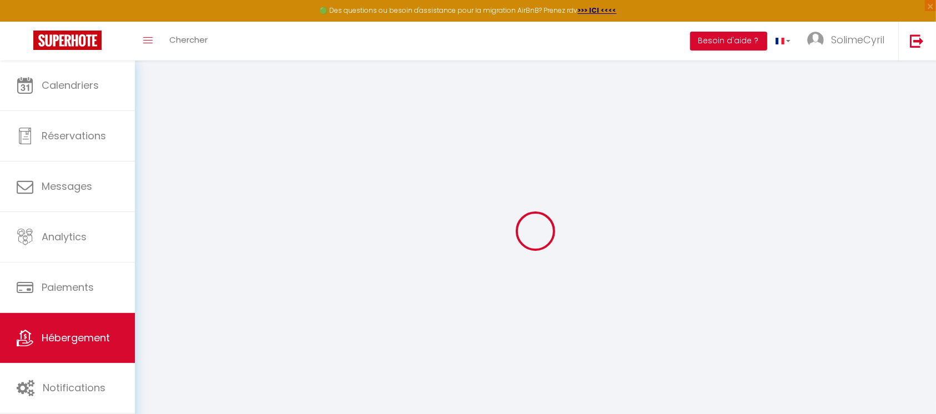
select select "15:00"
select select "23:45"
select select "12:00"
select select "60"
select select "120"
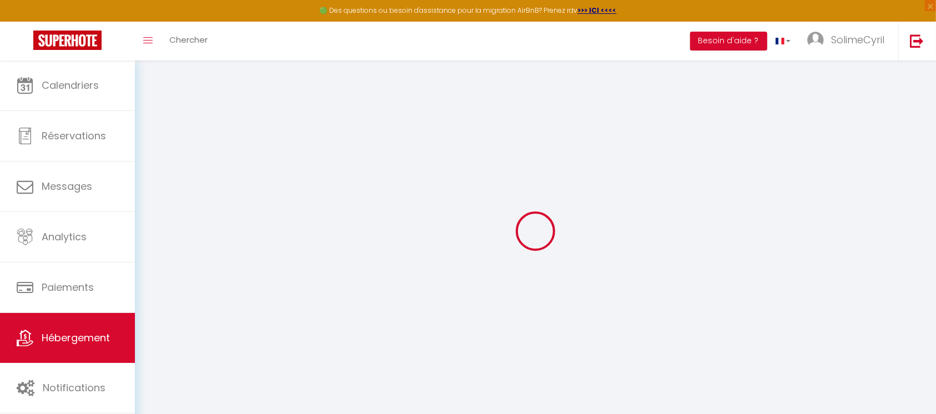
select select "19:00"
select select
checkbox input "false"
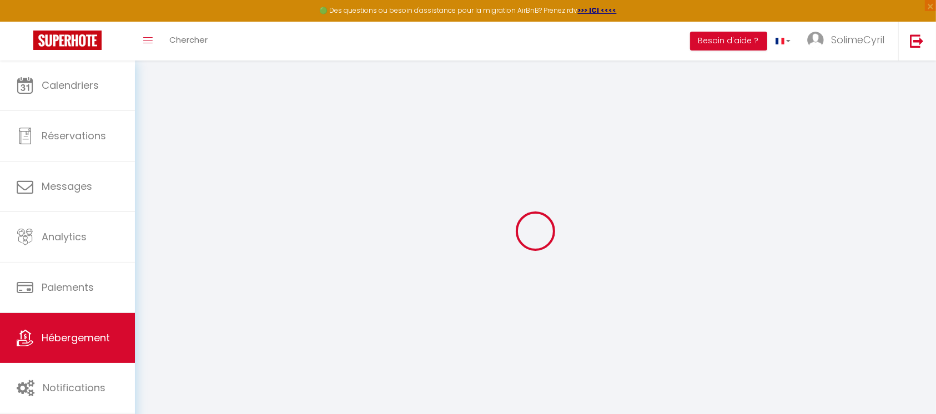
checkbox input "false"
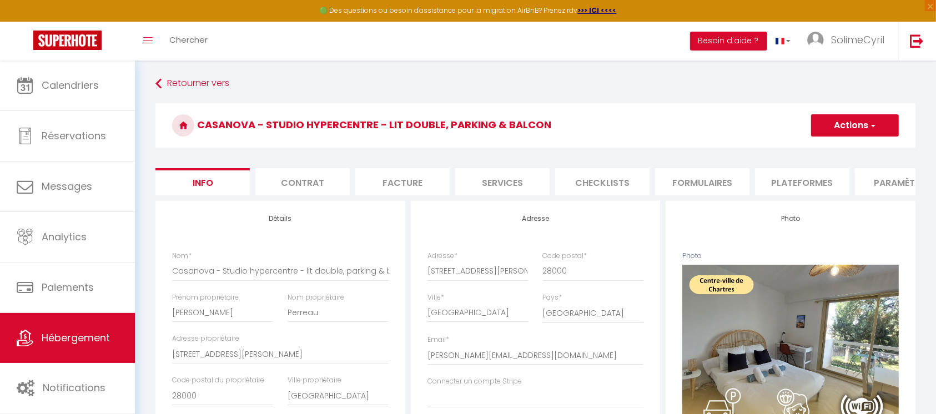
click at [314, 188] on li "Contrat" at bounding box center [302, 181] width 94 height 27
select select
checkbox input "false"
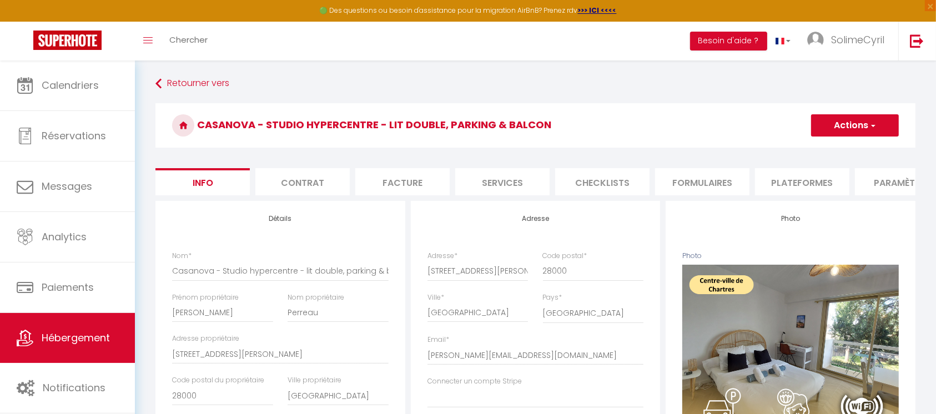
checkbox input "false"
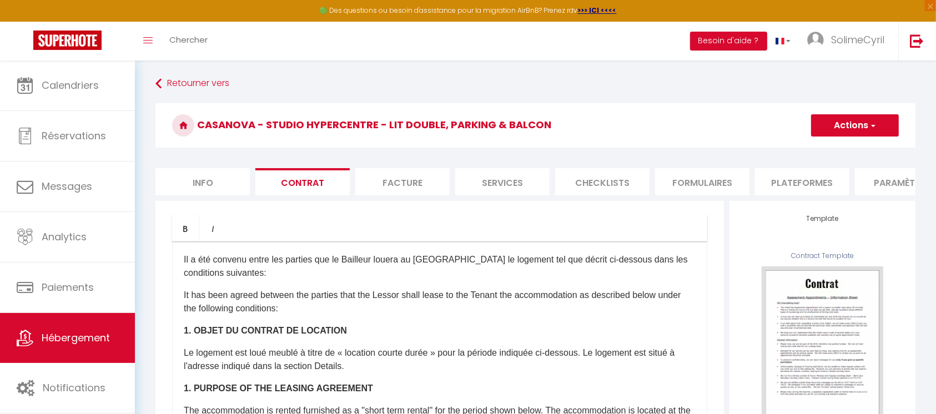
click at [239, 180] on li "Info" at bounding box center [202, 181] width 94 height 27
select select
checkbox input "false"
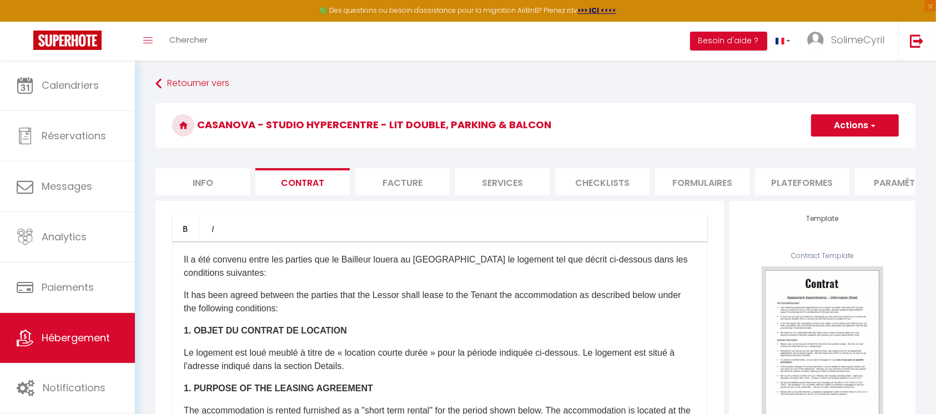
checkbox input "false"
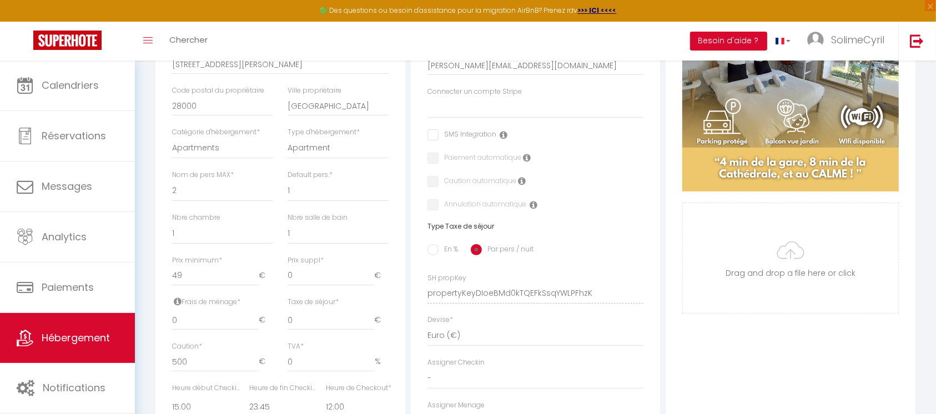
scroll to position [296, 0]
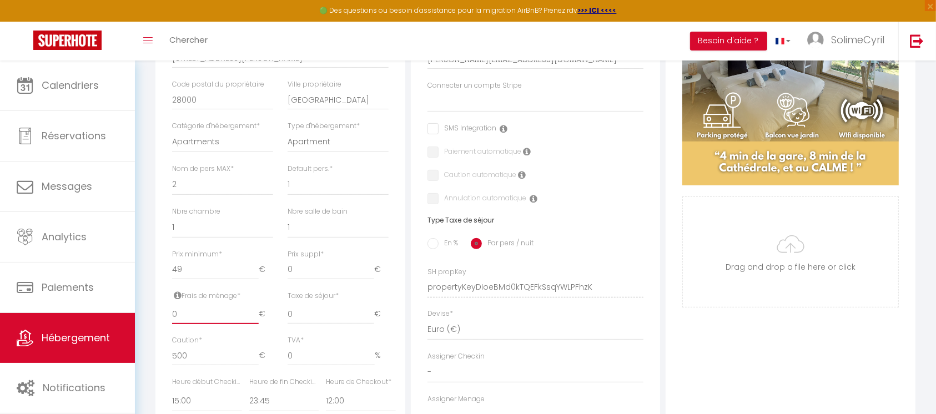
drag, startPoint x: 201, startPoint y: 321, endPoint x: 103, endPoint y: 323, distance: 98.8
click at [103, 323] on div "🟢 Des questions ou besoin d'assistance pour la migration AirBnB? Prenez rdv >>>…" at bounding box center [468, 223] width 936 height 917
type input "3"
select select
checkbox input "false"
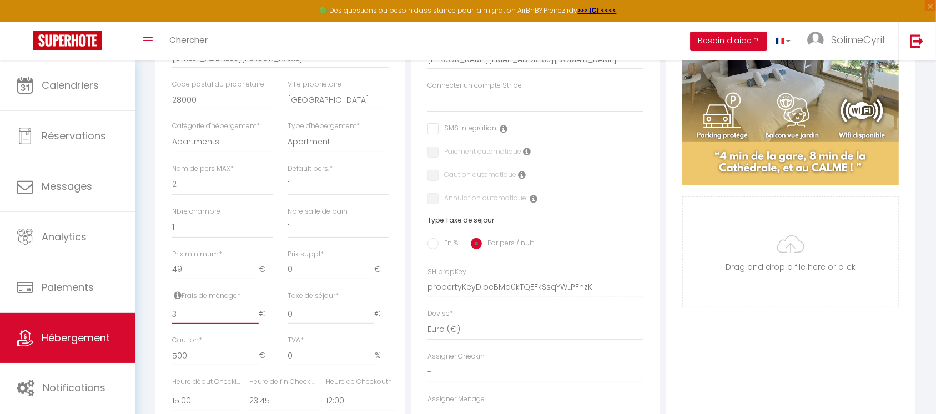
checkbox input "false"
type input "35"
select select
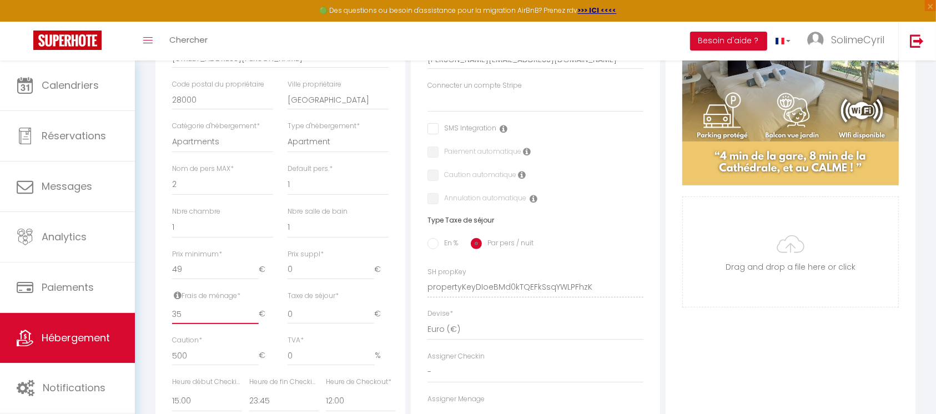
checkbox input "false"
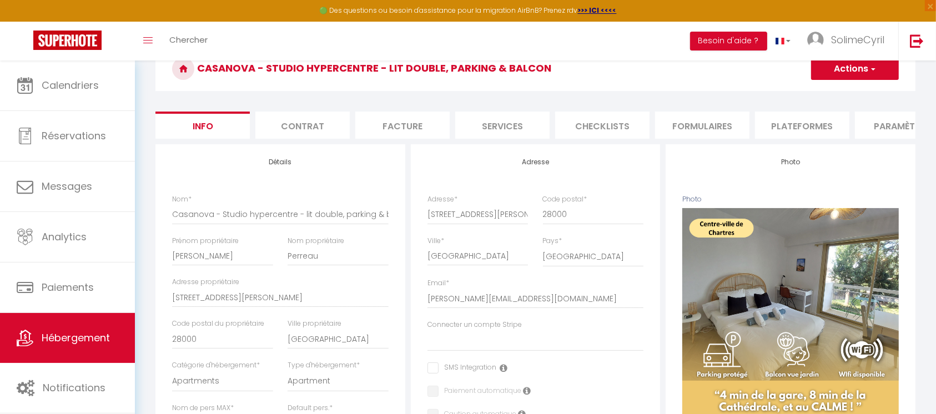
scroll to position [0, 0]
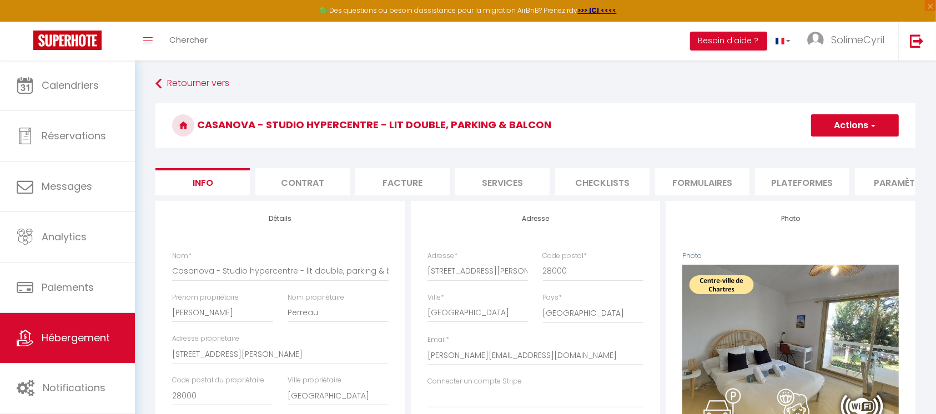
type input "35"
click at [830, 123] on button "Actions" at bounding box center [855, 125] width 88 height 22
click at [818, 149] on input "Enregistrer" at bounding box center [810, 149] width 41 height 11
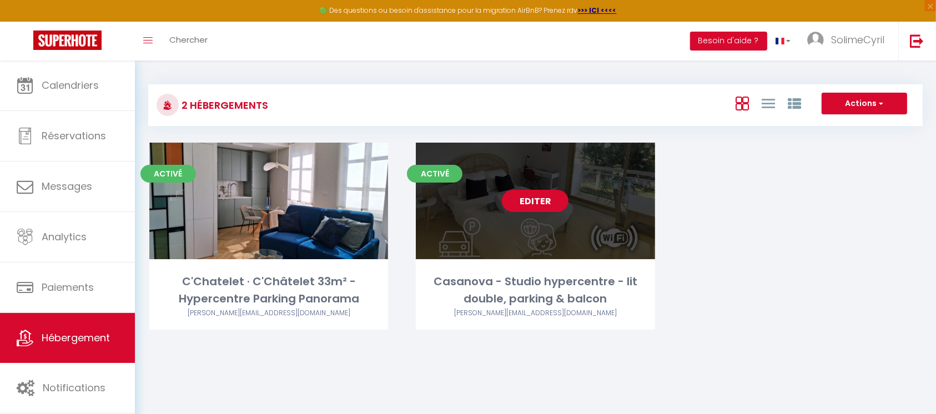
click at [528, 200] on link "Editer" at bounding box center [535, 201] width 67 height 22
select select "3"
select select "2"
select select "1"
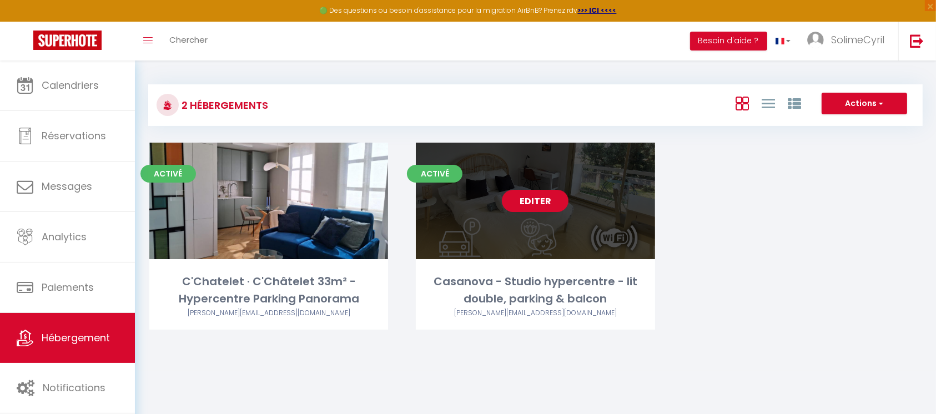
select select "28"
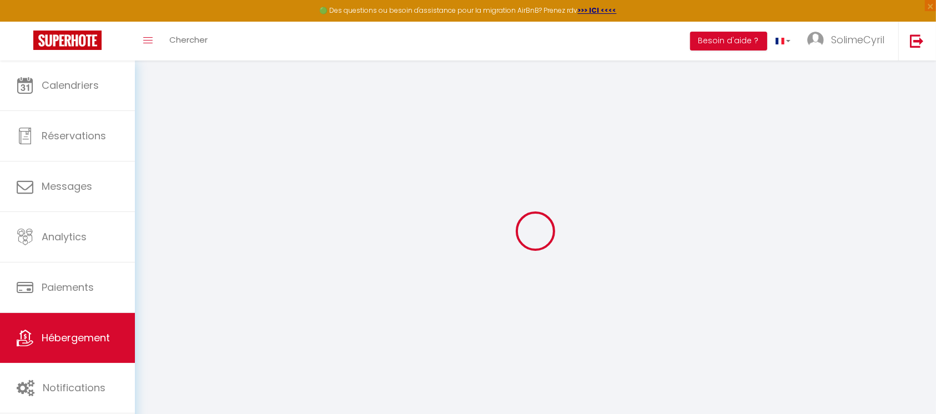
select select
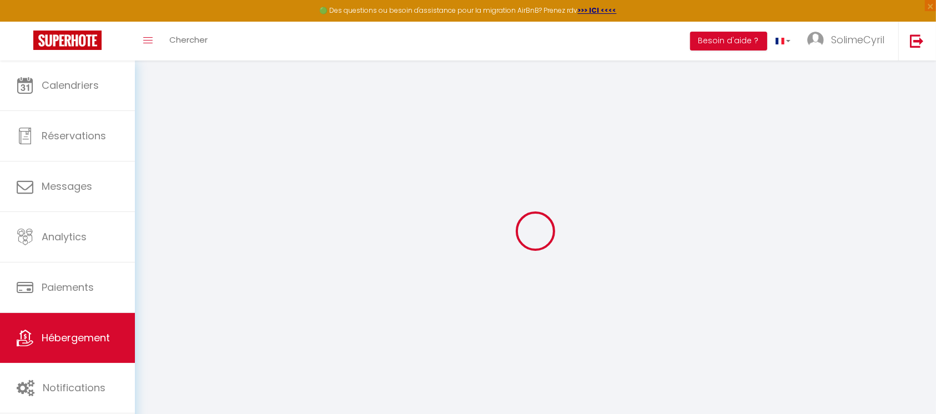
select select
checkbox input "false"
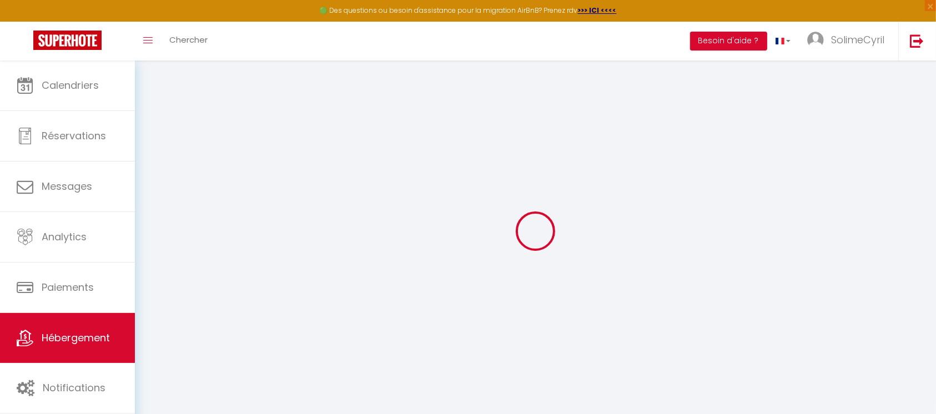
select select
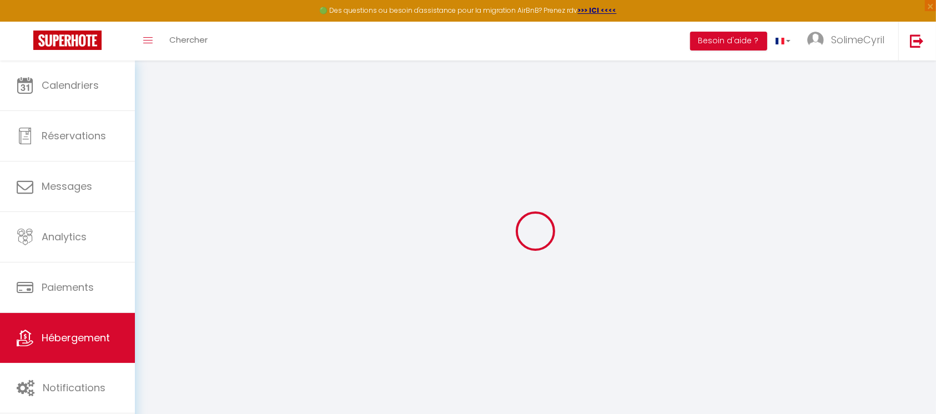
select select
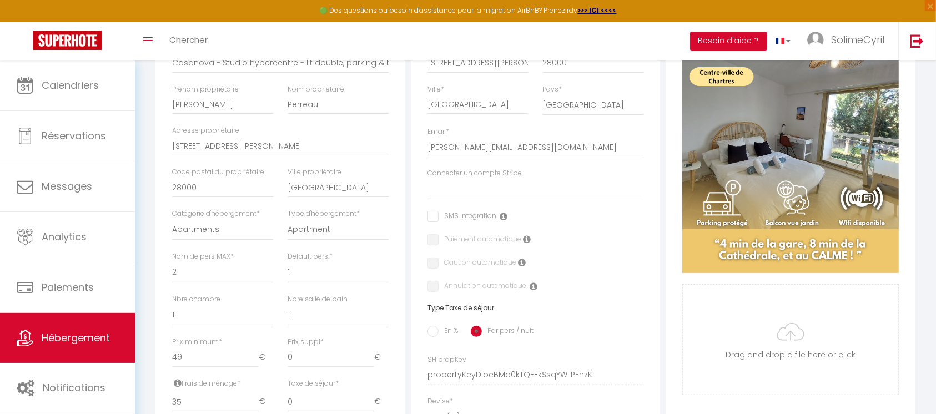
scroll to position [222, 0]
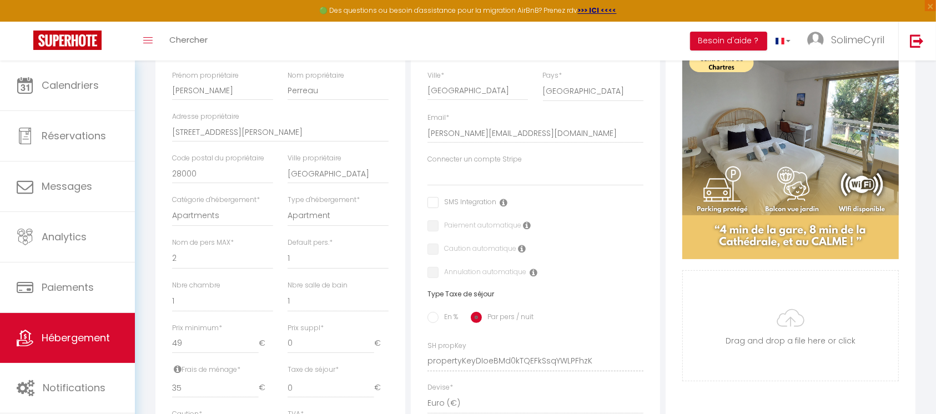
click at [670, 254] on div "Photo Photo Supprimer Drag and drop a file here or click Ooops, something wrong…" at bounding box center [790, 353] width 250 height 749
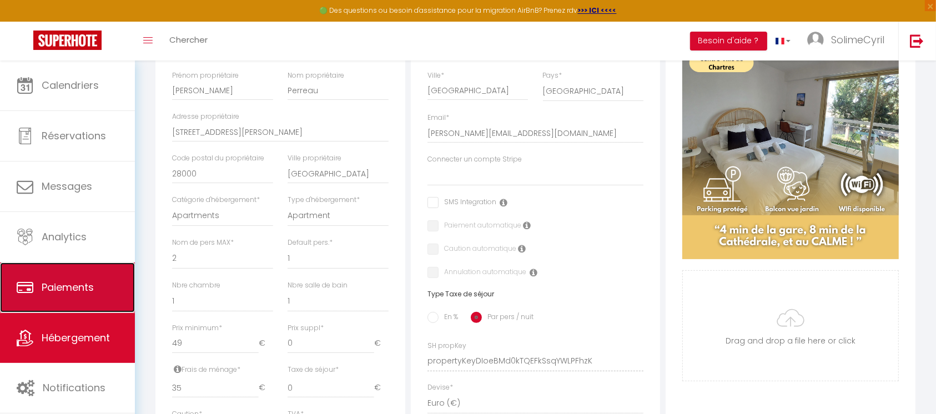
click at [104, 300] on link "Paiements" at bounding box center [67, 288] width 135 height 50
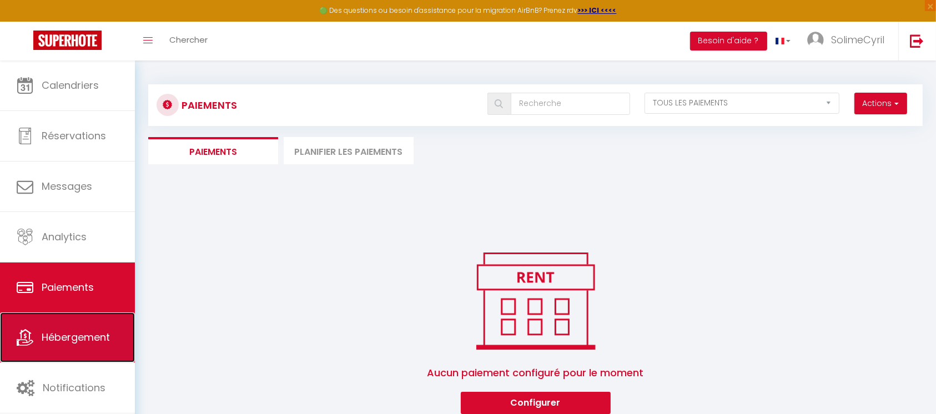
click at [84, 340] on span "Hébergement" at bounding box center [76, 337] width 68 height 14
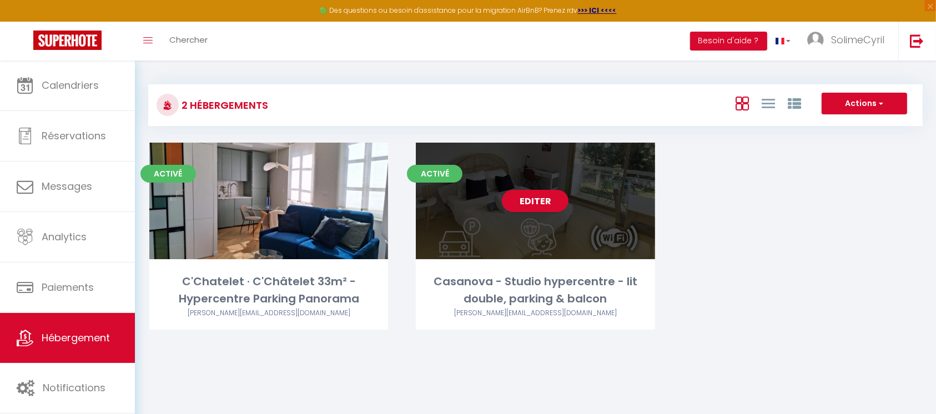
click at [514, 294] on div "Casanova - Studio hypercentre - lit double, parking & balcon" at bounding box center [535, 290] width 239 height 35
click at [535, 201] on link "Editer" at bounding box center [535, 201] width 67 height 22
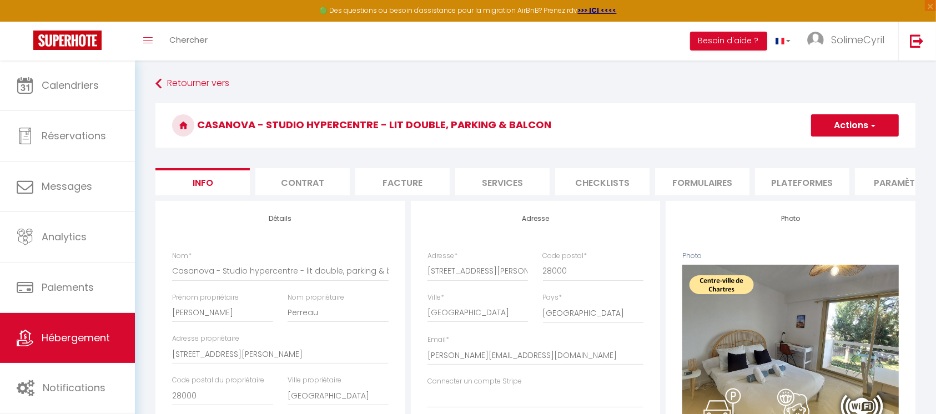
click at [328, 183] on li "Contrat" at bounding box center [302, 181] width 94 height 27
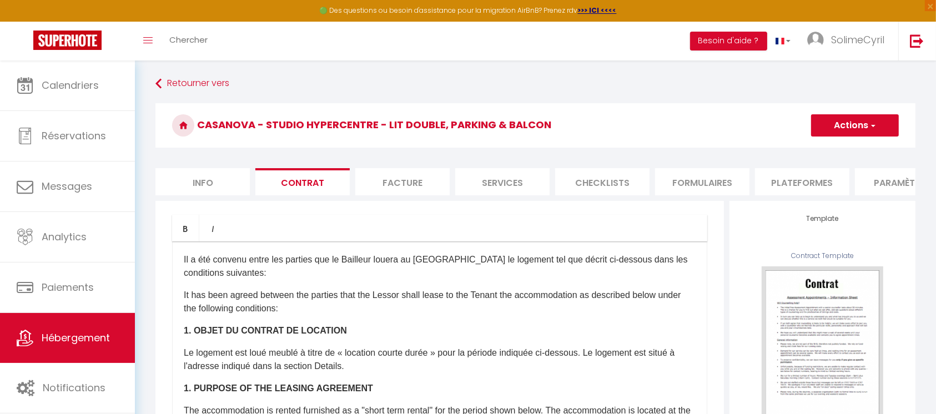
click at [423, 184] on li "Facture" at bounding box center [402, 181] width 94 height 27
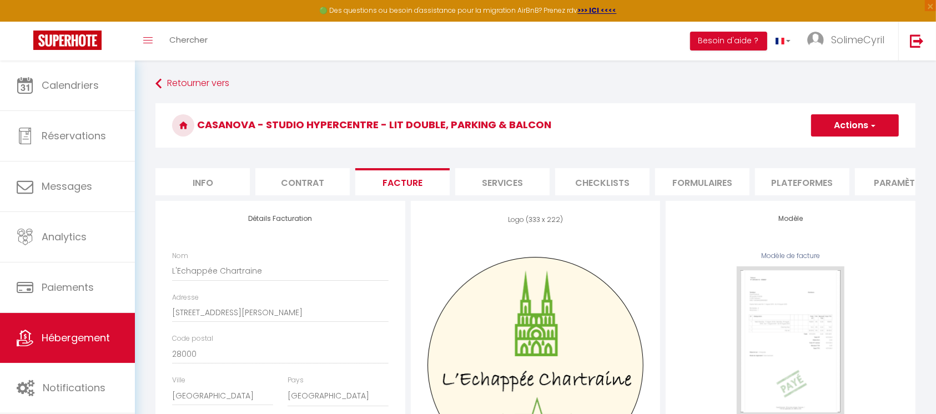
click at [274, 194] on li "Contrat" at bounding box center [302, 181] width 94 height 27
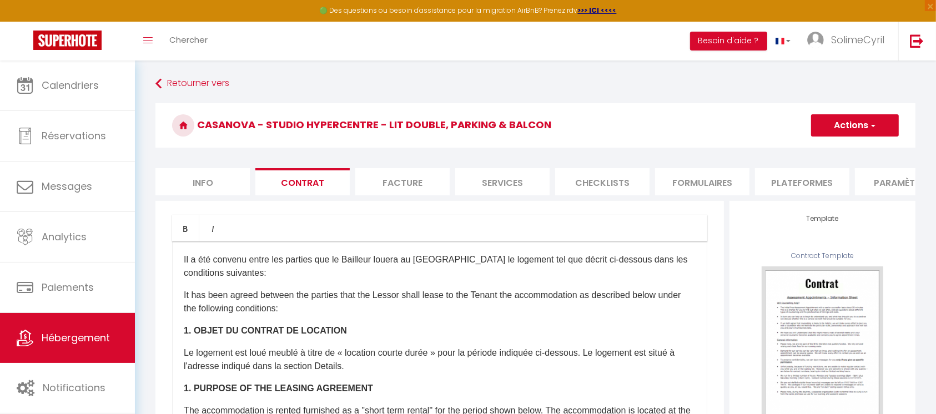
click at [212, 187] on li "Info" at bounding box center [202, 181] width 94 height 27
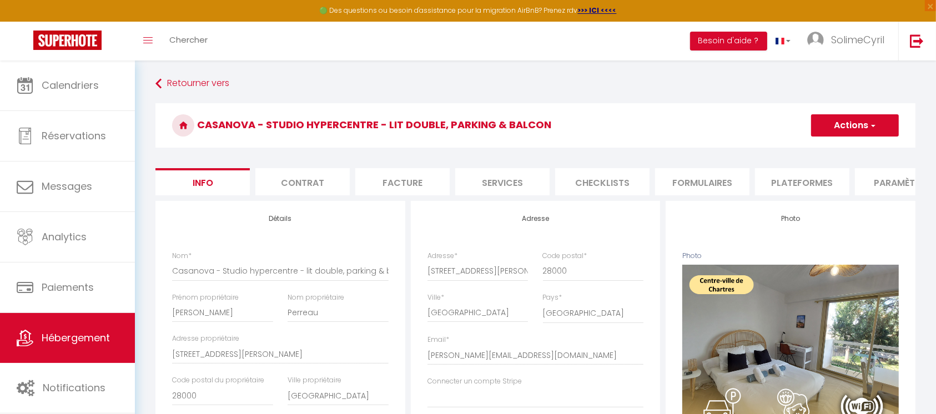
click at [278, 170] on li "Contrat" at bounding box center [302, 181] width 94 height 27
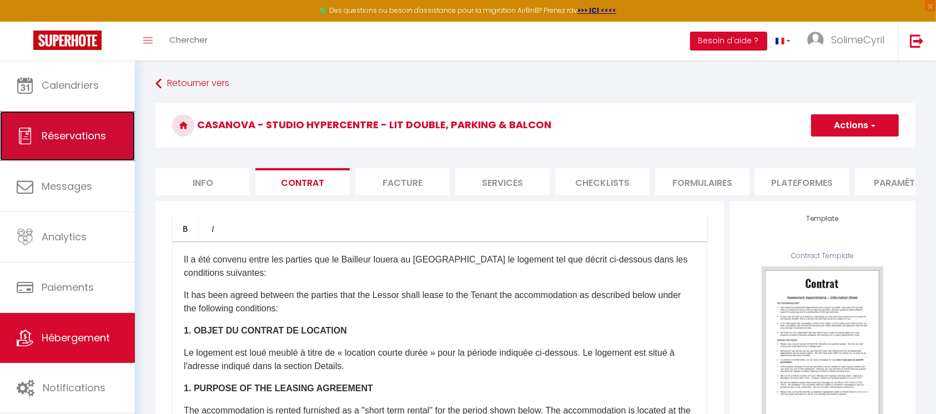
click at [69, 123] on link "Réservations" at bounding box center [67, 136] width 135 height 50
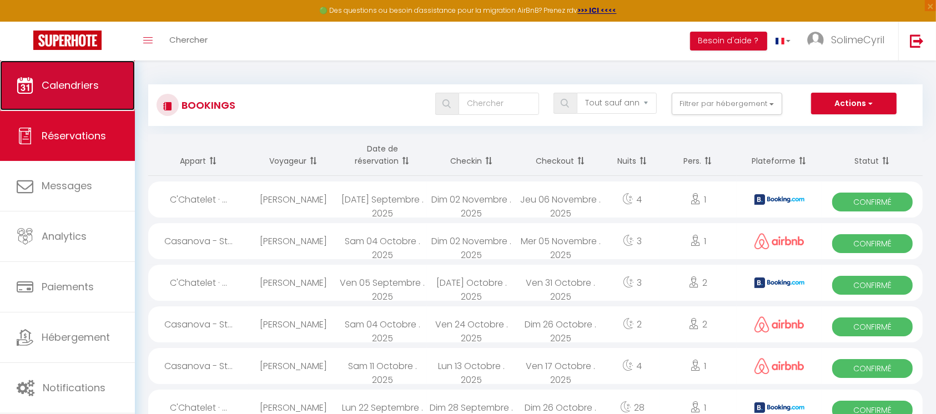
click at [79, 108] on link "Calendriers" at bounding box center [67, 85] width 135 height 50
